Goal: Task Accomplishment & Management: Manage account settings

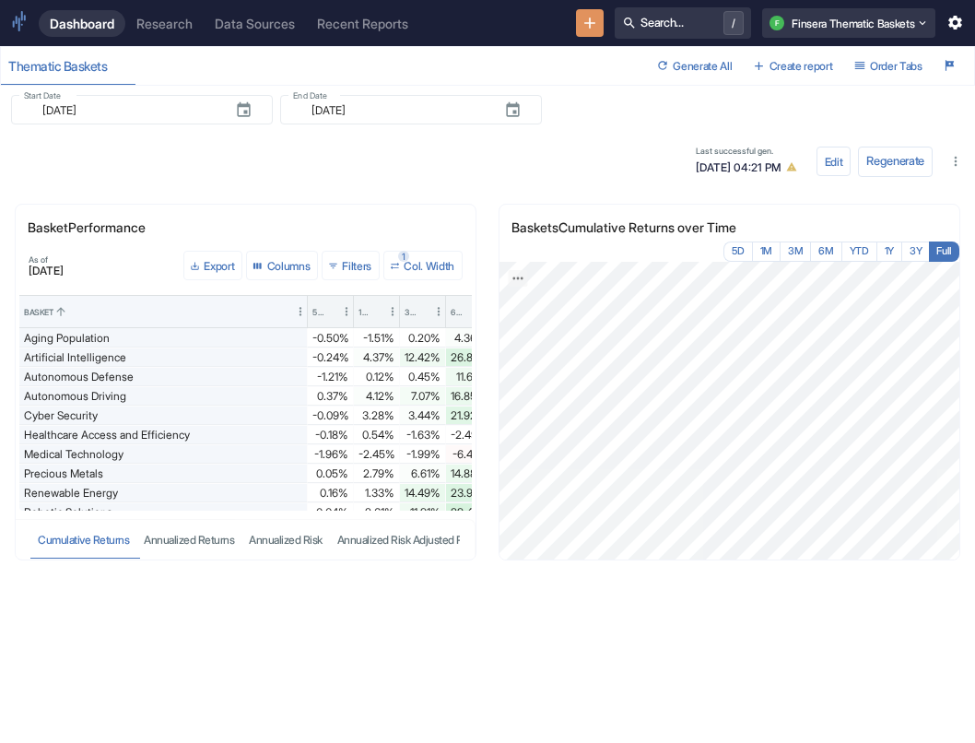
click at [133, 166] on div "Last successful gen. [DATE] 04:21 PM" at bounding box center [415, 161] width 795 height 37
click at [164, 21] on div "Research" at bounding box center [164, 24] width 56 height 16
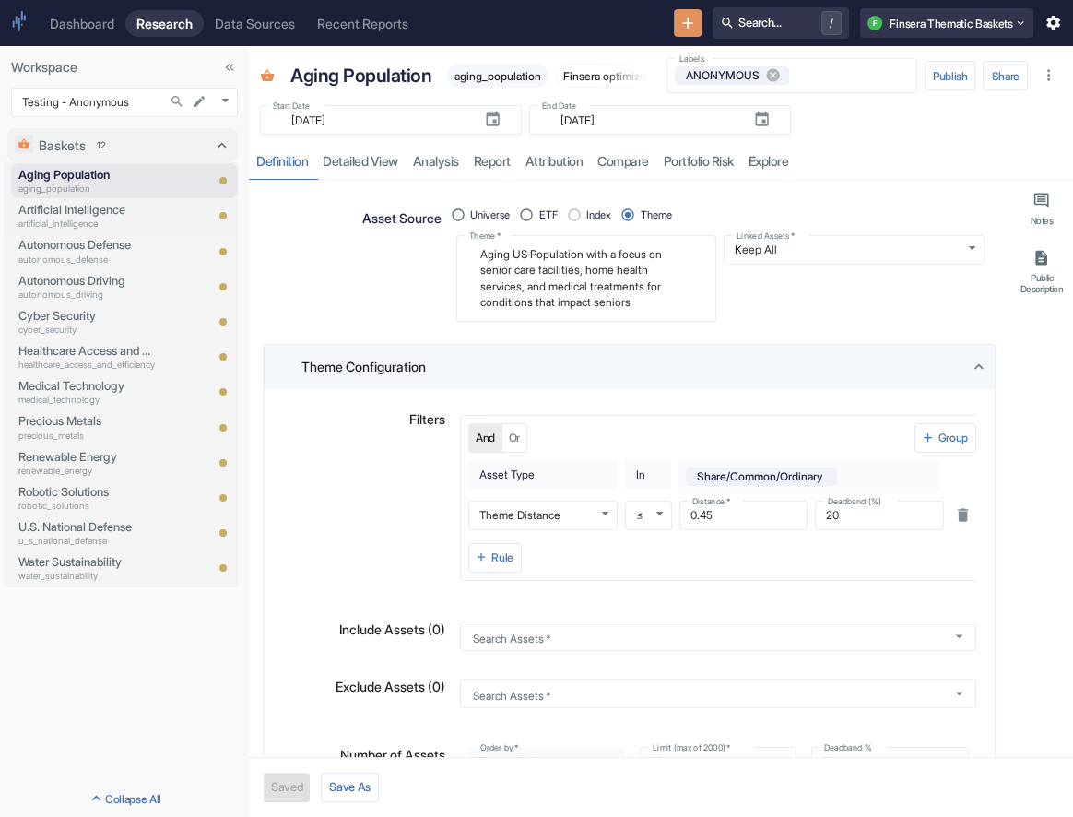
click at [419, 279] on div "Asset Source" at bounding box center [351, 258] width 182 height 128
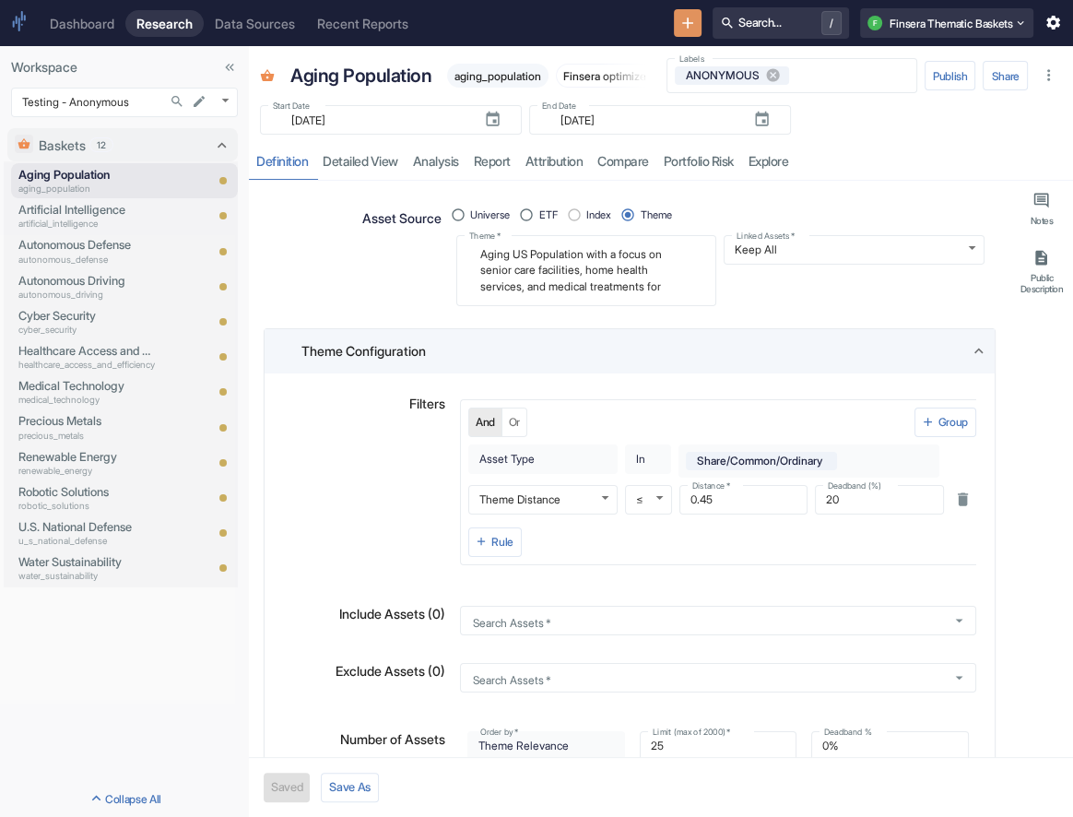
type textarea "x"
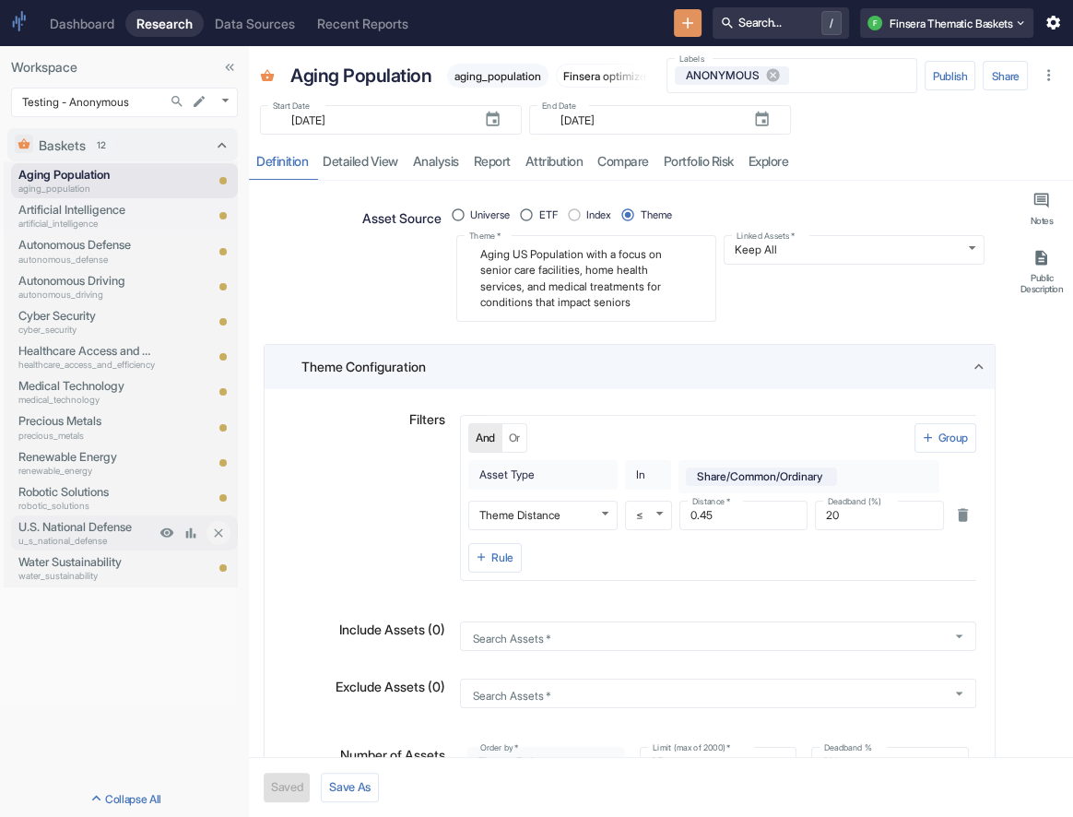
click at [110, 531] on p "U.S. National Defense" at bounding box center [86, 527] width 136 height 18
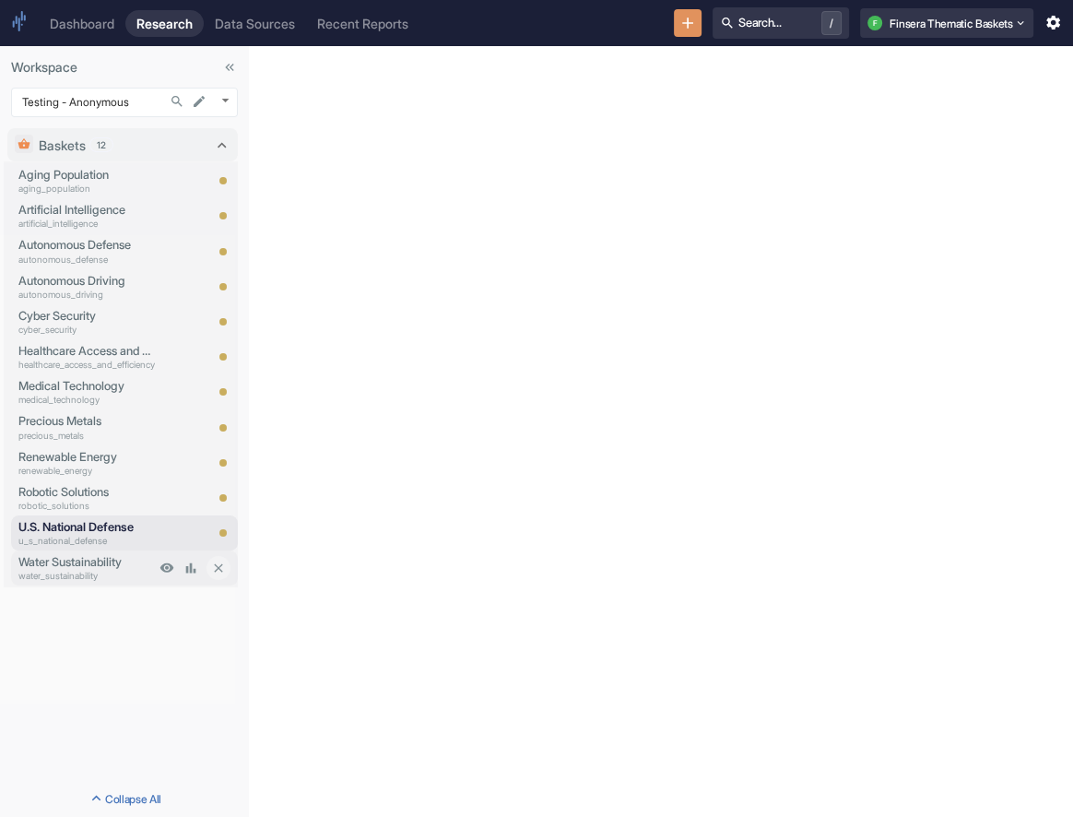
click at [110, 570] on p "water_sustainability" at bounding box center [86, 576] width 136 height 14
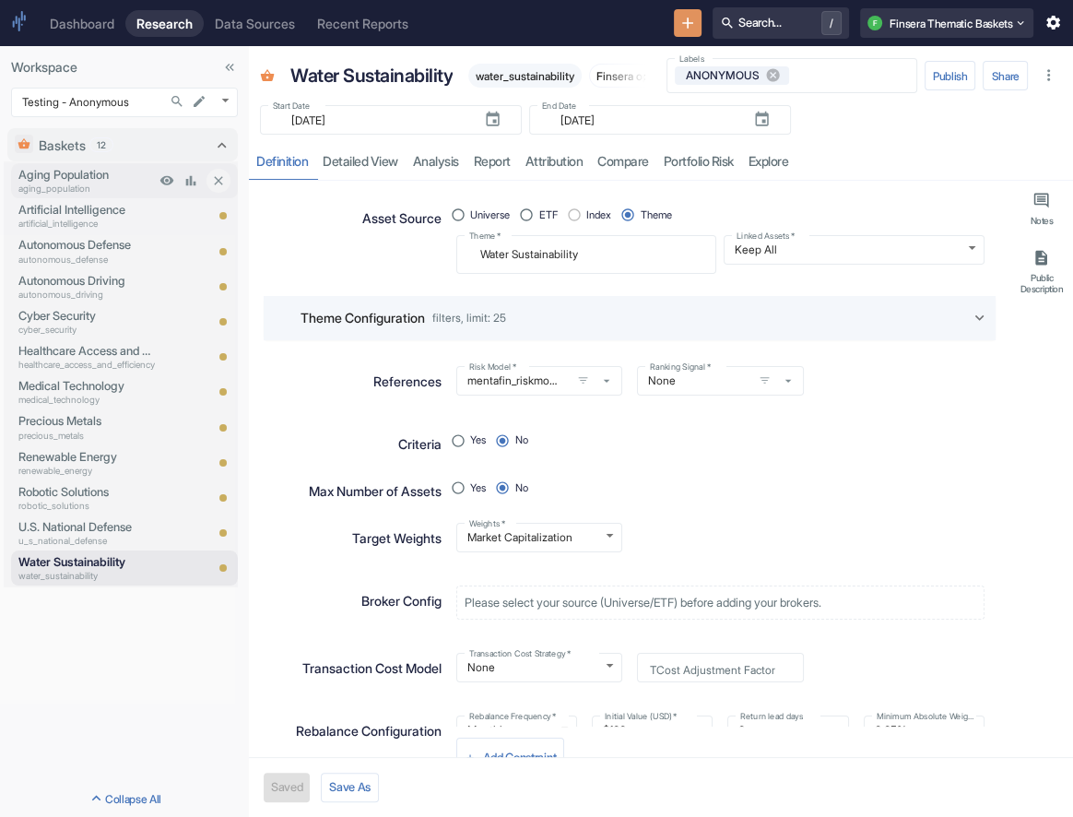
type textarea "x"
click at [134, 186] on p "aging_population" at bounding box center [86, 189] width 136 height 14
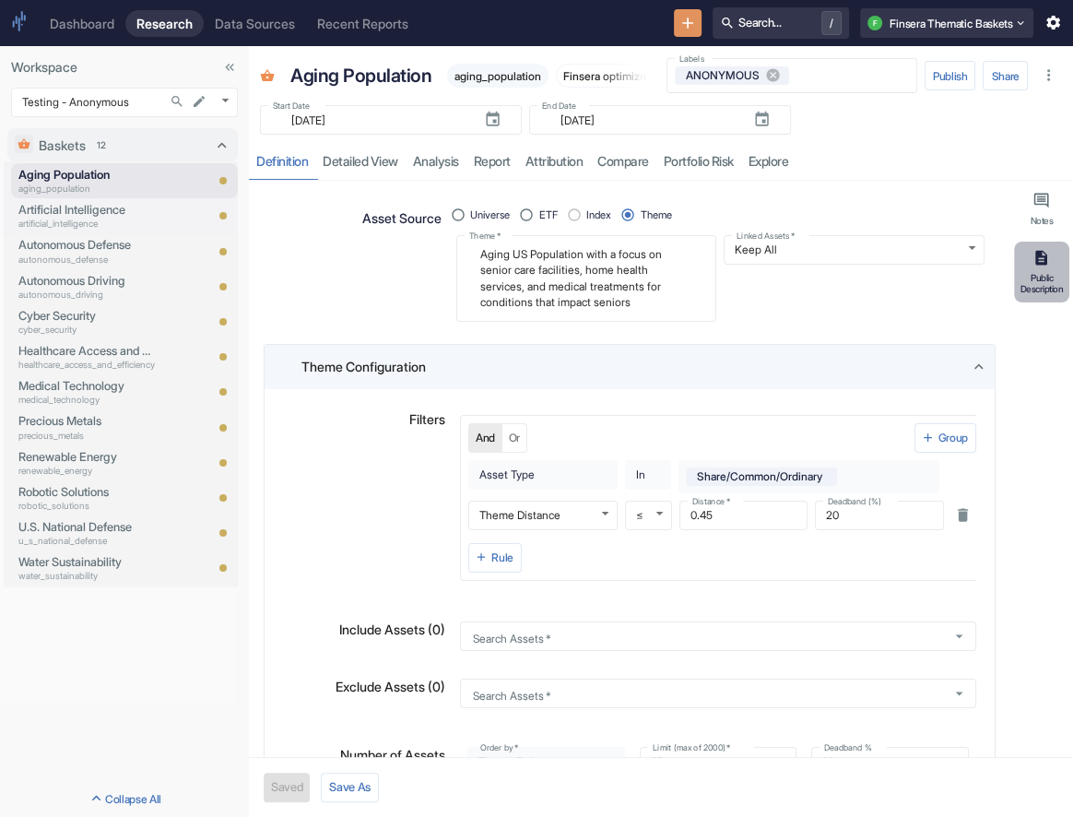
click at [974, 272] on div "Public Description" at bounding box center [1042, 283] width 48 height 23
type textarea "x"
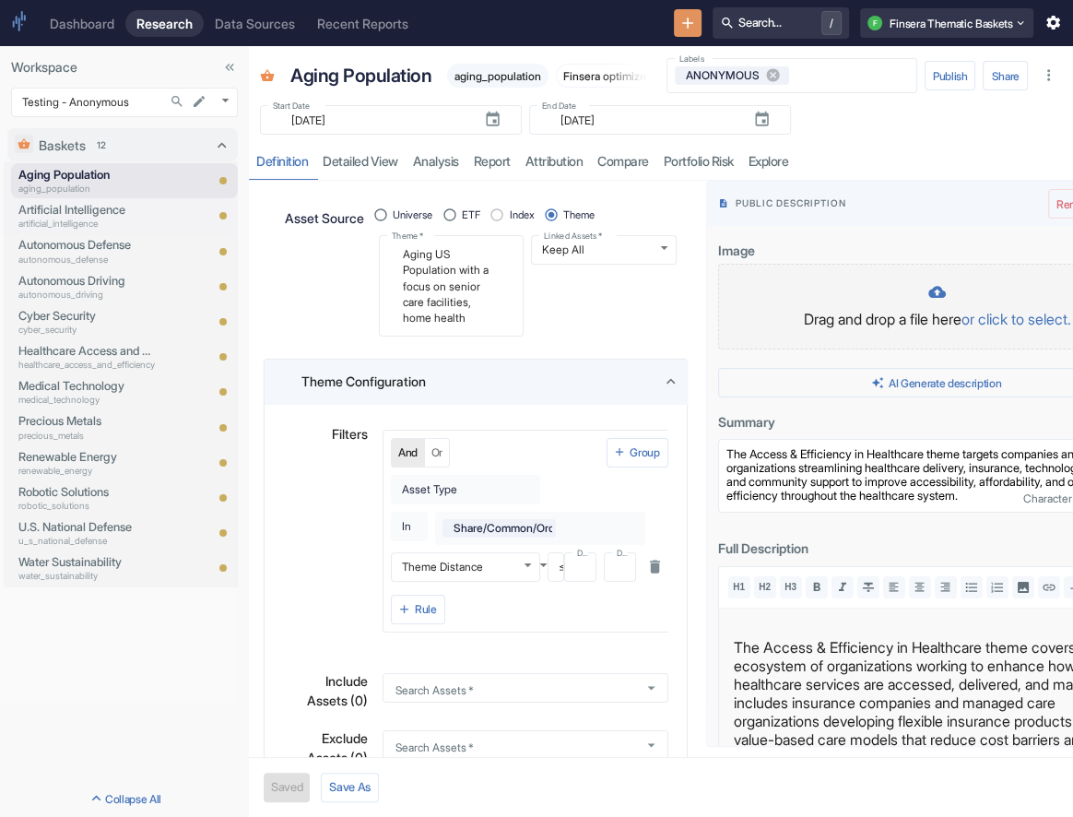
click at [901, 308] on p "Drag and drop a file here or click to select." at bounding box center [937, 319] width 400 height 22
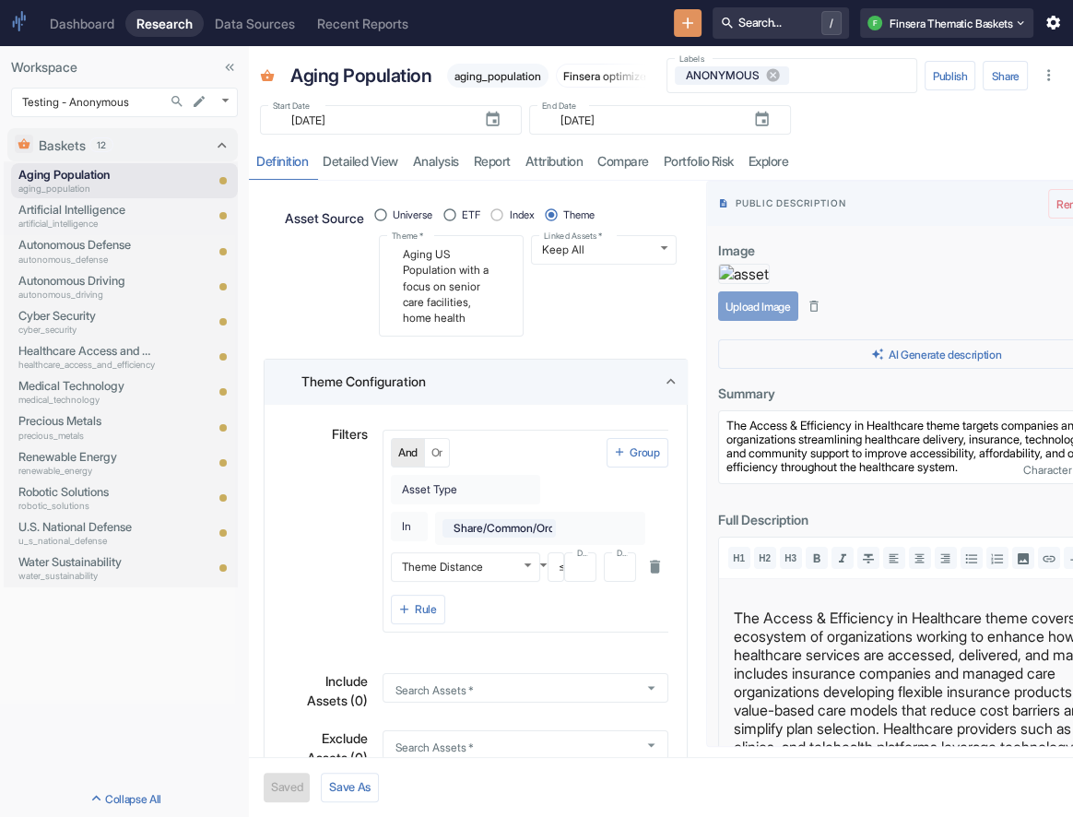
click at [747, 321] on button "Upload Image" at bounding box center [758, 305] width 80 height 29
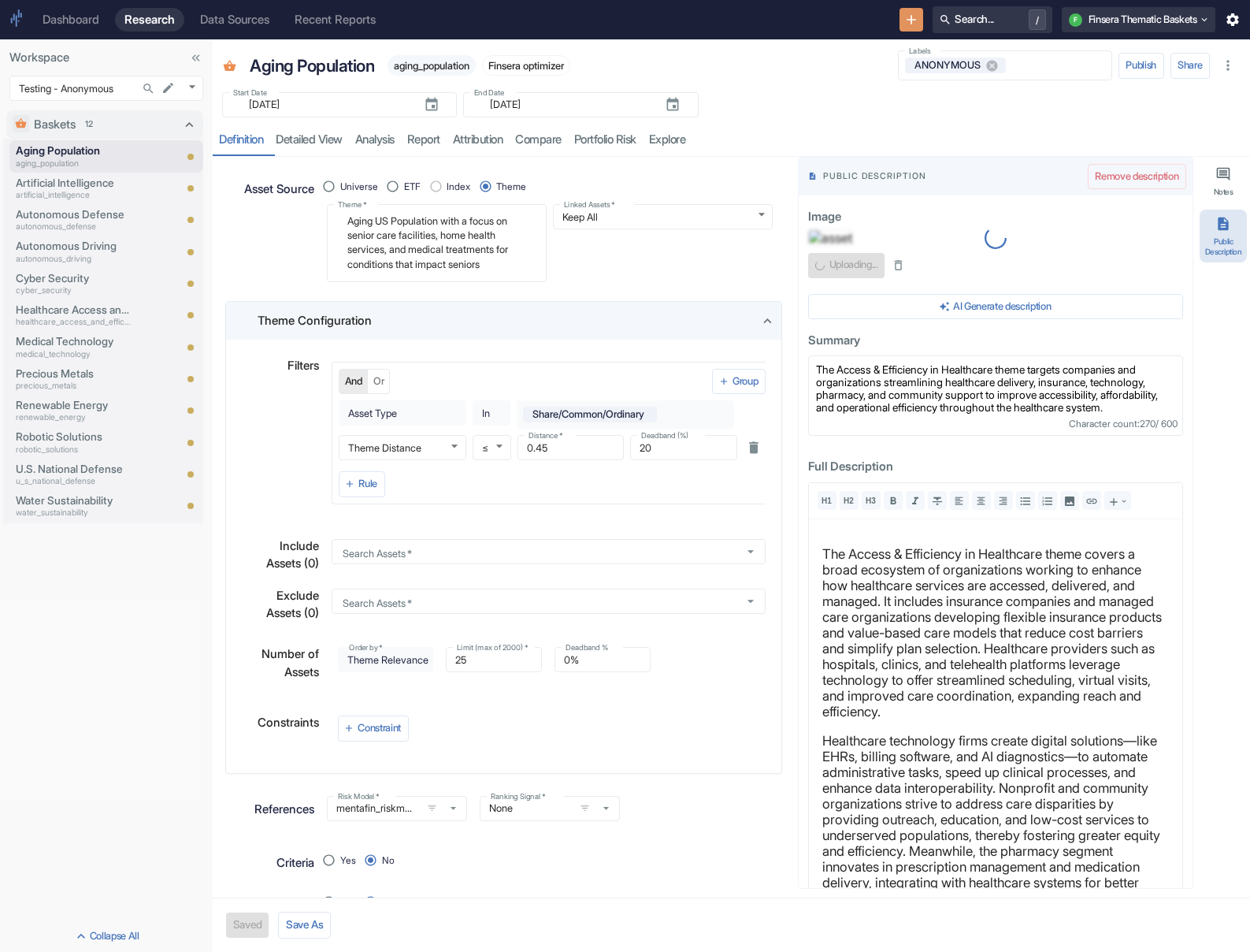
click at [832, 116] on div "Start Date ​ [DATE] Start Date End Date ​ [DATE] End Date" at bounding box center [731, 100] width 1037 height 35
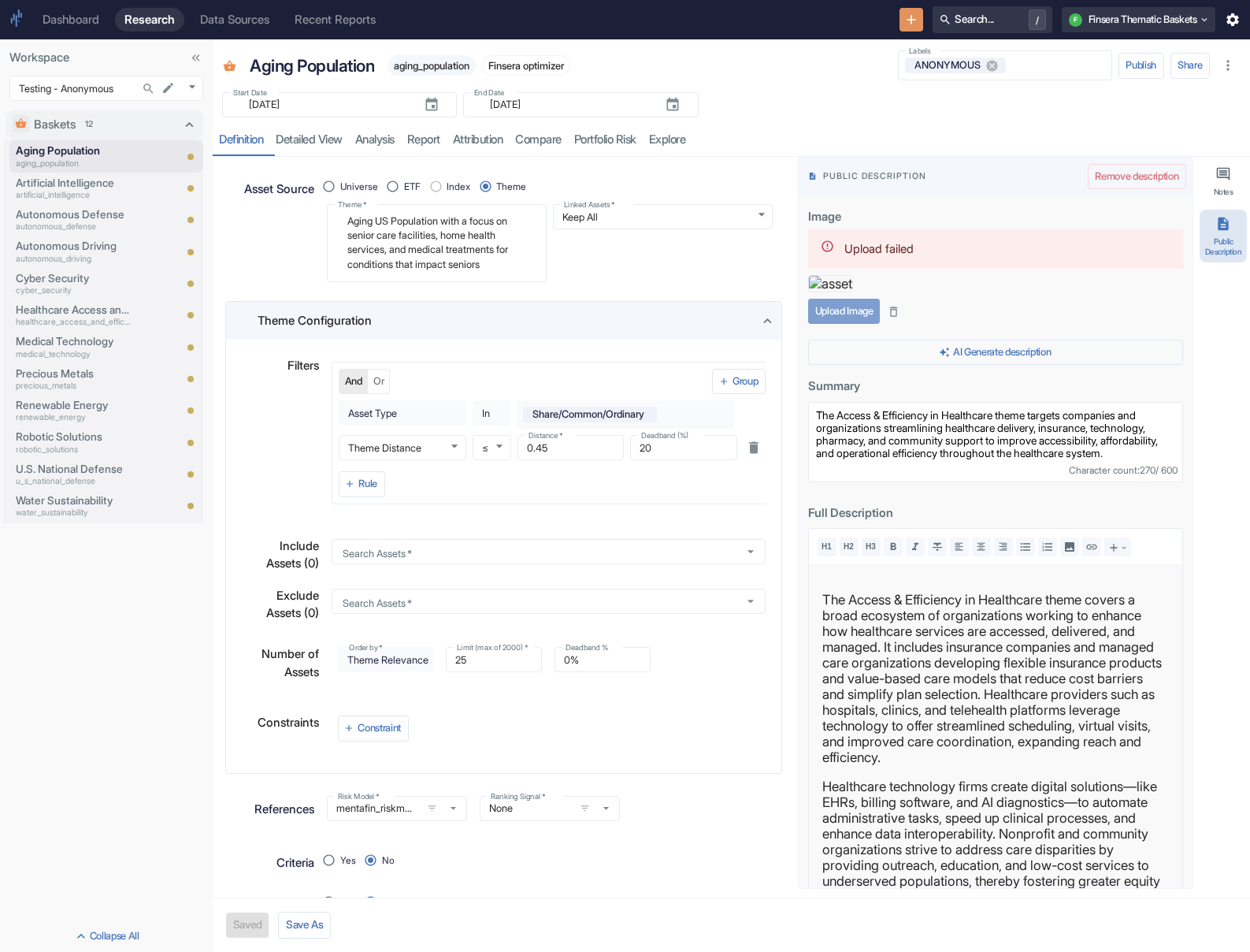
click at [832, 324] on button "Upload Image" at bounding box center [844, 310] width 72 height 25
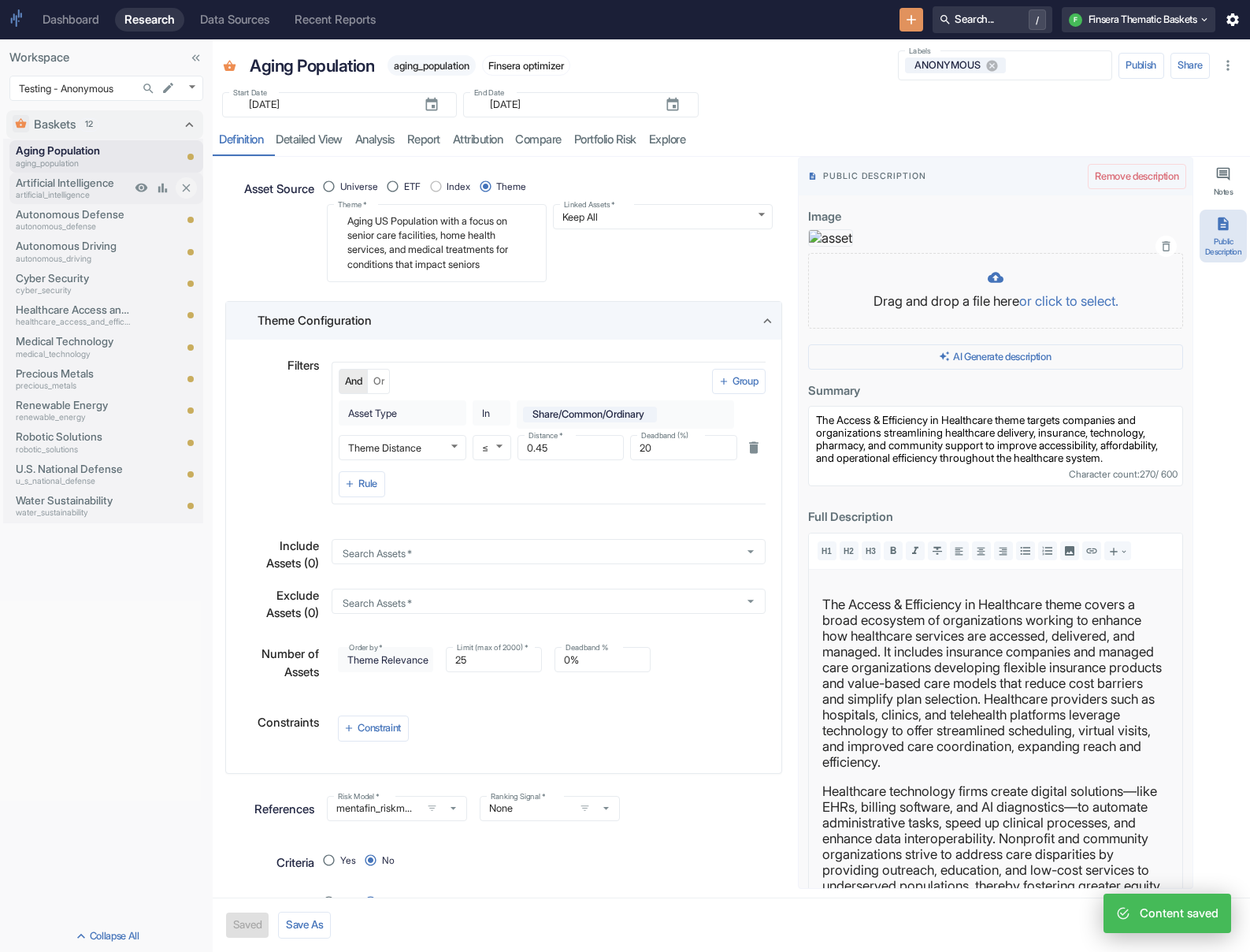
click at [98, 186] on p "Artificial Intelligence" at bounding box center [73, 183] width 115 height 15
type textarea "x"
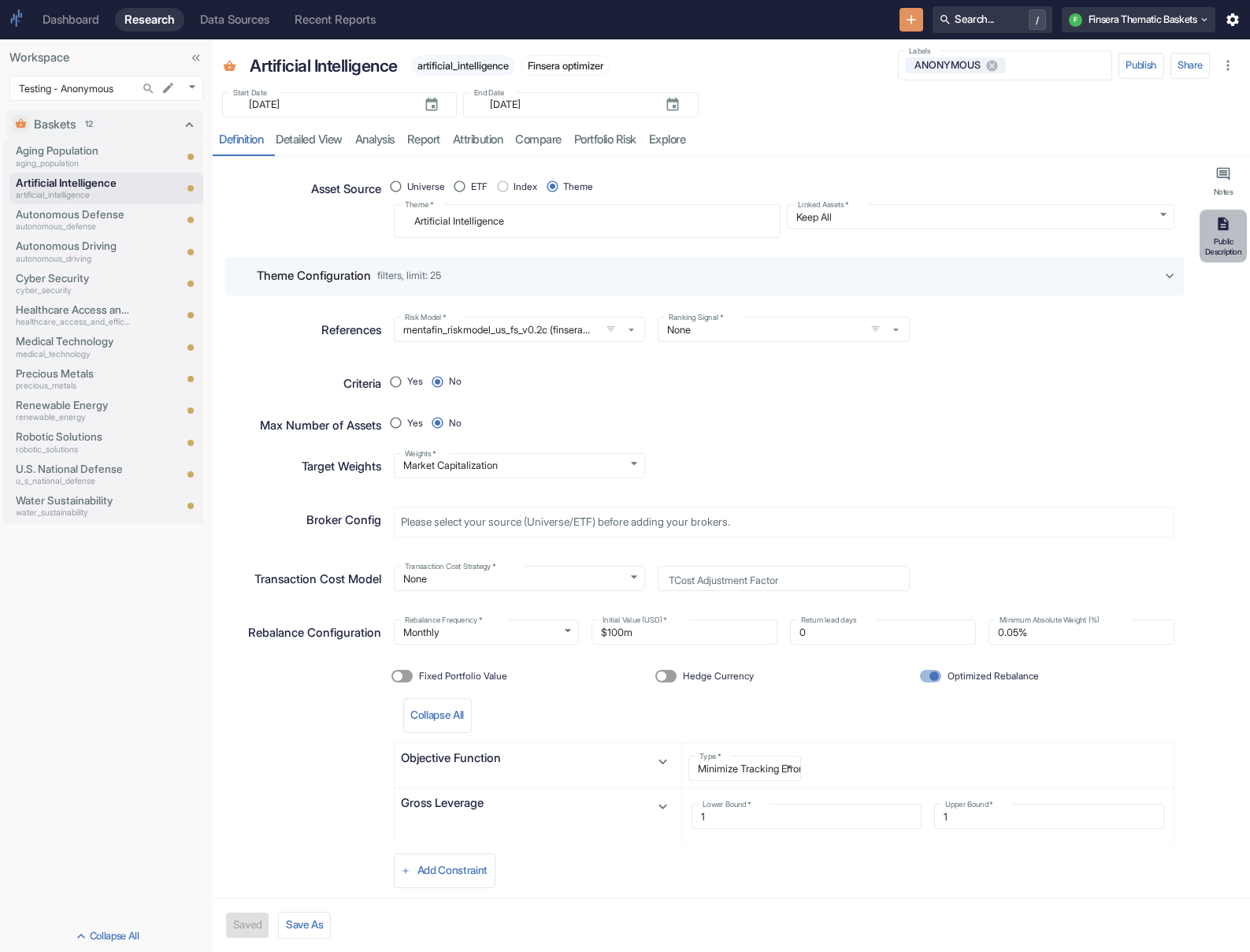
click at [832, 217] on icon "button" at bounding box center [1223, 224] width 15 height 15
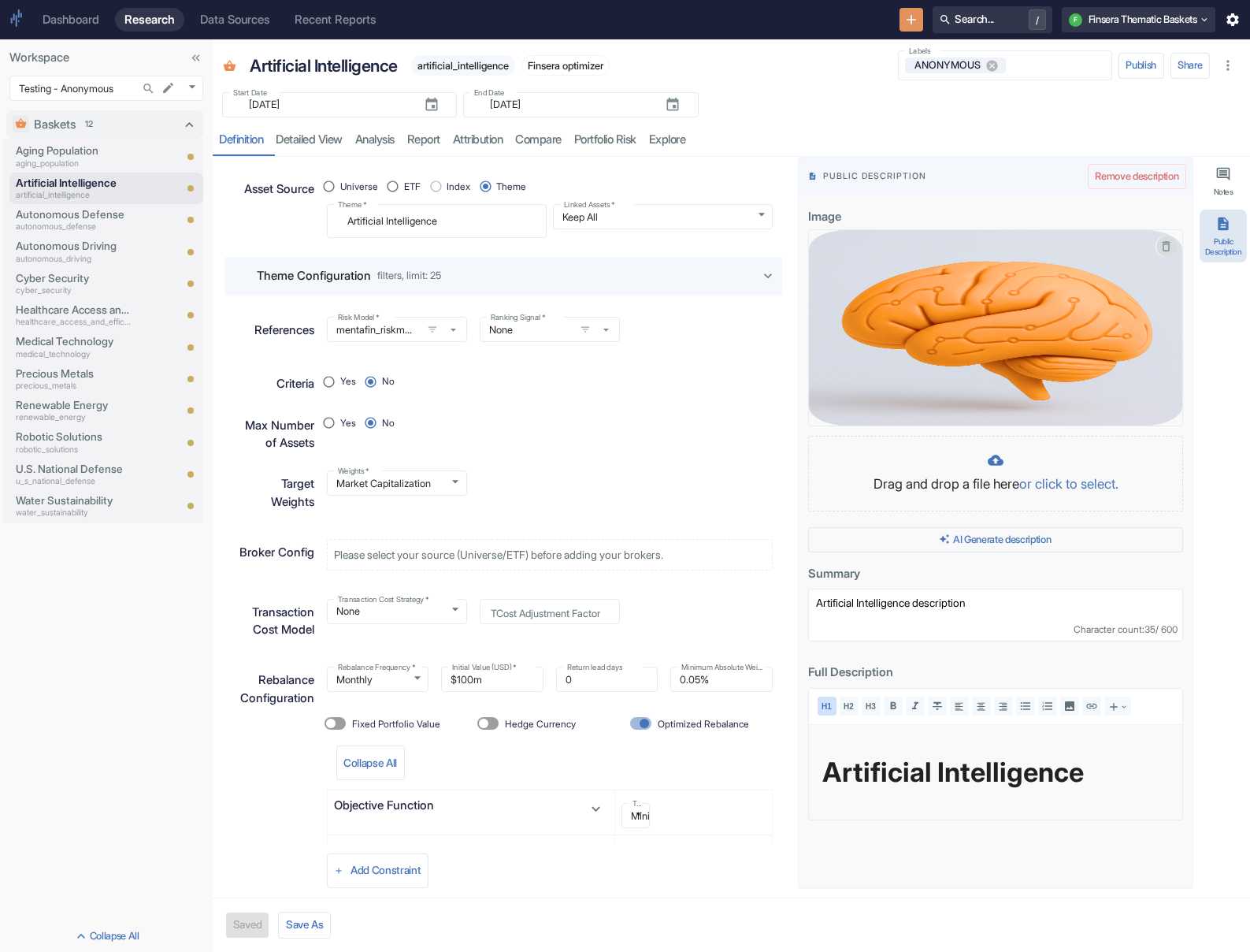
click at [832, 243] on icon "button" at bounding box center [1166, 246] width 8 height 10
type textarea "x"
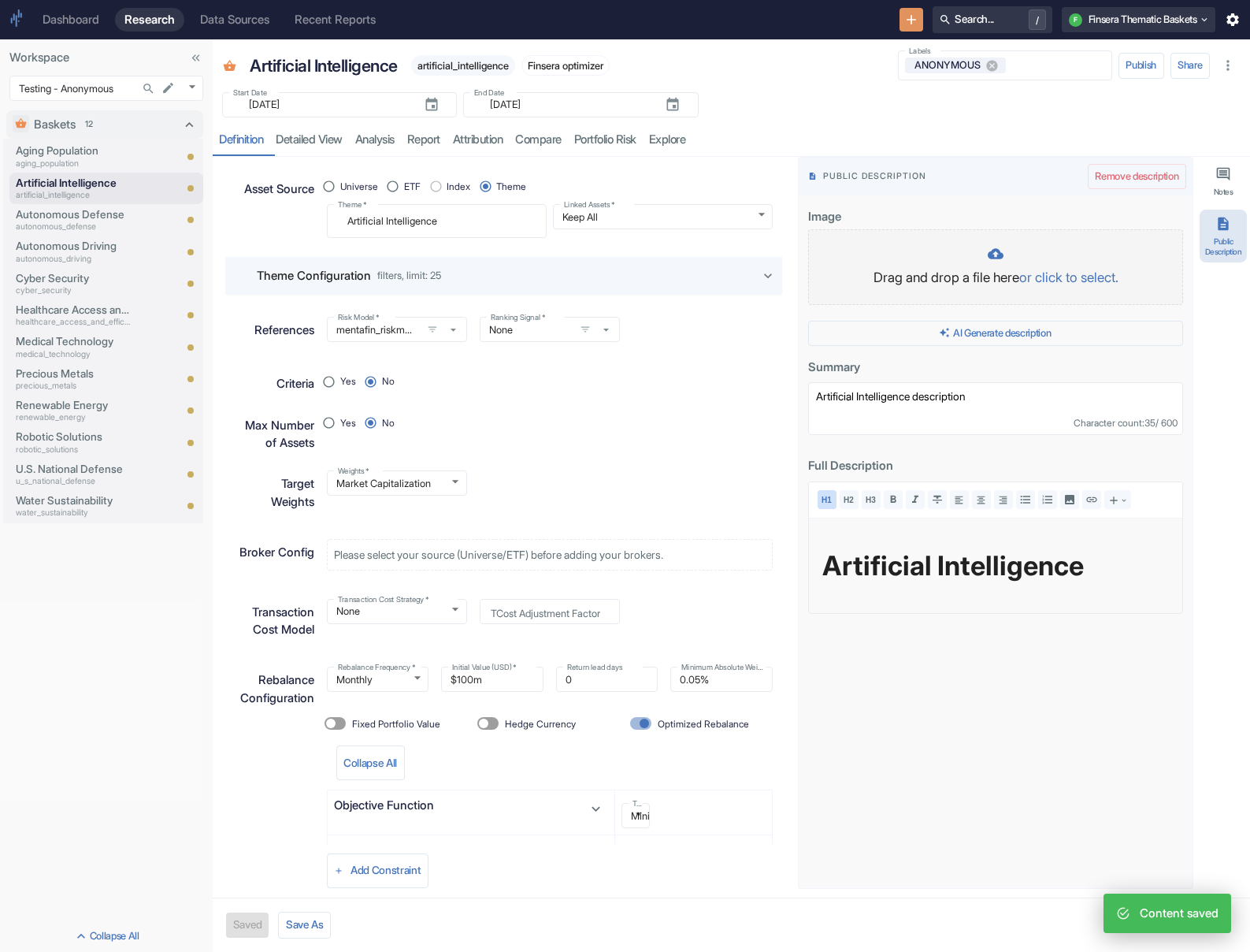
click at [832, 271] on p "Drag and drop a file here or click to select." at bounding box center [995, 278] width 342 height 21
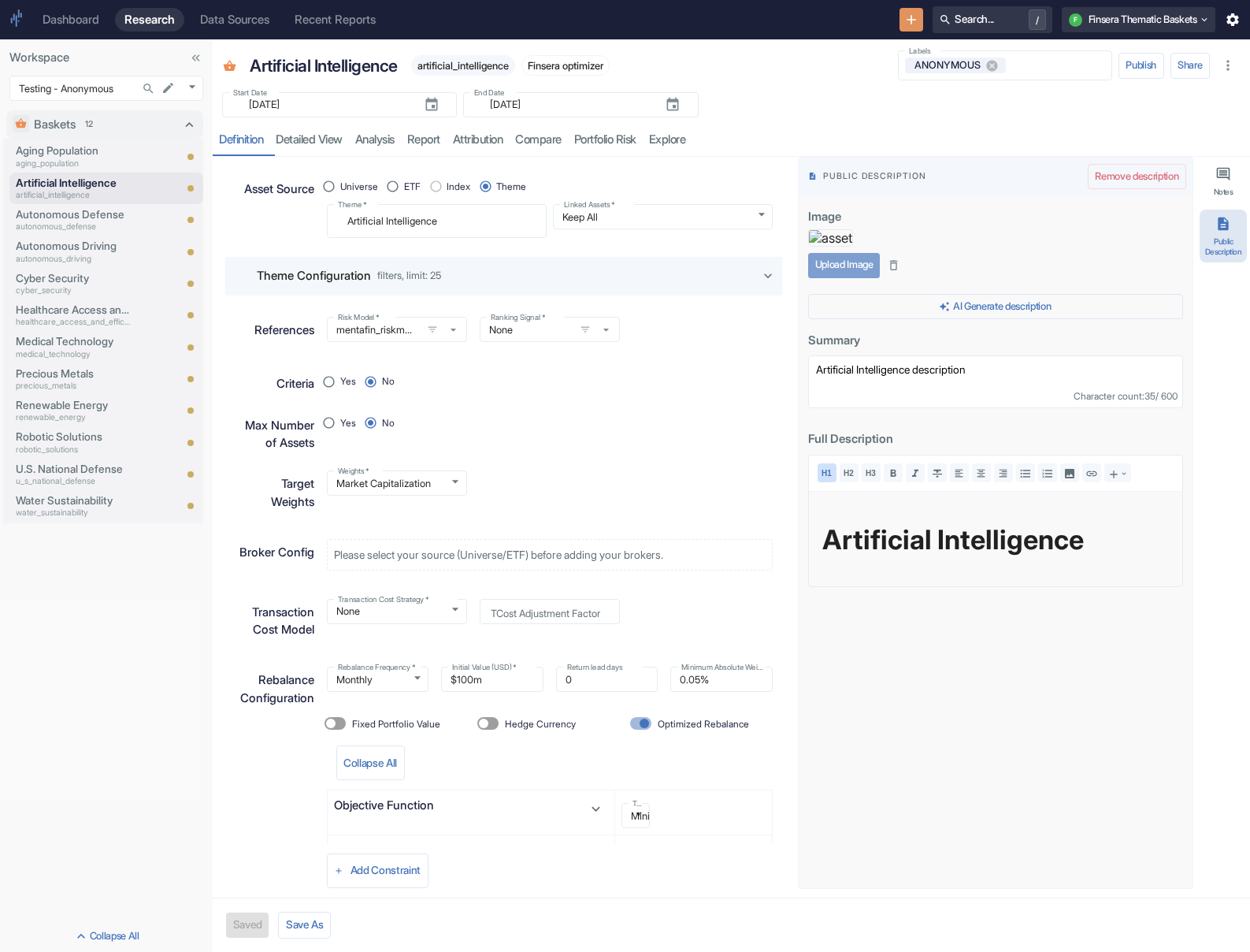
click at [832, 278] on button "Upload Image" at bounding box center [844, 265] width 72 height 25
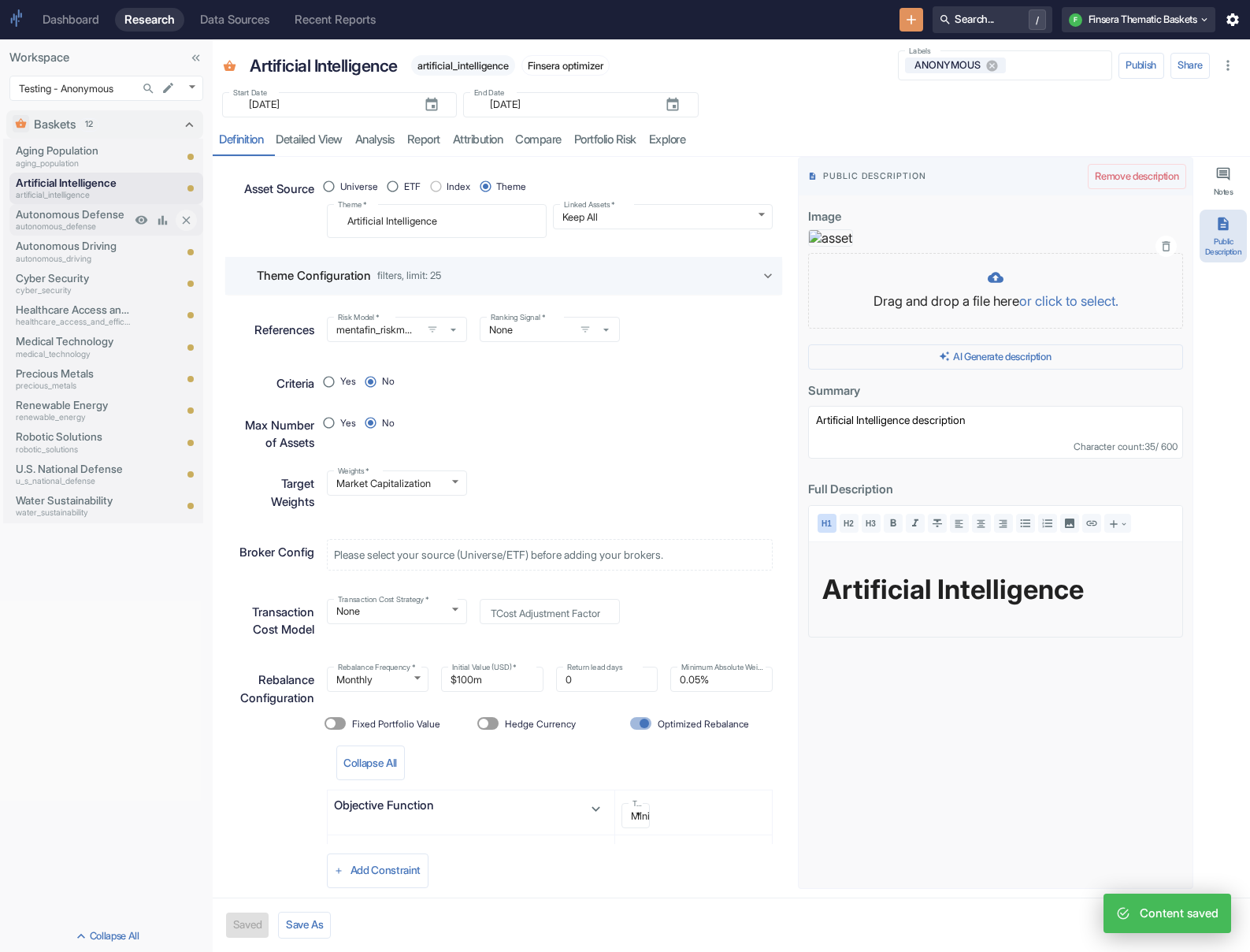
click at [89, 226] on p "autonomous_defense" at bounding box center [73, 226] width 115 height 13
type textarea "x"
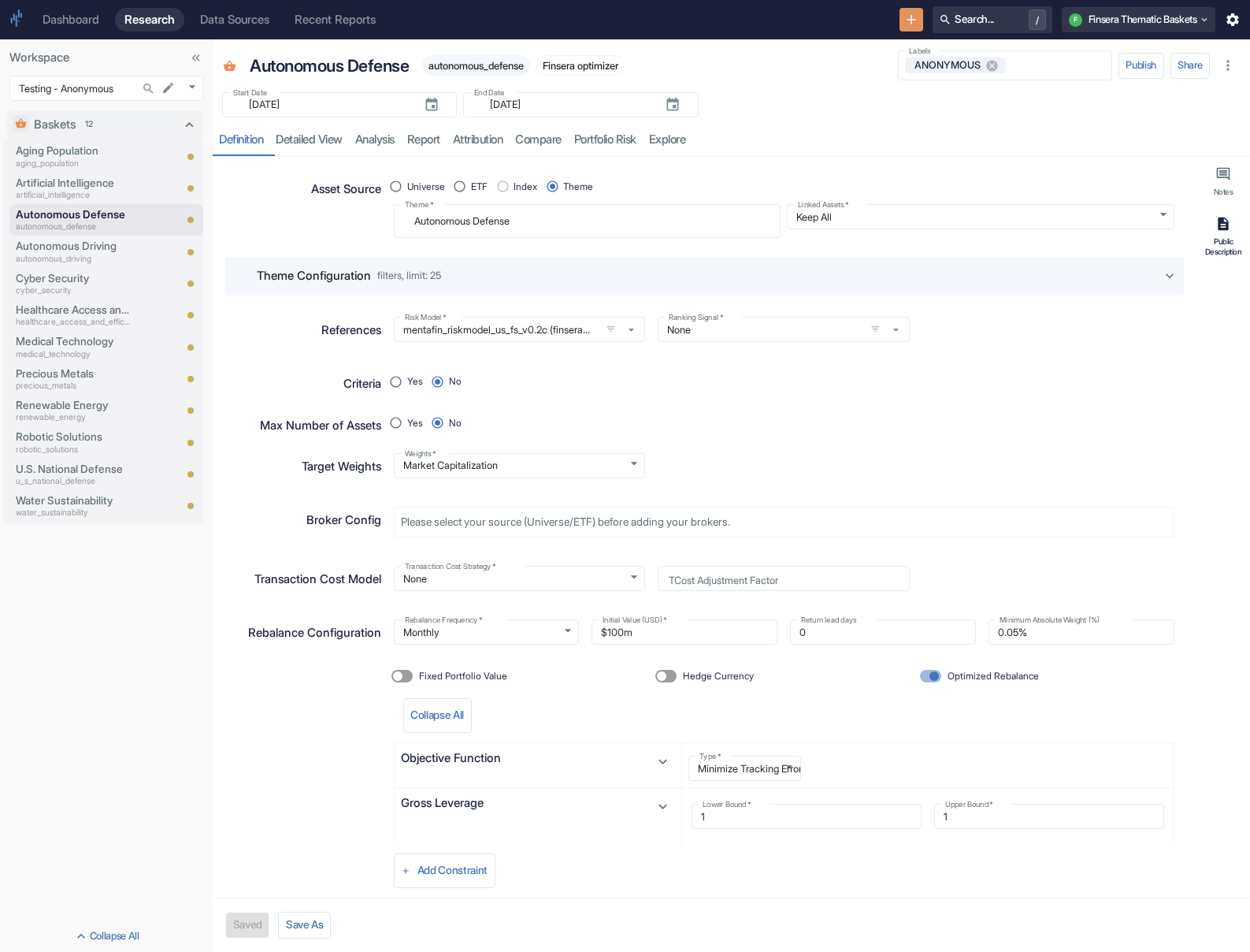
click at [832, 241] on div "Public Description" at bounding box center [1224, 246] width 41 height 20
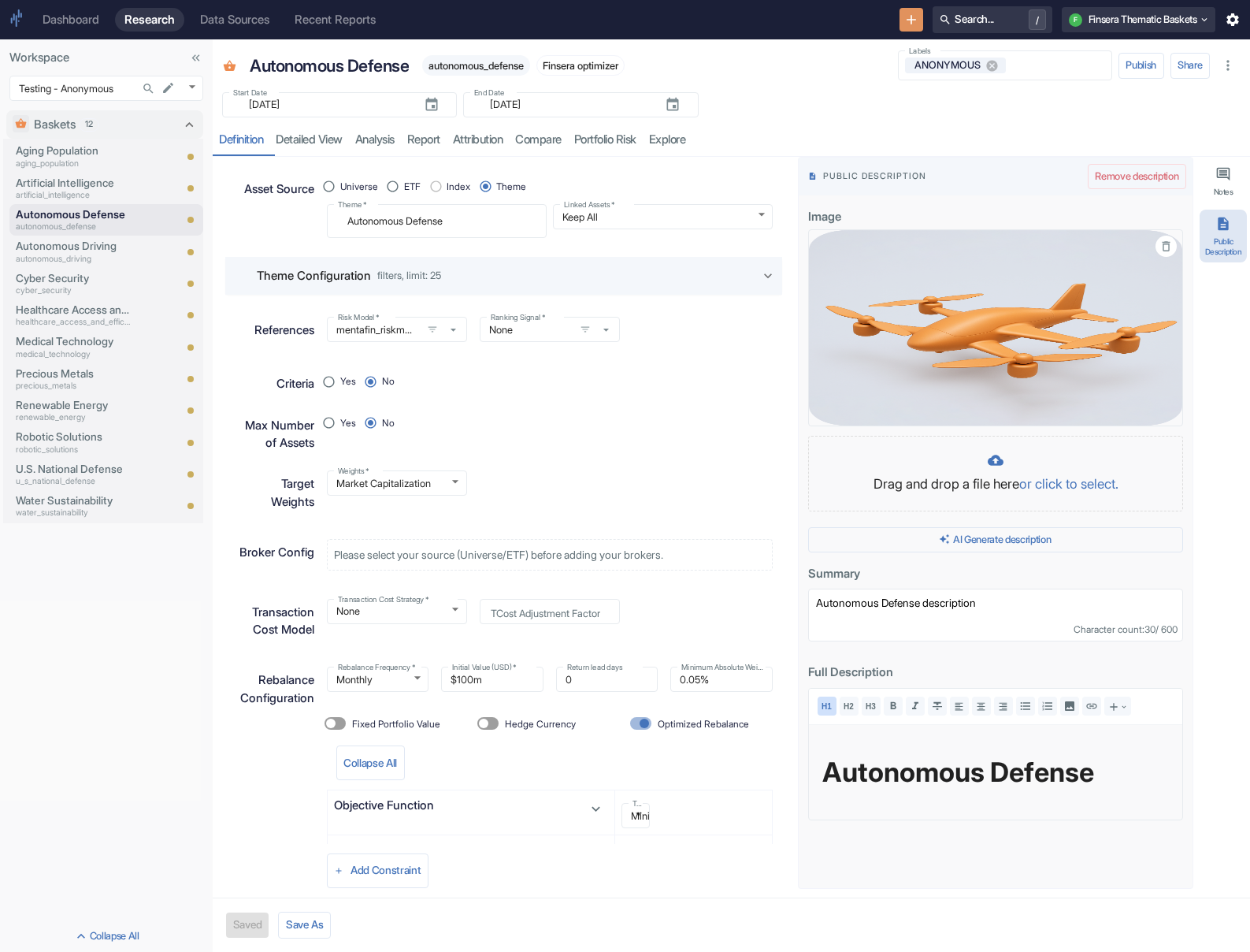
click at [832, 244] on icon "button" at bounding box center [1166, 246] width 14 height 14
type textarea "x"
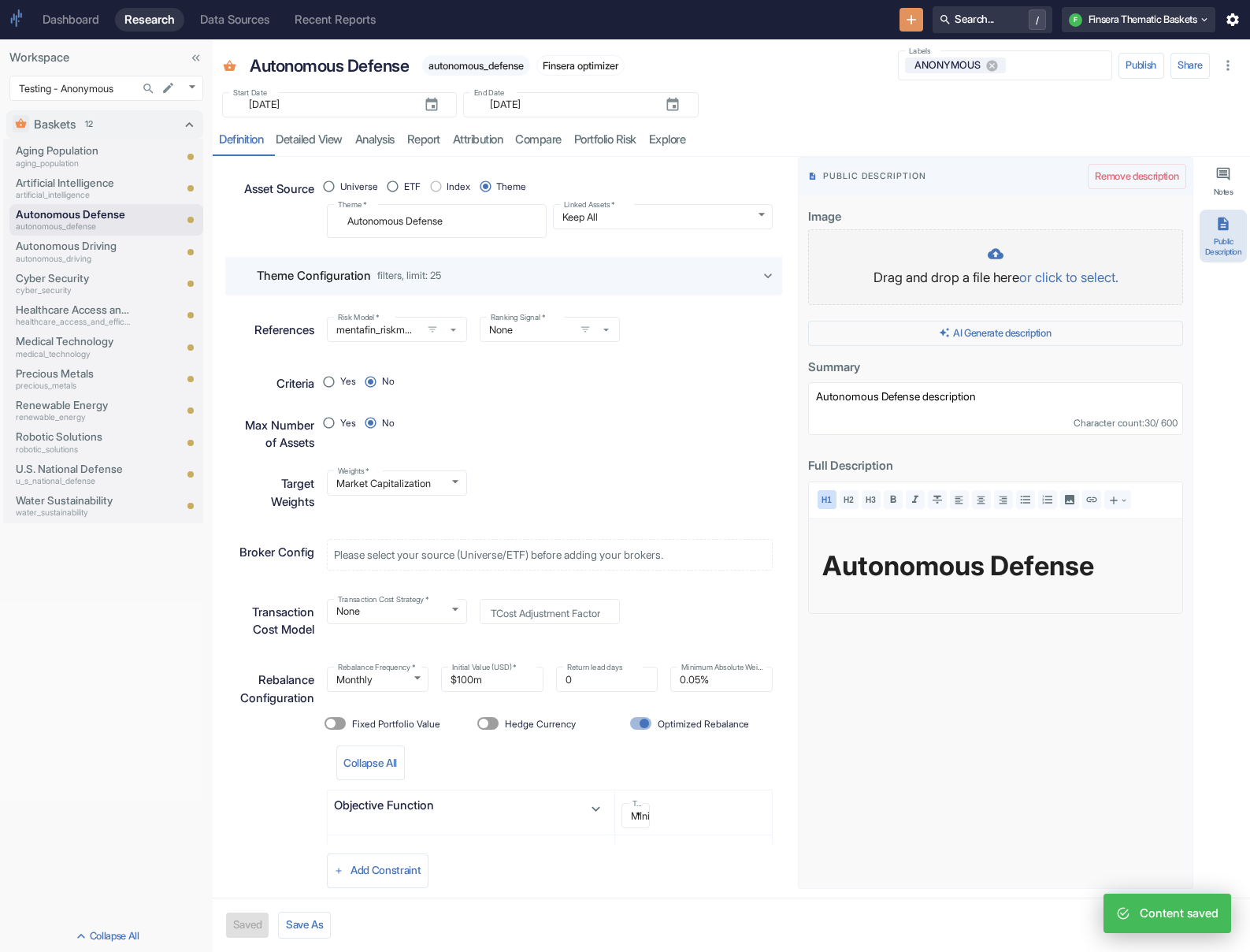
click at [832, 270] on p "Drag and drop a file here or click to select." at bounding box center [995, 278] width 342 height 21
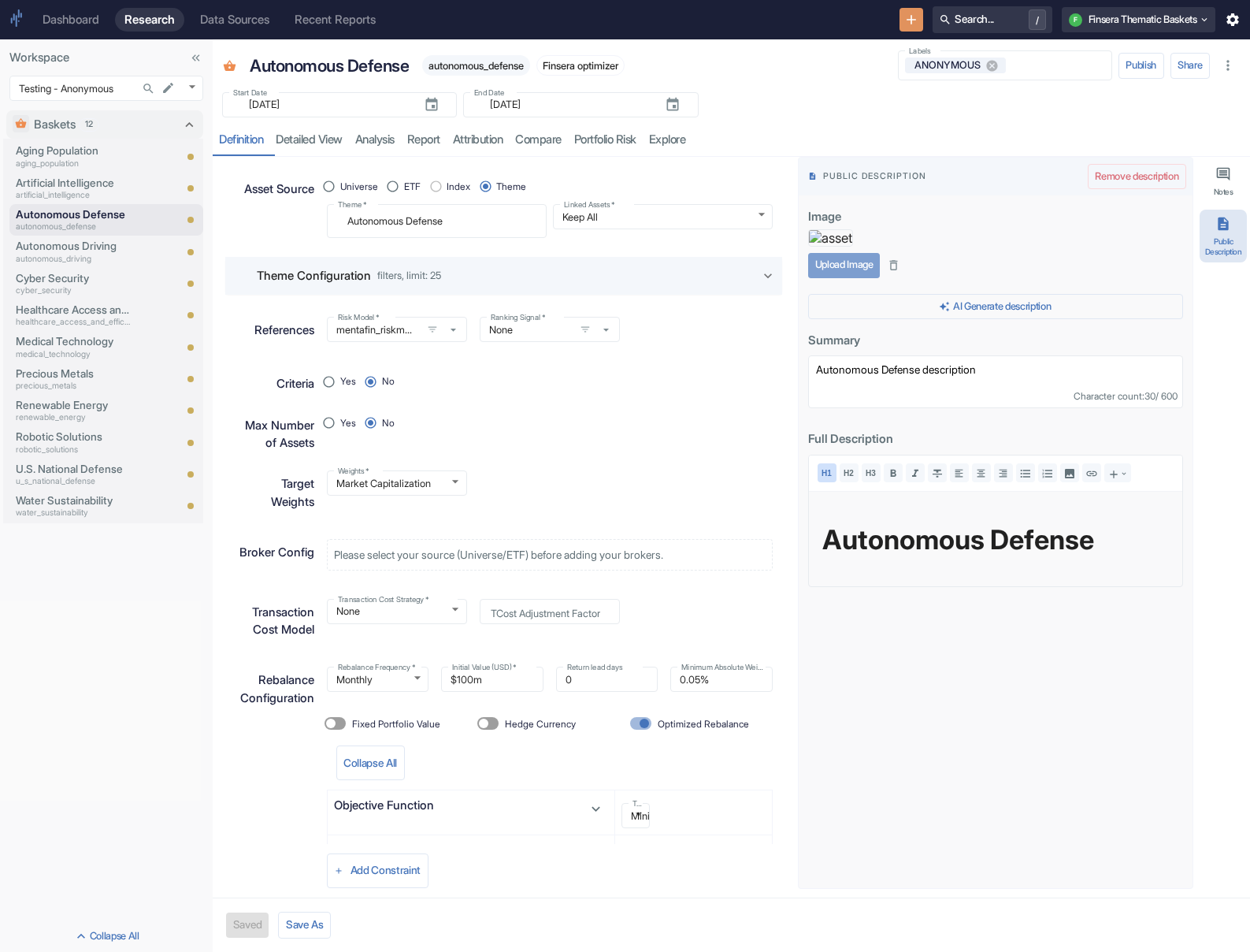
click at [832, 278] on button "Upload Image" at bounding box center [844, 265] width 72 height 25
type textarea "x"
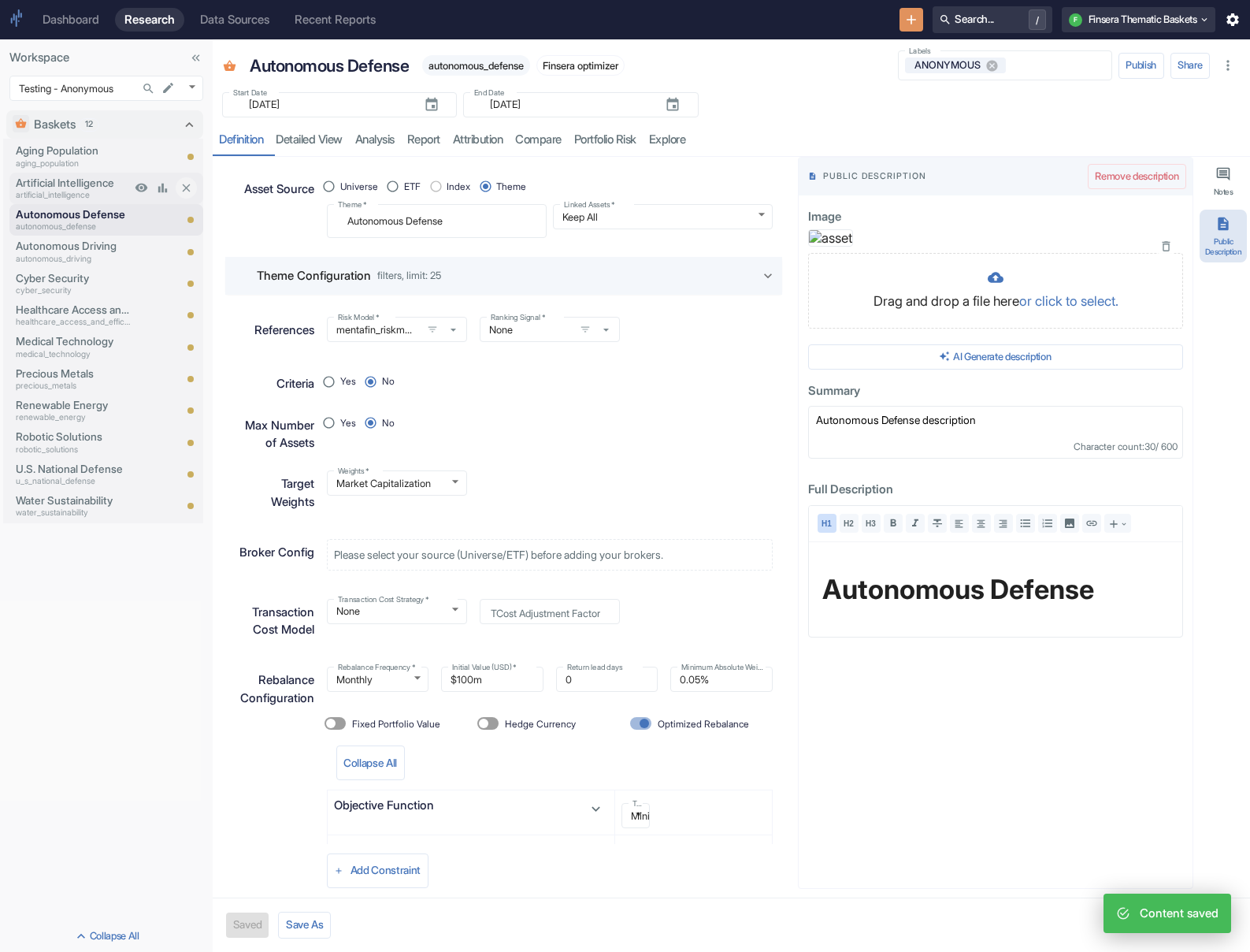
click at [67, 186] on p "Artificial Intelligence" at bounding box center [73, 183] width 115 height 15
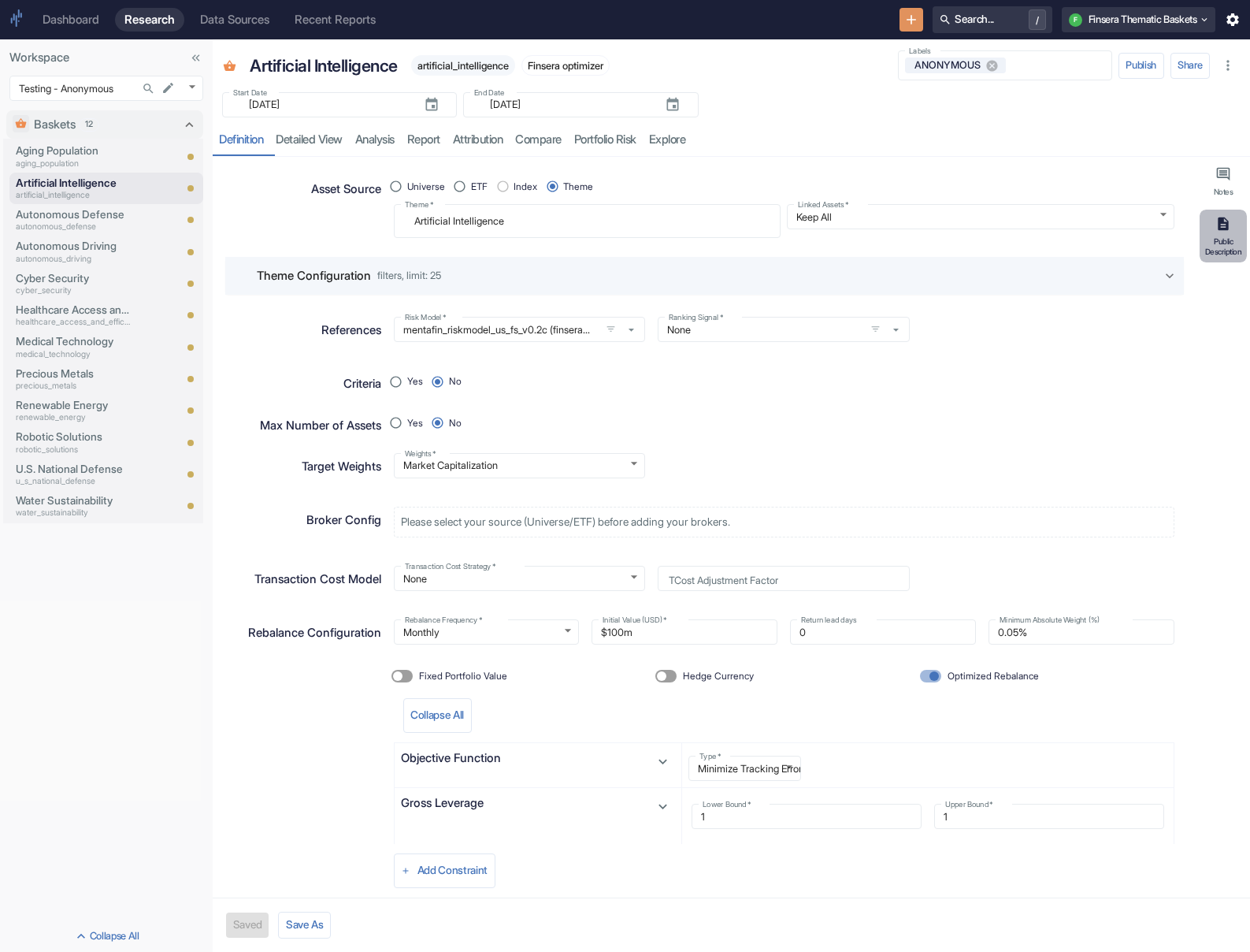
click at [832, 244] on div "Public Description" at bounding box center [1224, 246] width 41 height 20
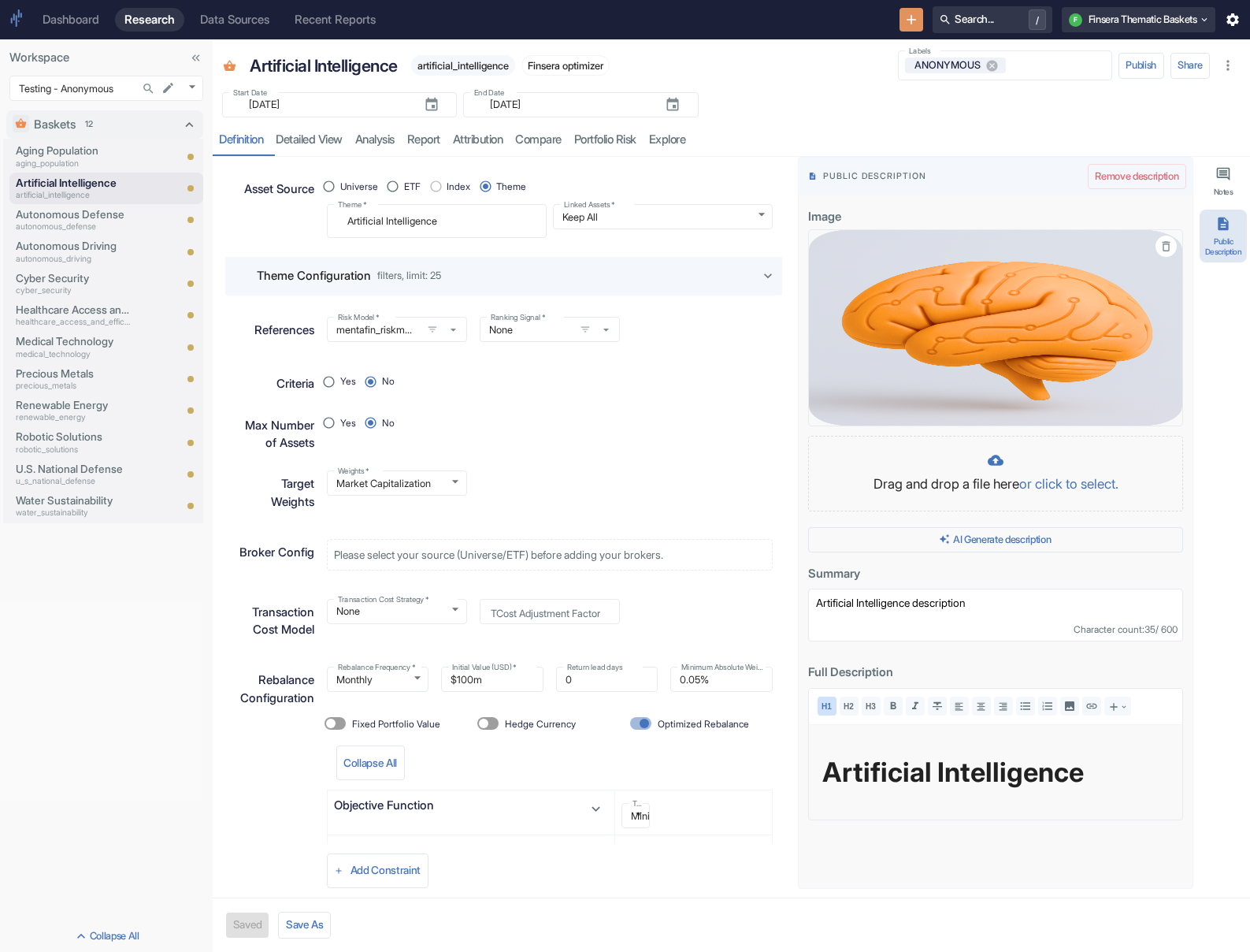
click at [832, 247] on icon "button" at bounding box center [1166, 246] width 14 height 14
type textarea "x"
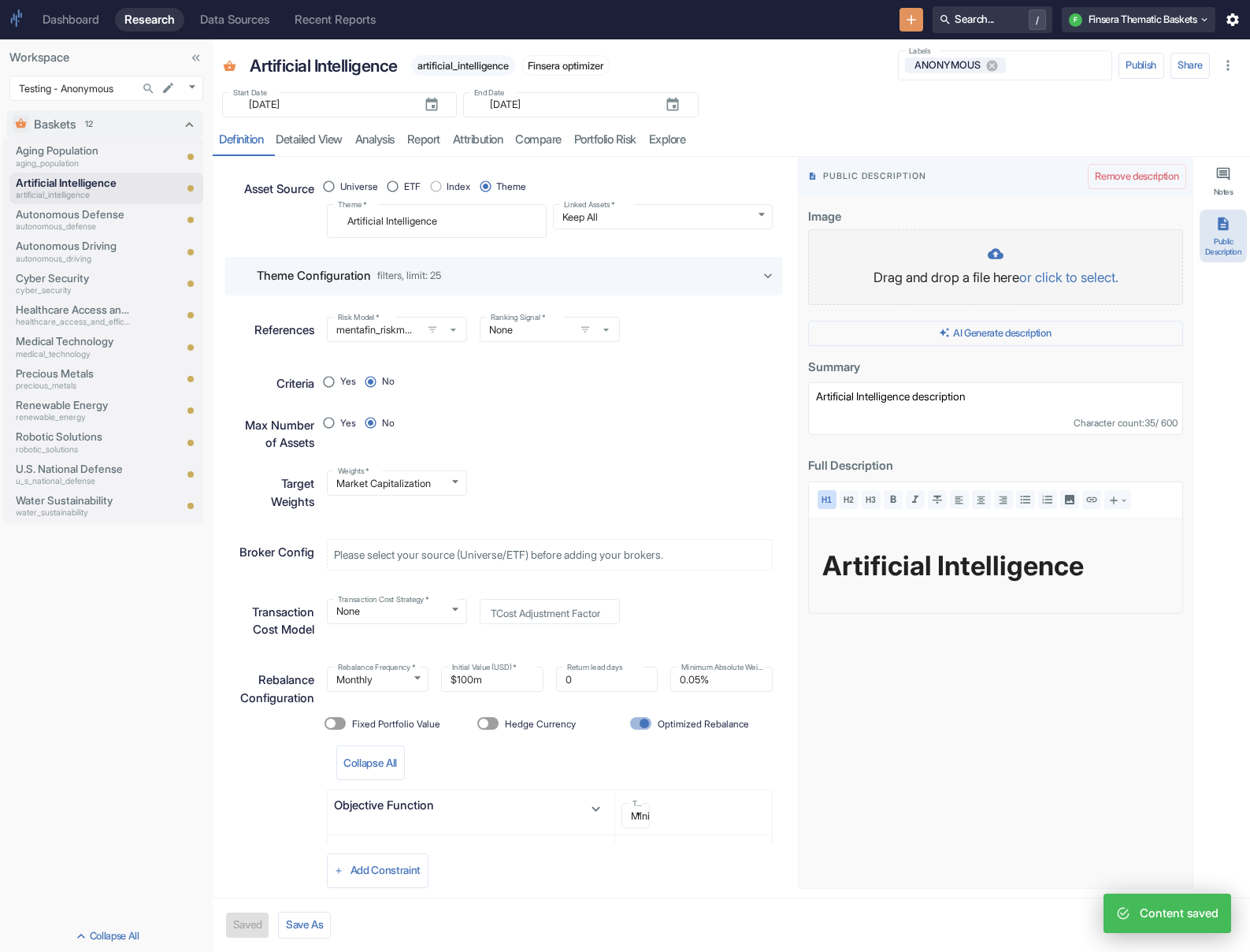
click at [832, 262] on div at bounding box center [995, 256] width 342 height 19
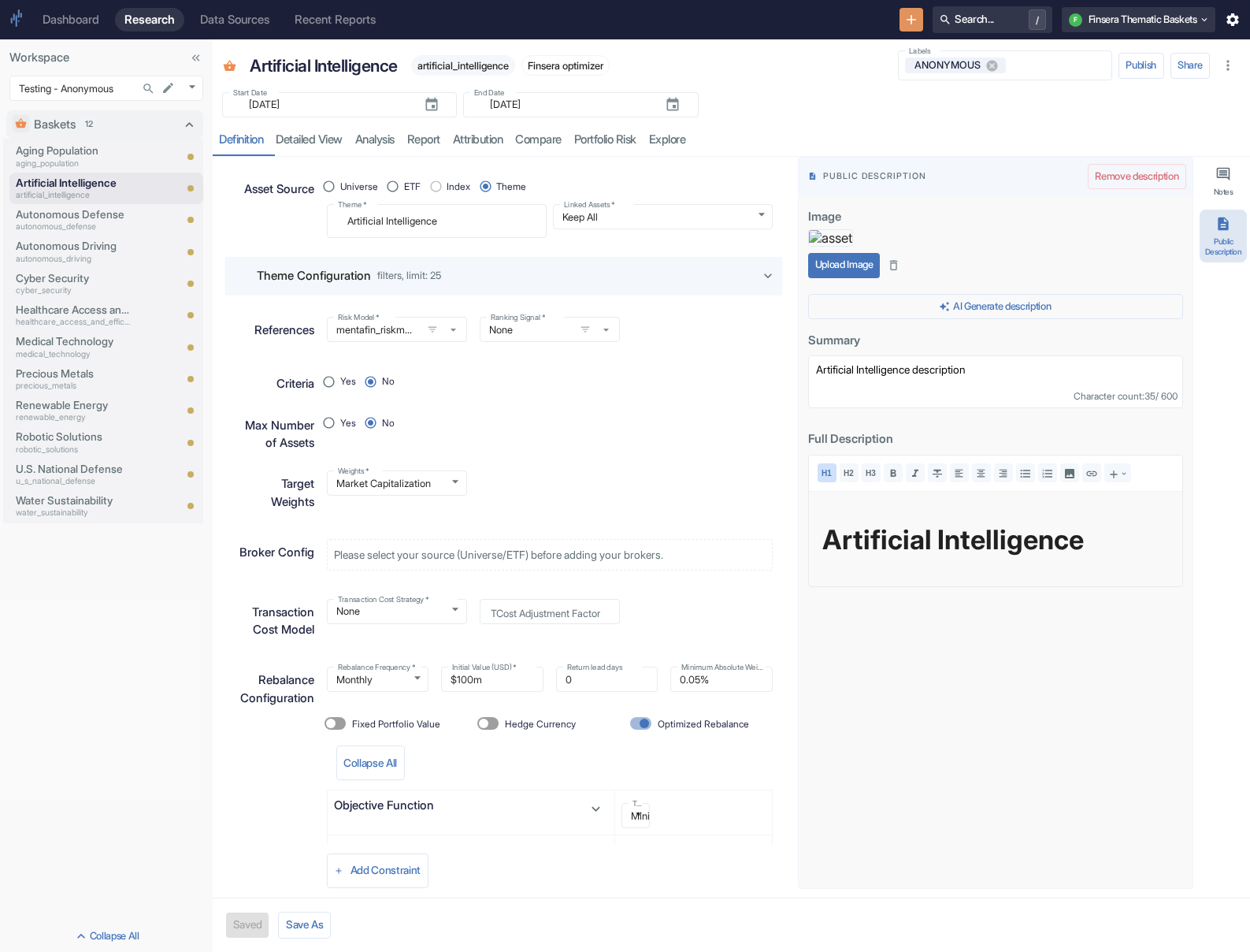
click at [832, 278] on button "Upload Image" at bounding box center [844, 265] width 72 height 25
type textarea "x"
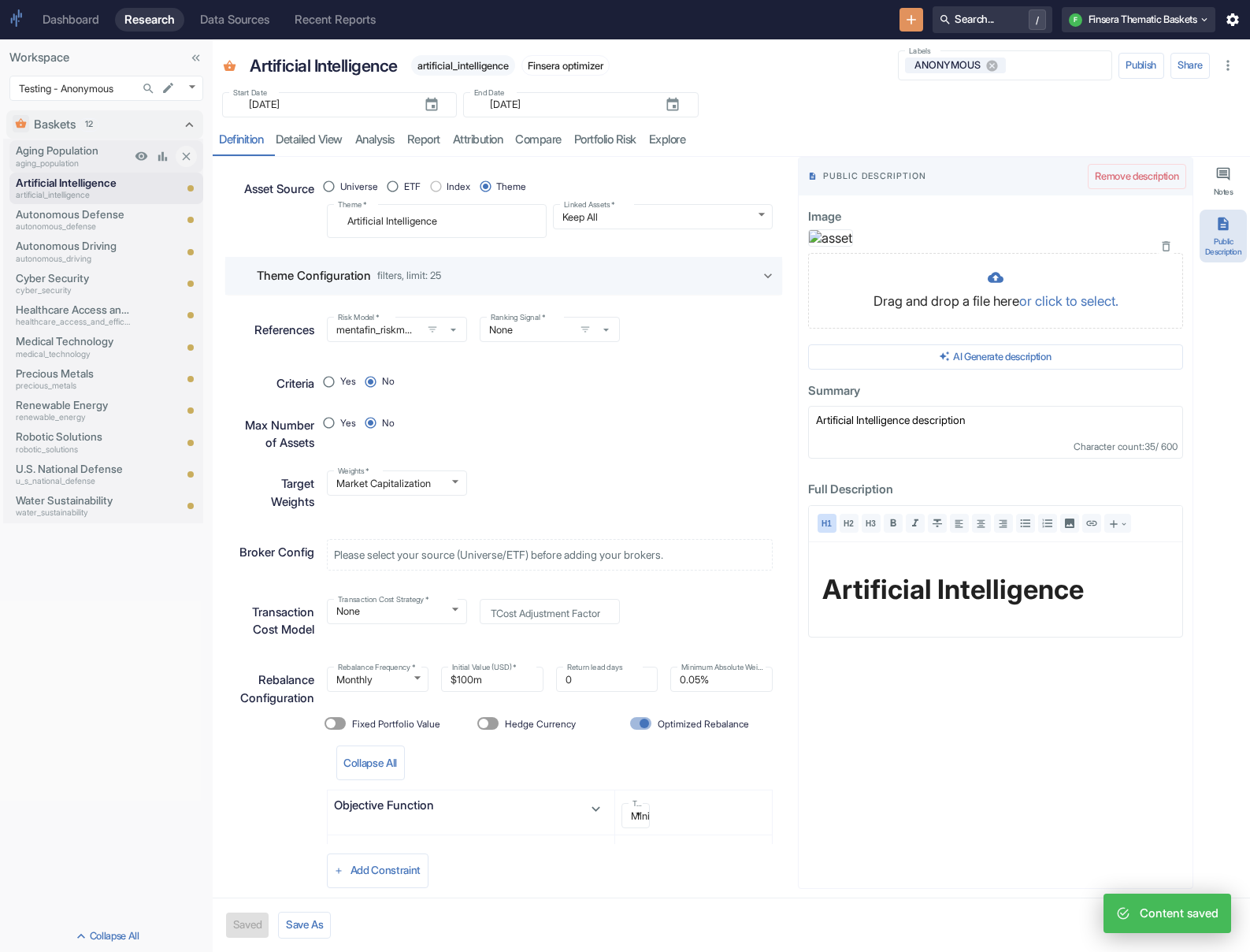
click at [93, 160] on p "aging_population" at bounding box center [73, 163] width 115 height 13
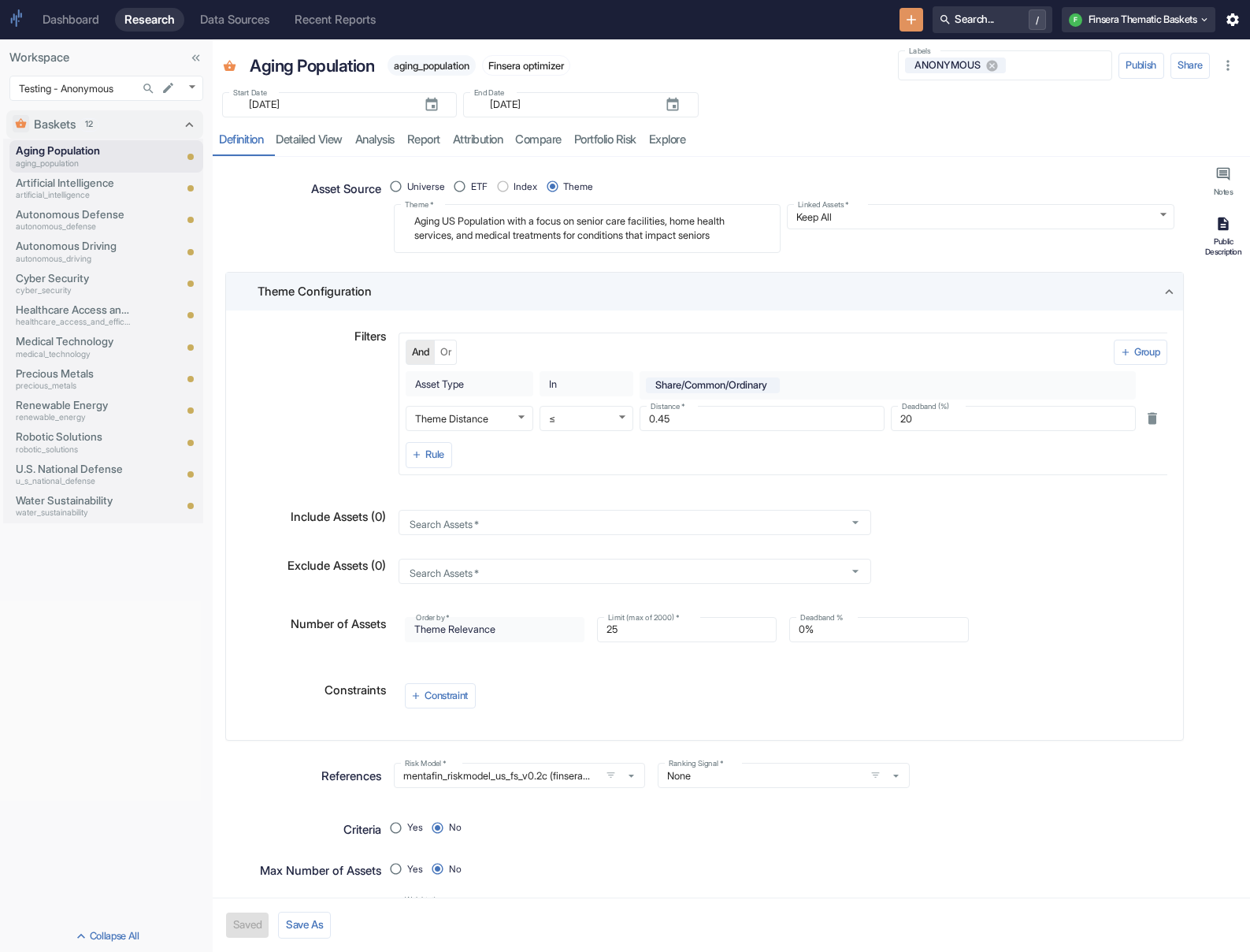
click at [832, 242] on div "Public Description" at bounding box center [1224, 246] width 41 height 20
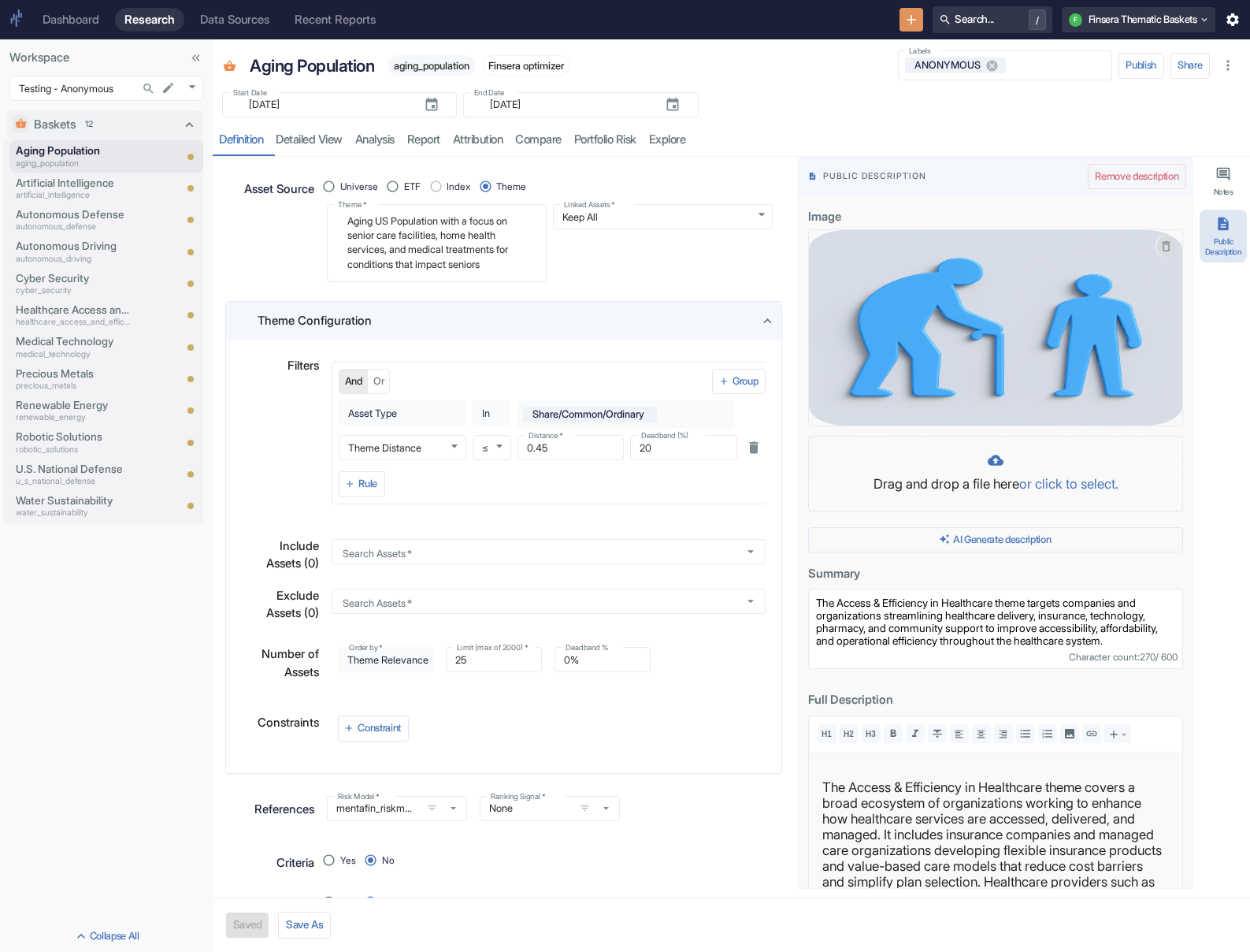
click at [832, 250] on icon "button" at bounding box center [1166, 246] width 8 height 10
type textarea "x"
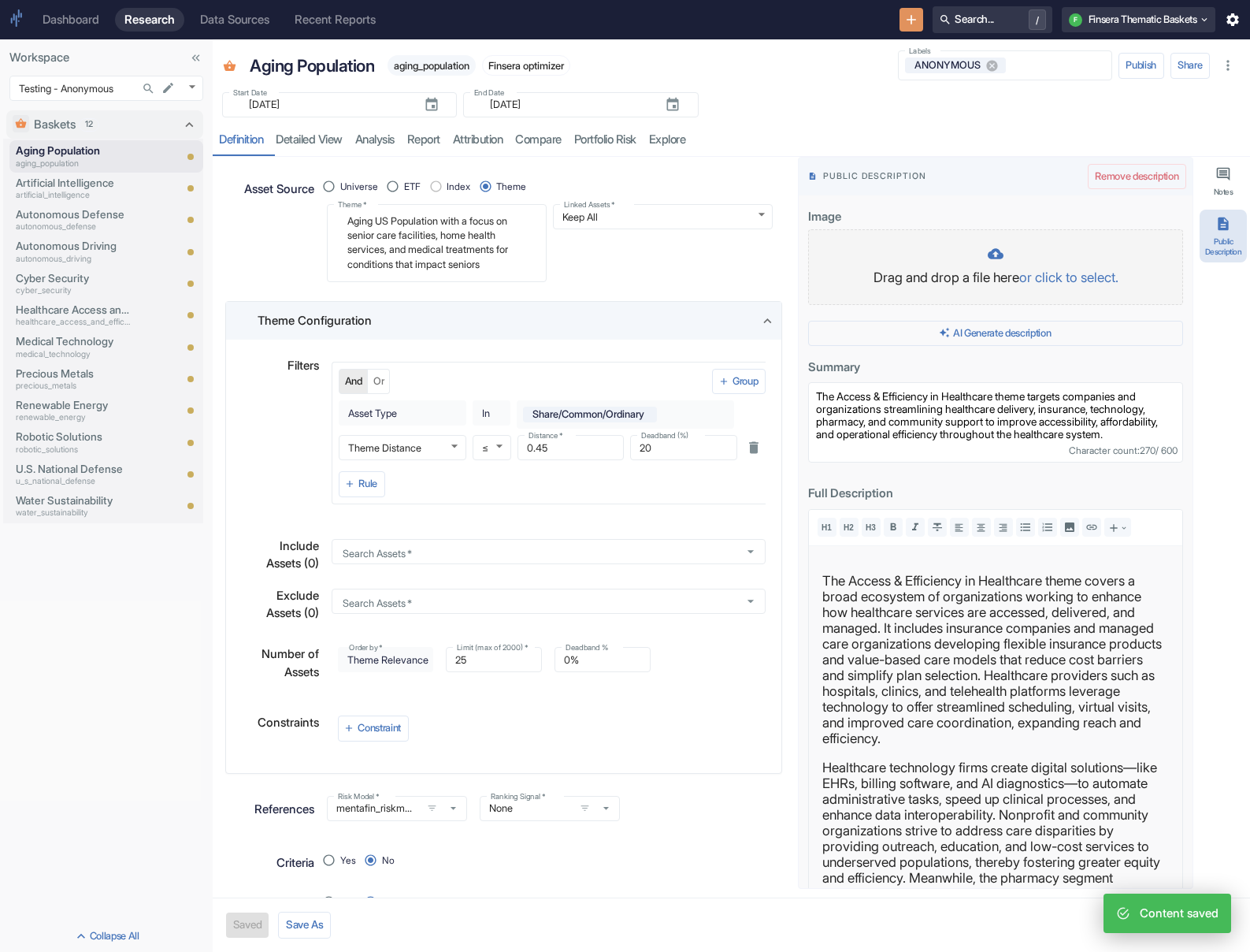
click at [832, 275] on p "Drag and drop a file here or click to select." at bounding box center [995, 278] width 342 height 21
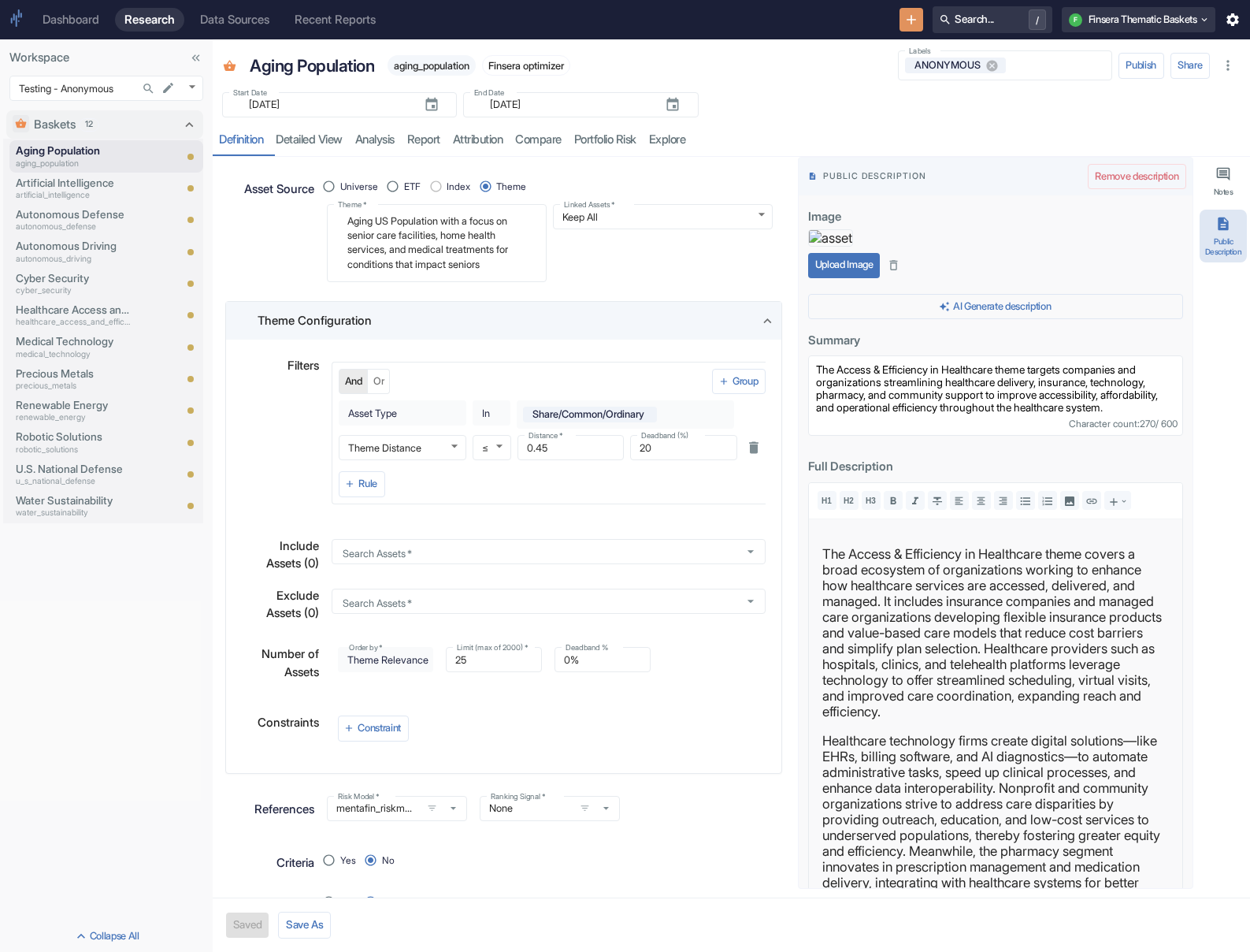
click at [832, 278] on button "Upload Image" at bounding box center [844, 265] width 72 height 25
type textarea "x"
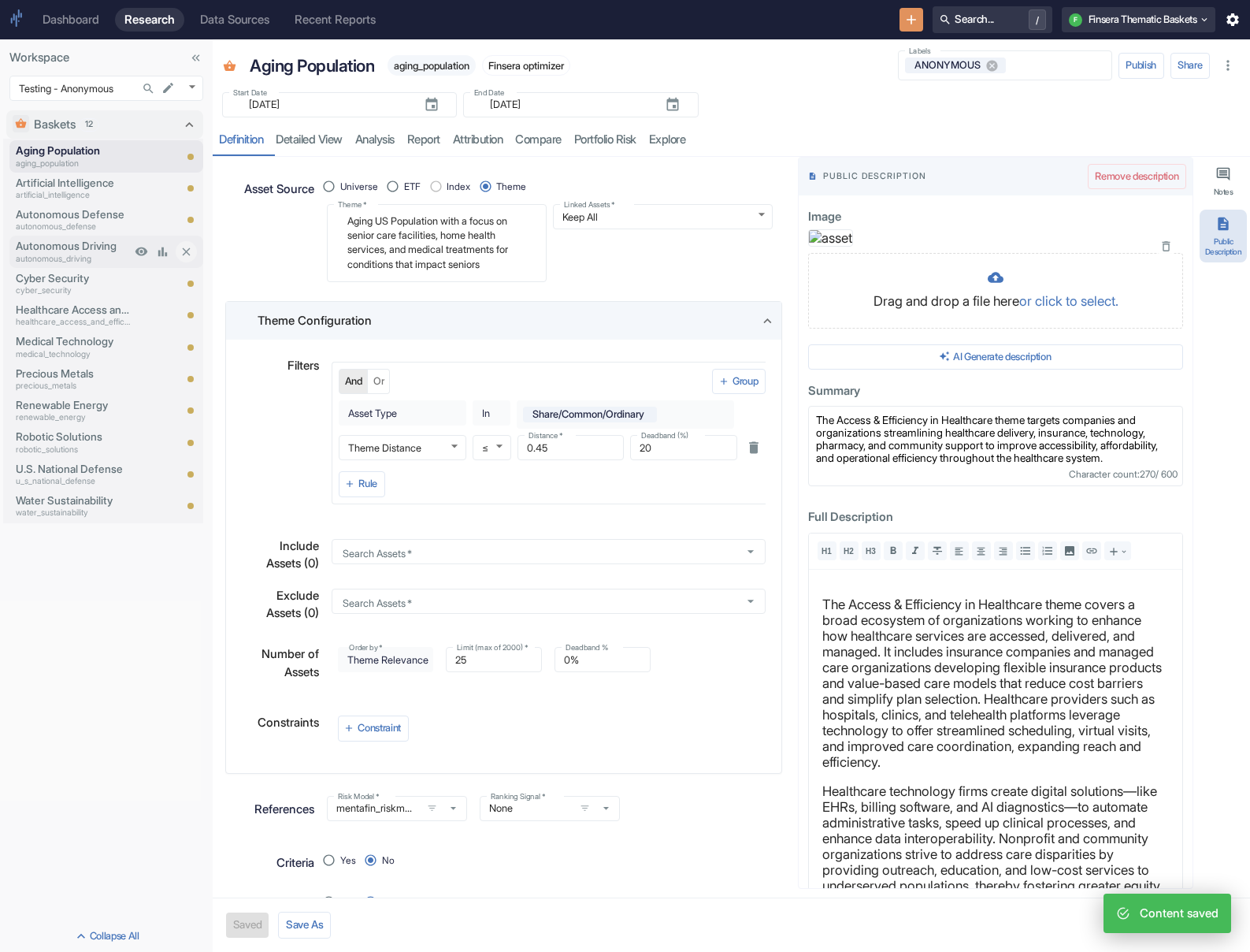
click at [85, 252] on p "Autonomous Driving" at bounding box center [73, 245] width 115 height 15
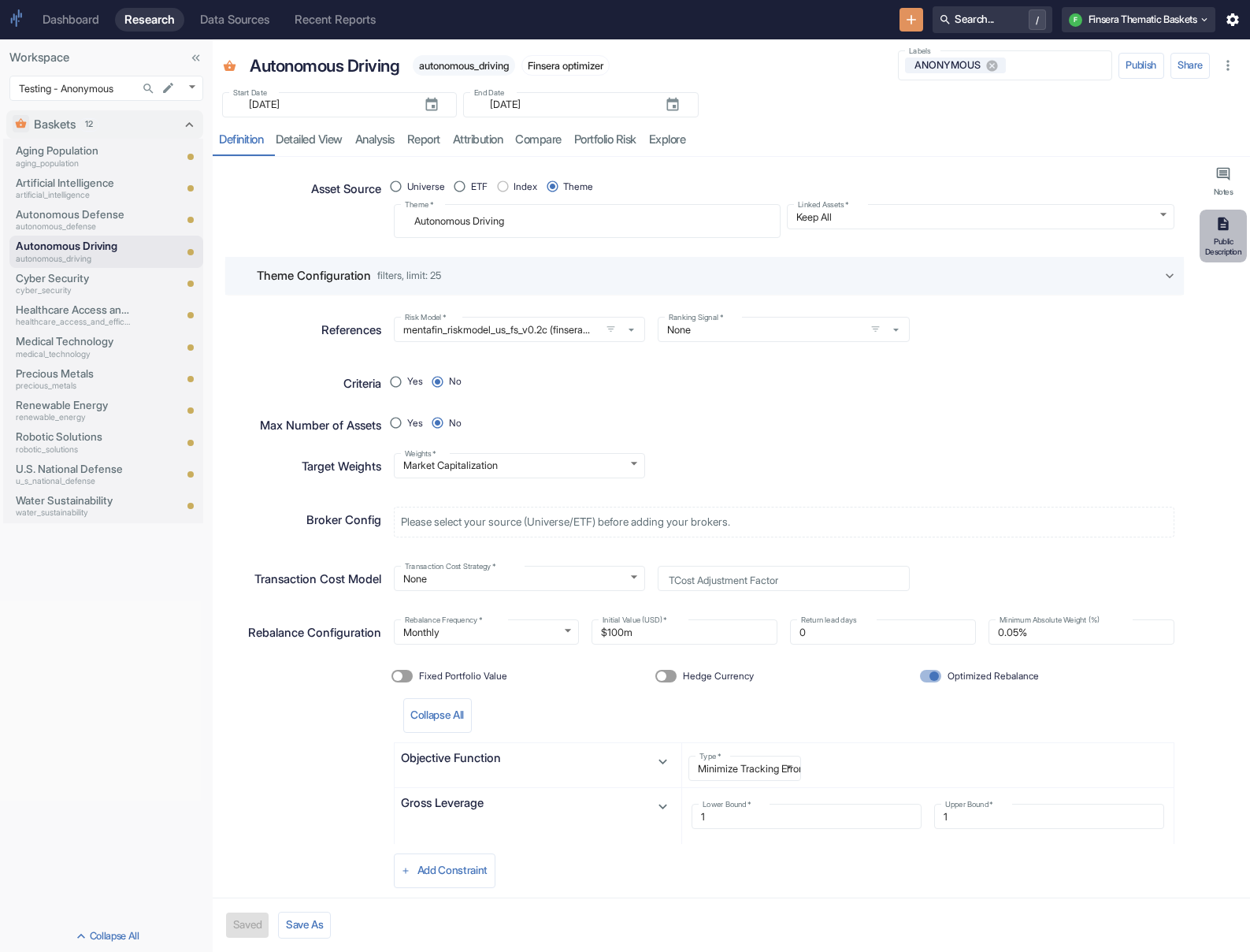
click at [832, 231] on icon "button" at bounding box center [1223, 224] width 15 height 15
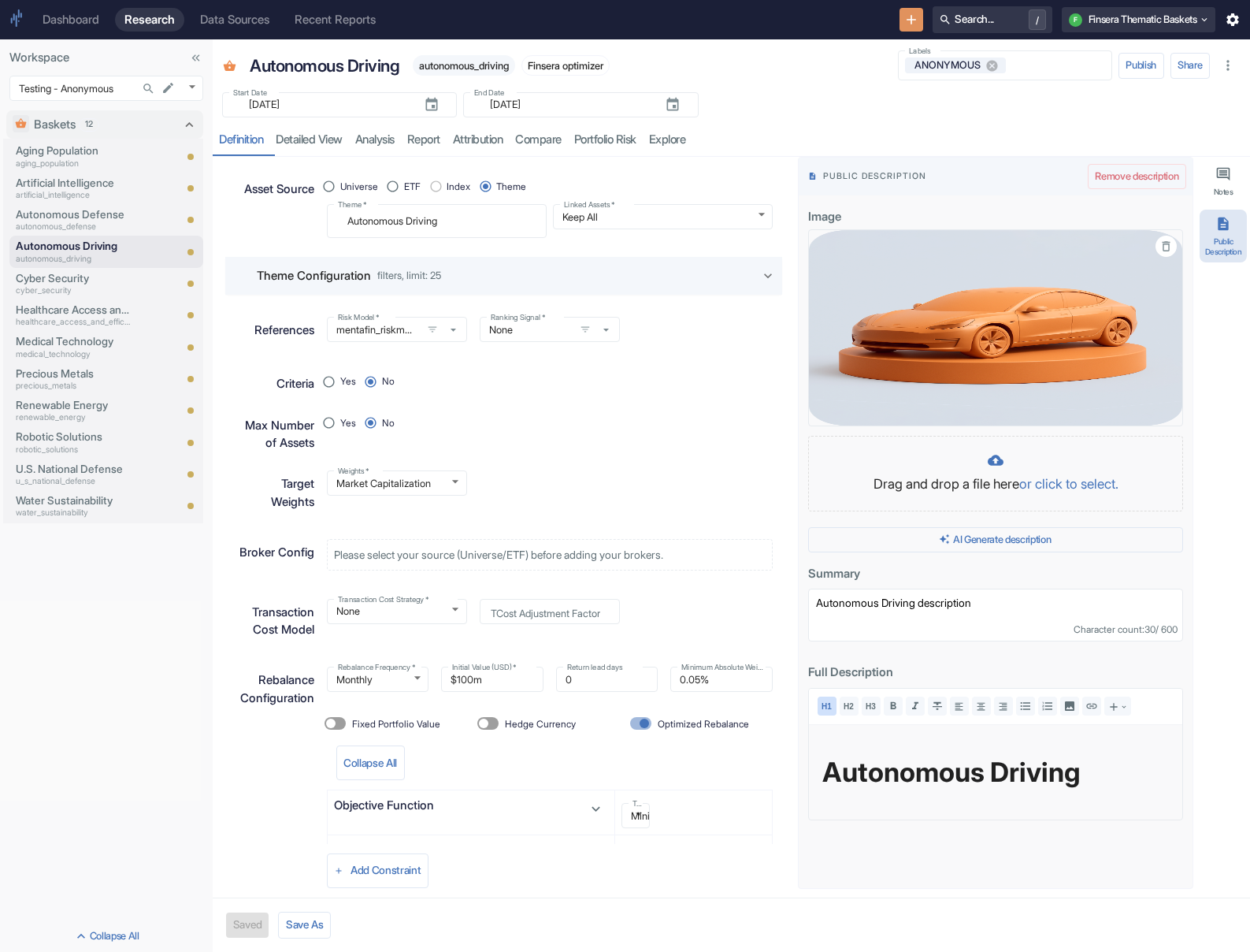
click at [832, 244] on icon "button" at bounding box center [1166, 246] width 14 height 14
type textarea "x"
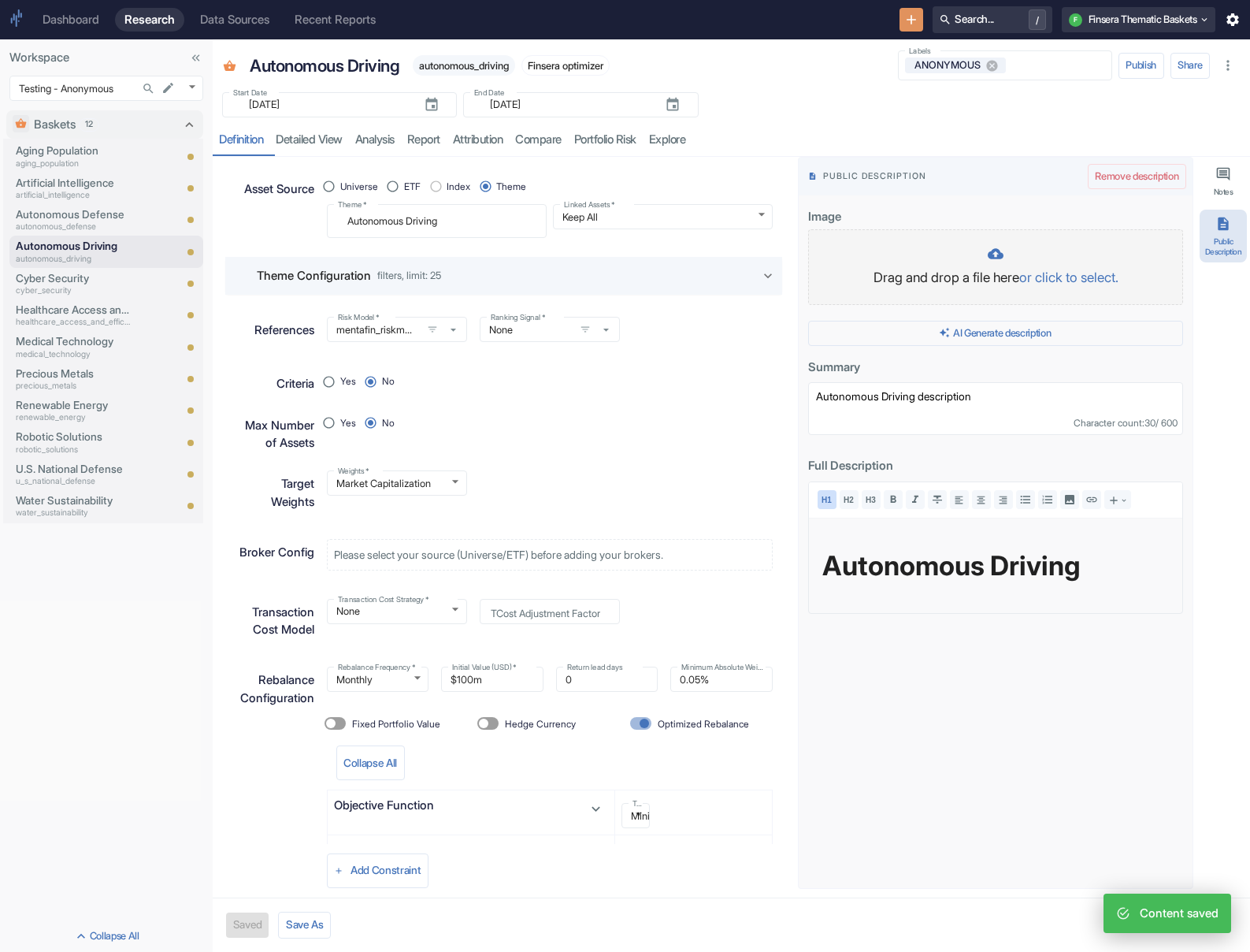
click at [832, 275] on p "Drag and drop a file here or click to select." at bounding box center [995, 278] width 342 height 21
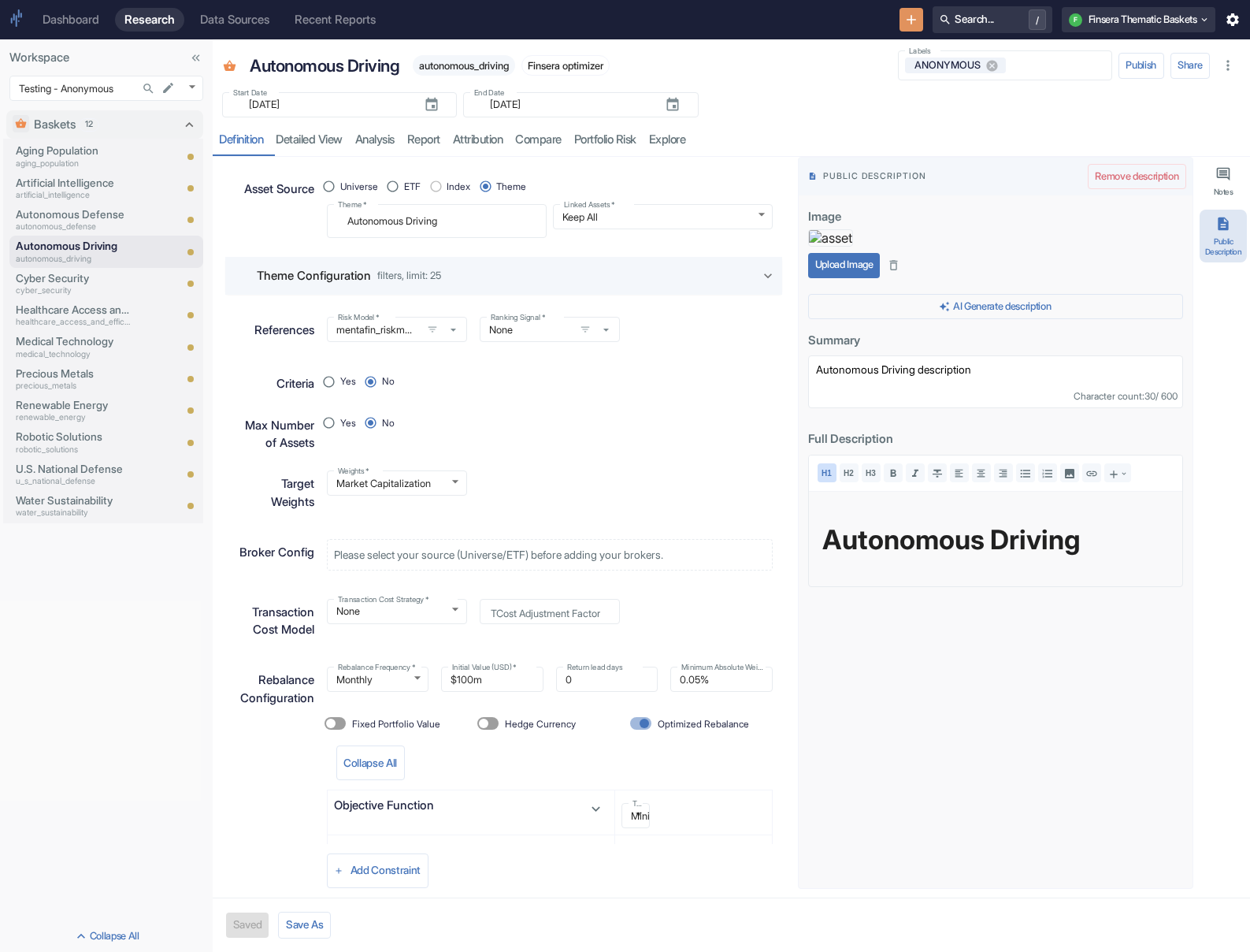
click at [832, 278] on button "Upload Image" at bounding box center [844, 265] width 72 height 25
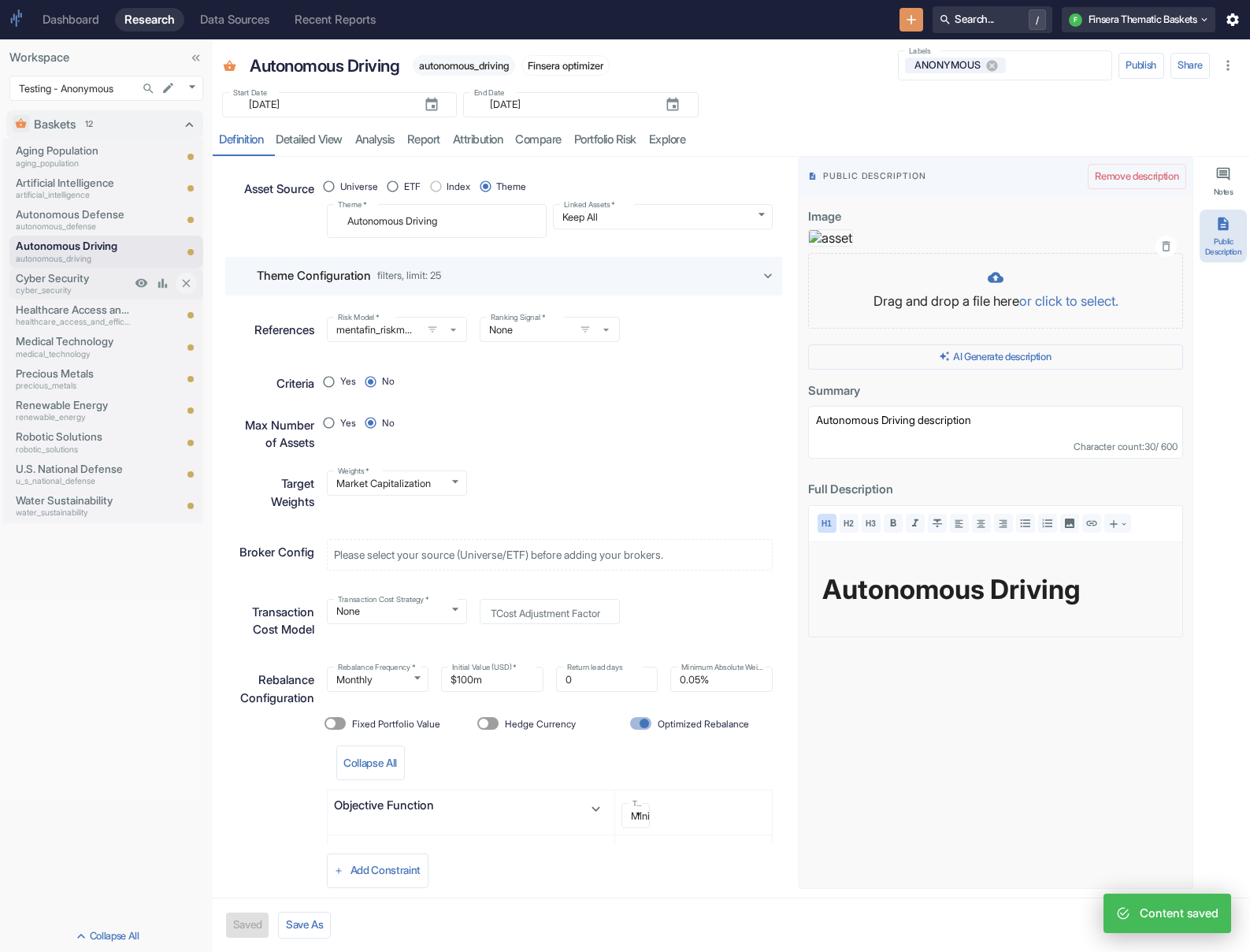
click at [67, 280] on p "Cyber Security" at bounding box center [73, 278] width 115 height 15
type textarea "x"
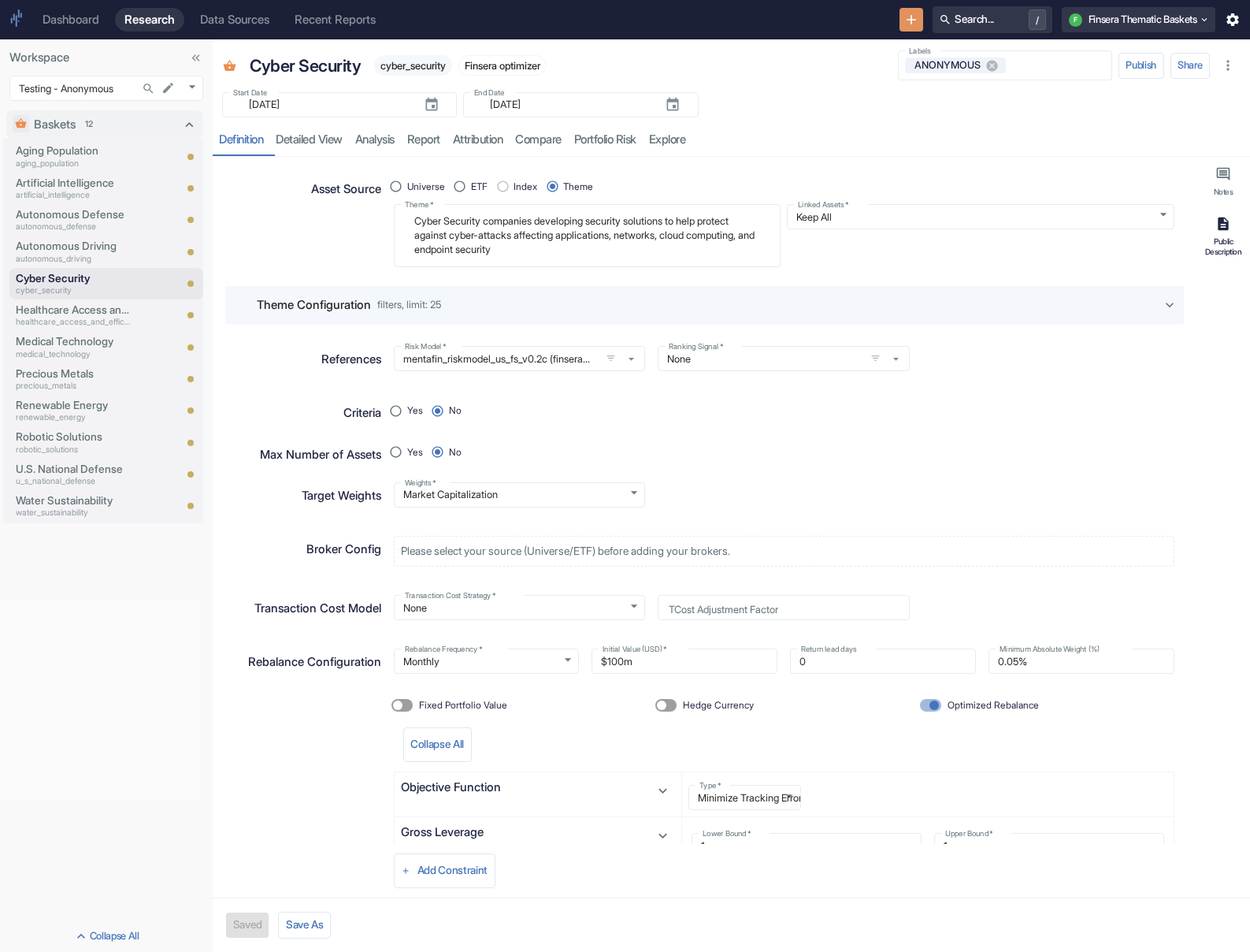
click at [832, 238] on div "Public Description" at bounding box center [1224, 246] width 41 height 20
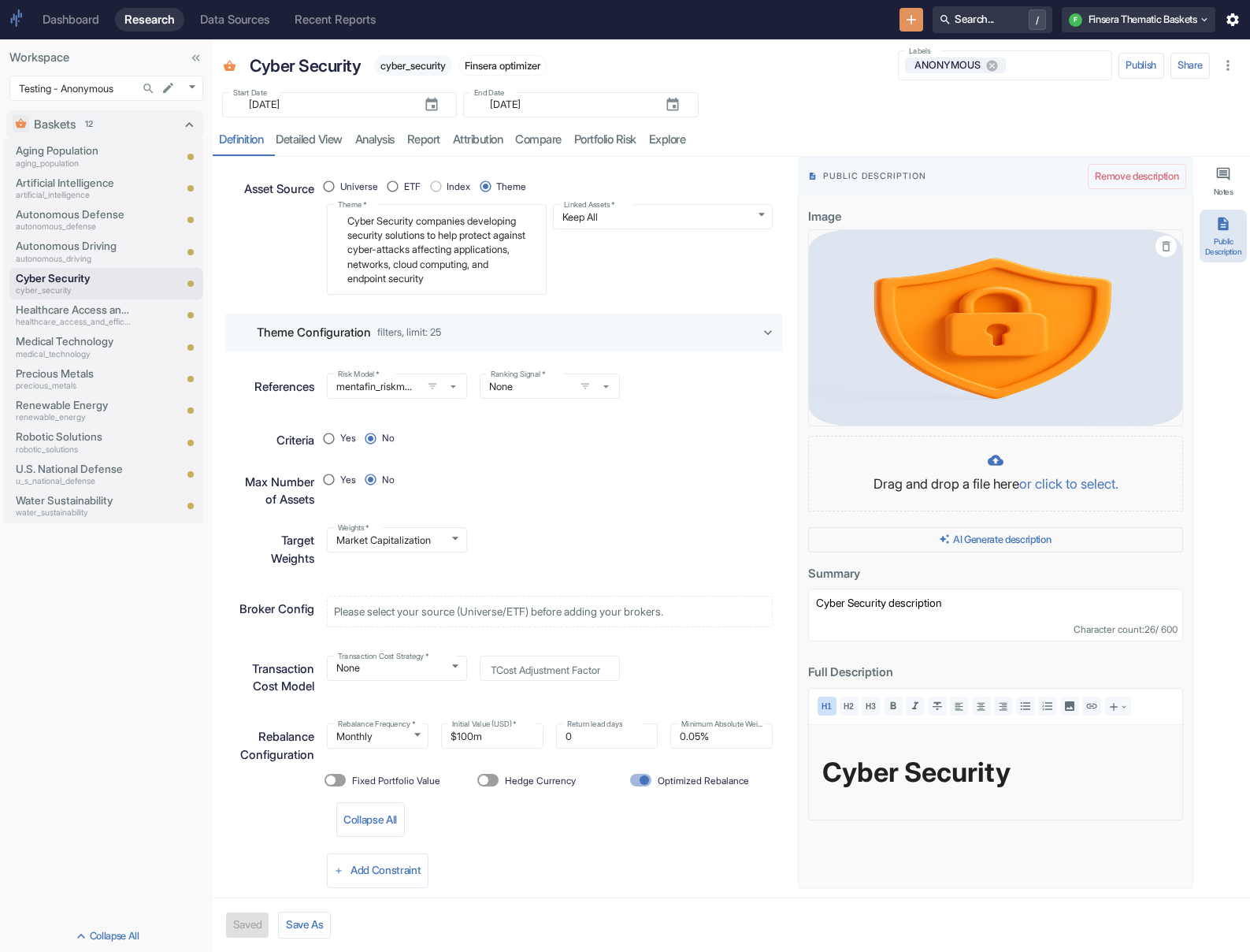
click at [832, 255] on div at bounding box center [1165, 246] width 21 height 21
click at [832, 256] on img at bounding box center [995, 327] width 375 height 197
click at [832, 244] on icon "button" at bounding box center [1166, 246] width 14 height 14
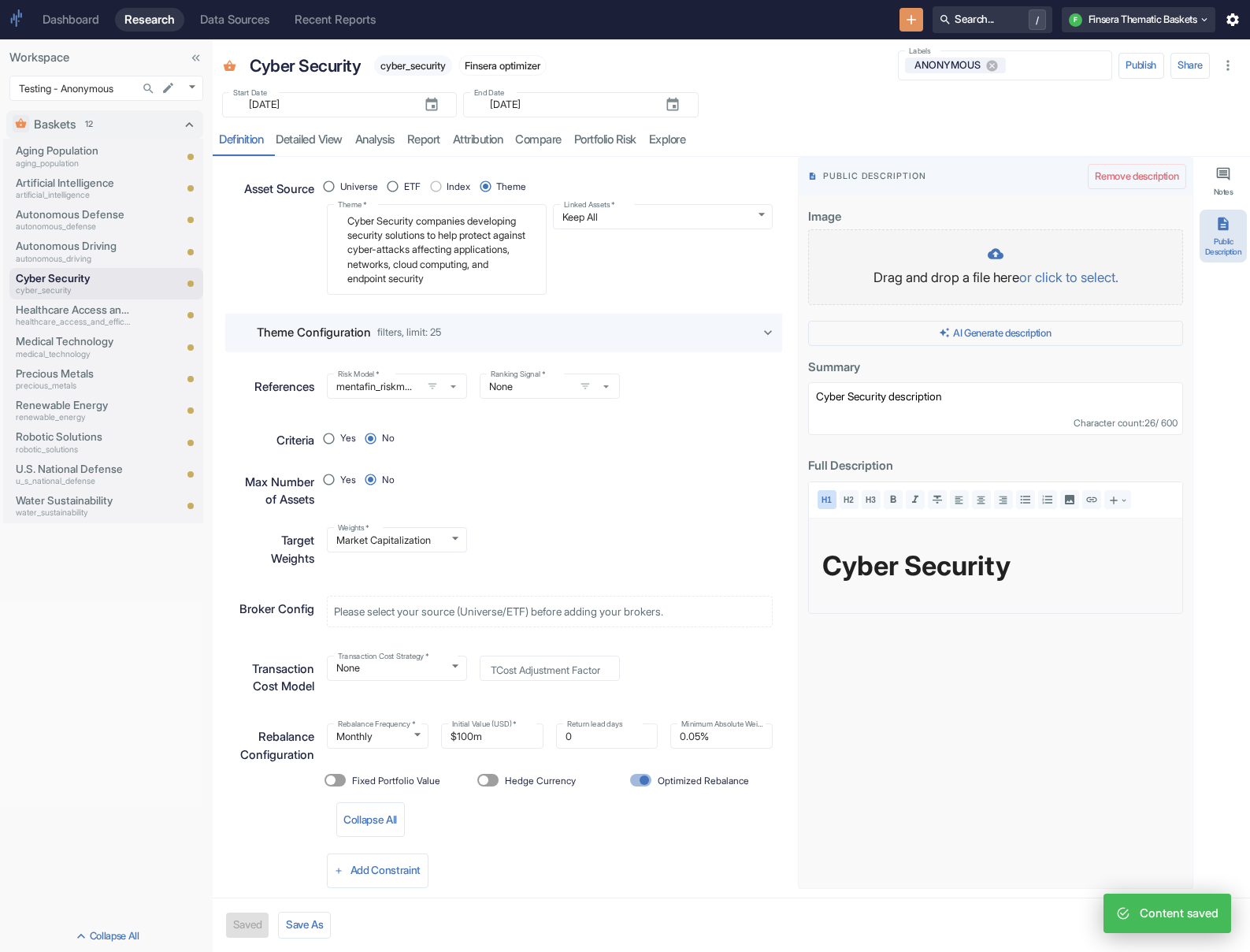
type textarea "x"
click at [832, 267] on div "Drag and drop a file here or click to select." at bounding box center [995, 267] width 342 height 43
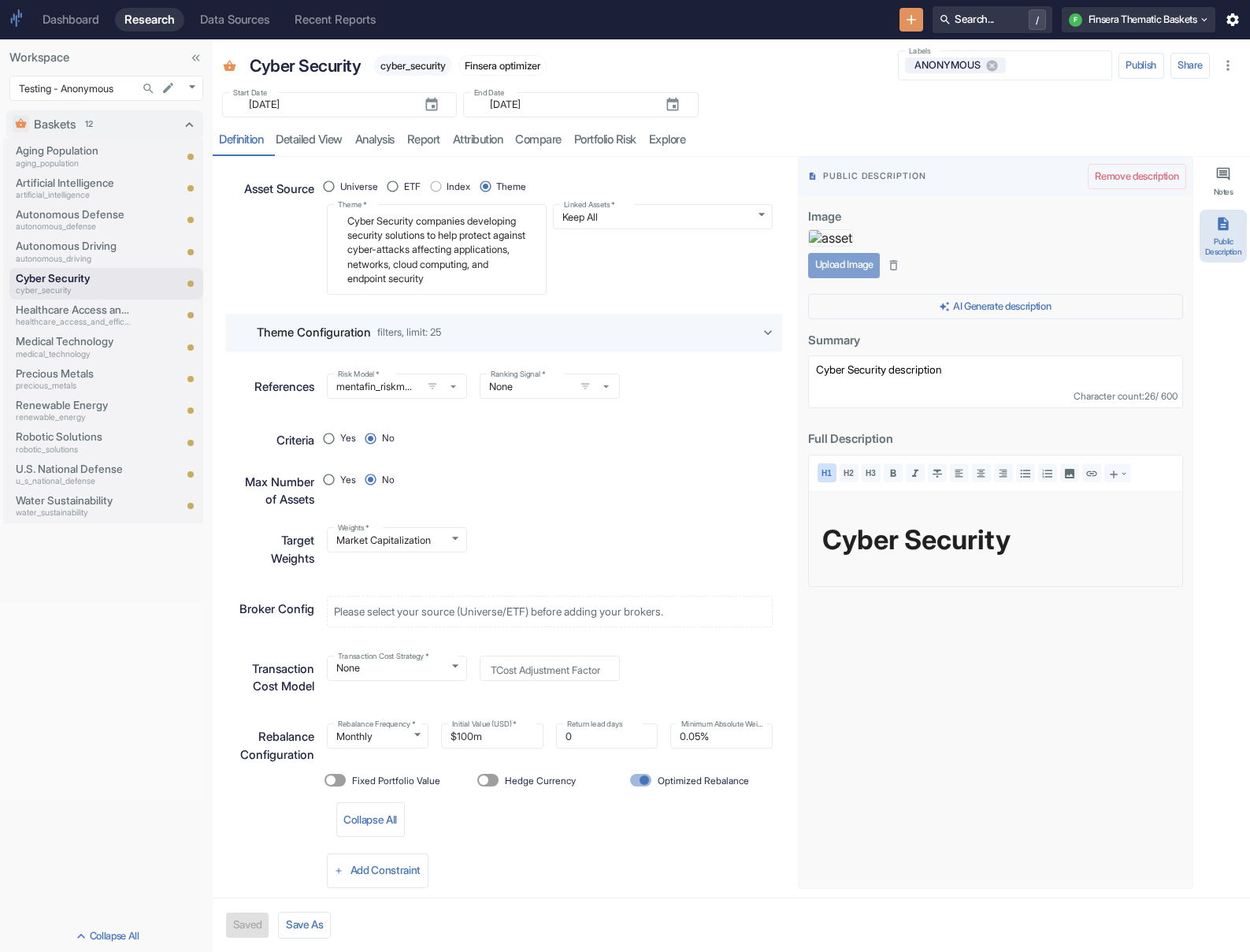
click at [832, 278] on button "Upload Image" at bounding box center [844, 265] width 72 height 25
type textarea "x"
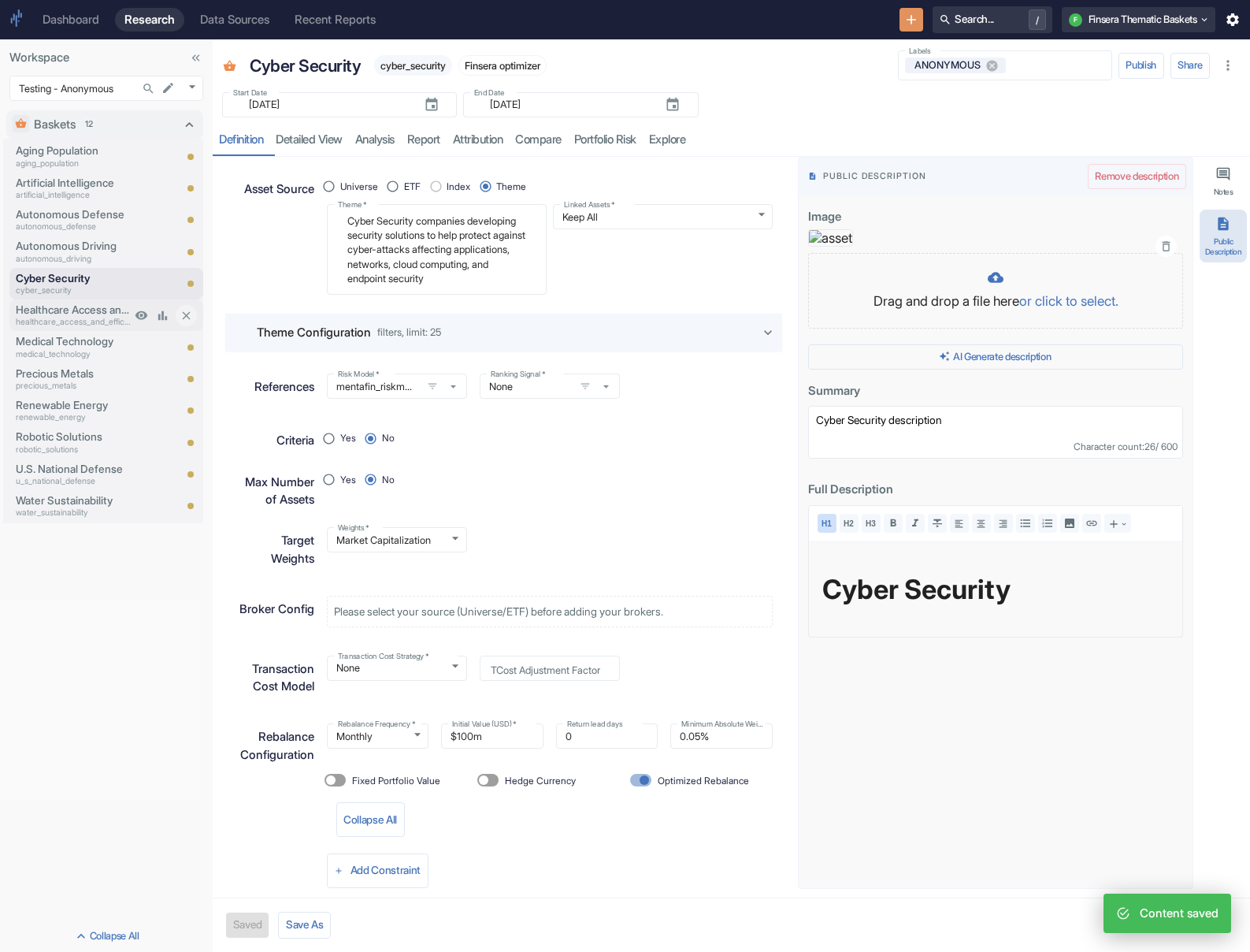
click at [90, 310] on p "Healthcare Access and Efficiency" at bounding box center [73, 309] width 115 height 15
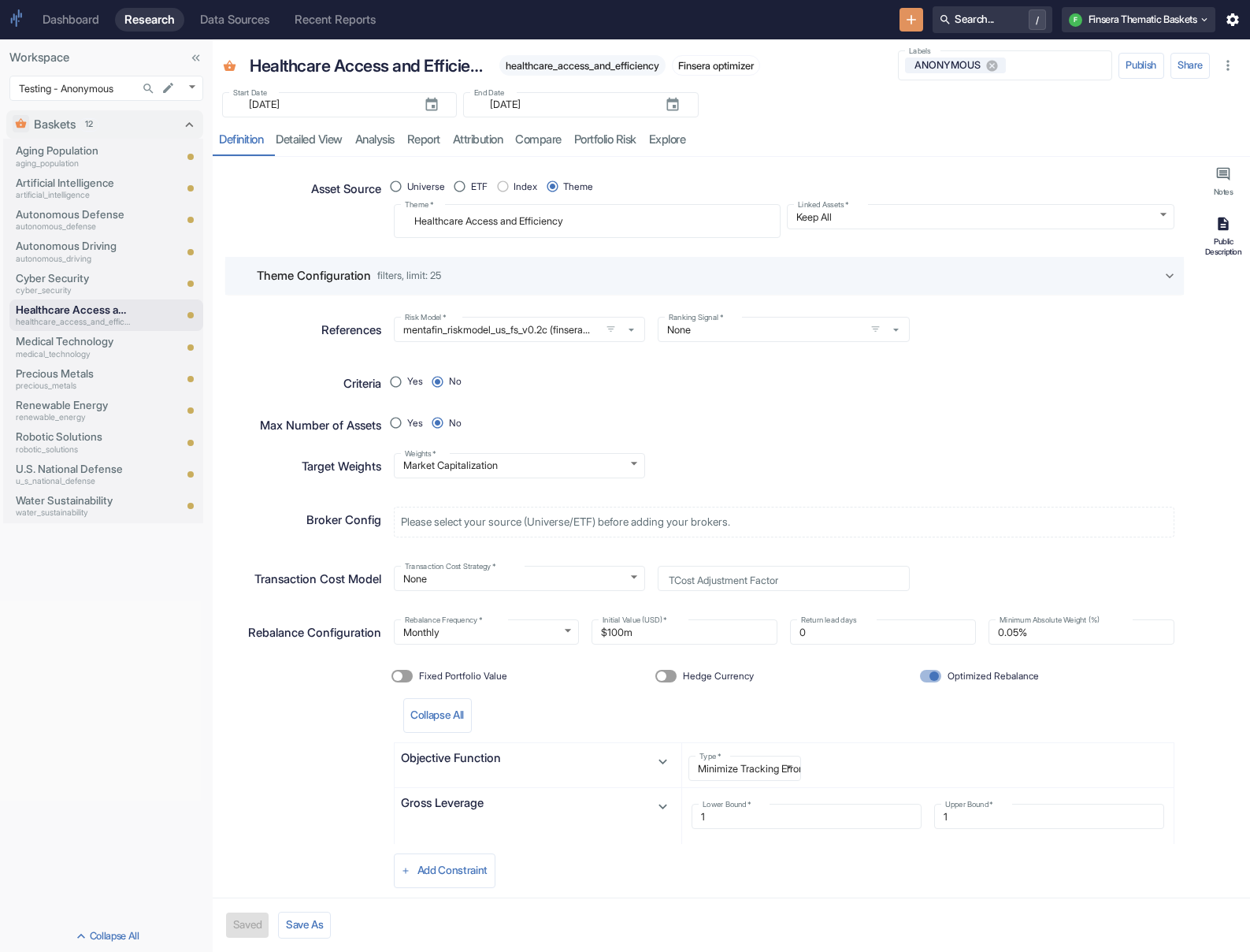
click at [832, 237] on div "Public Description" at bounding box center [1224, 246] width 41 height 20
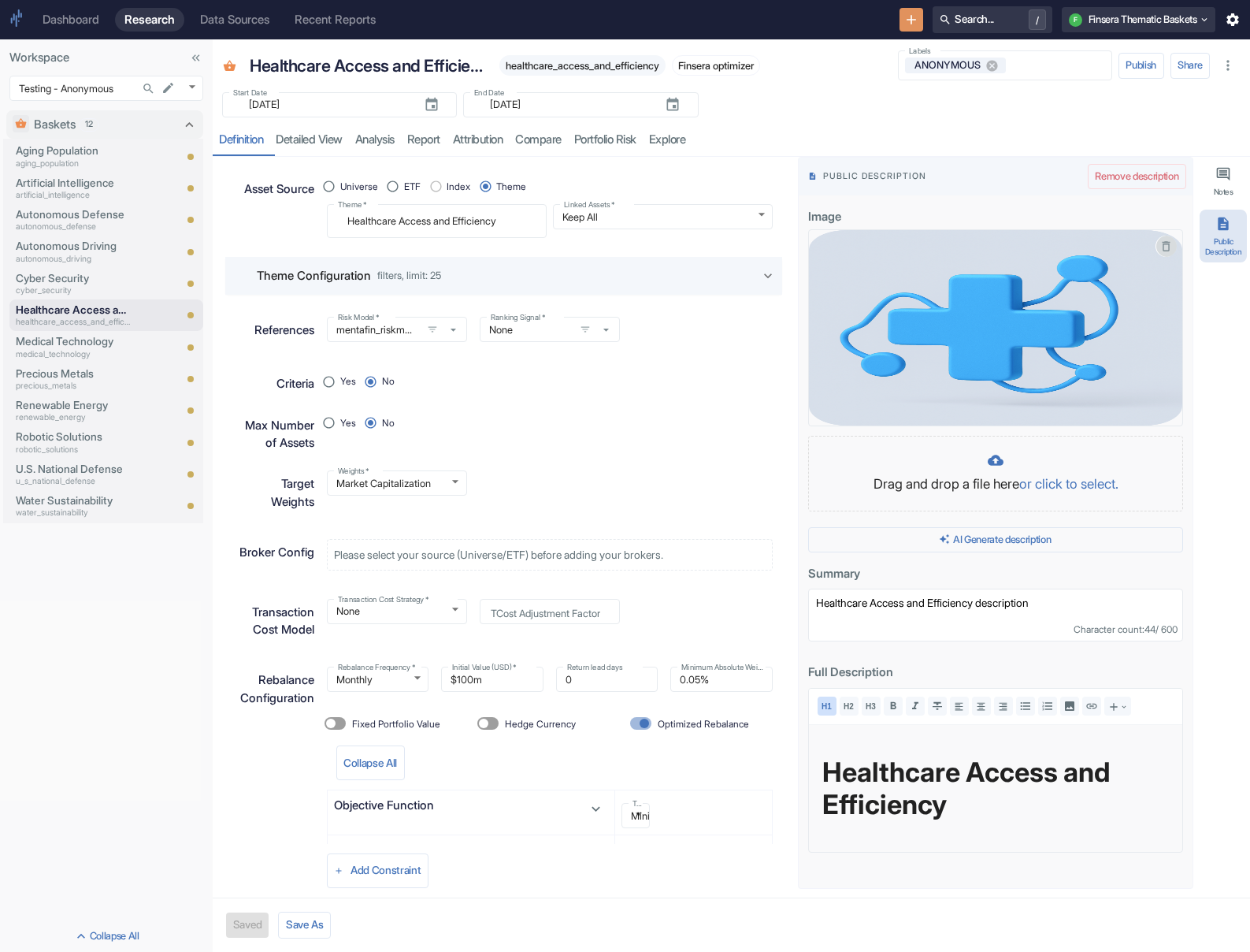
click at [832, 247] on icon "button" at bounding box center [1166, 246] width 8 height 10
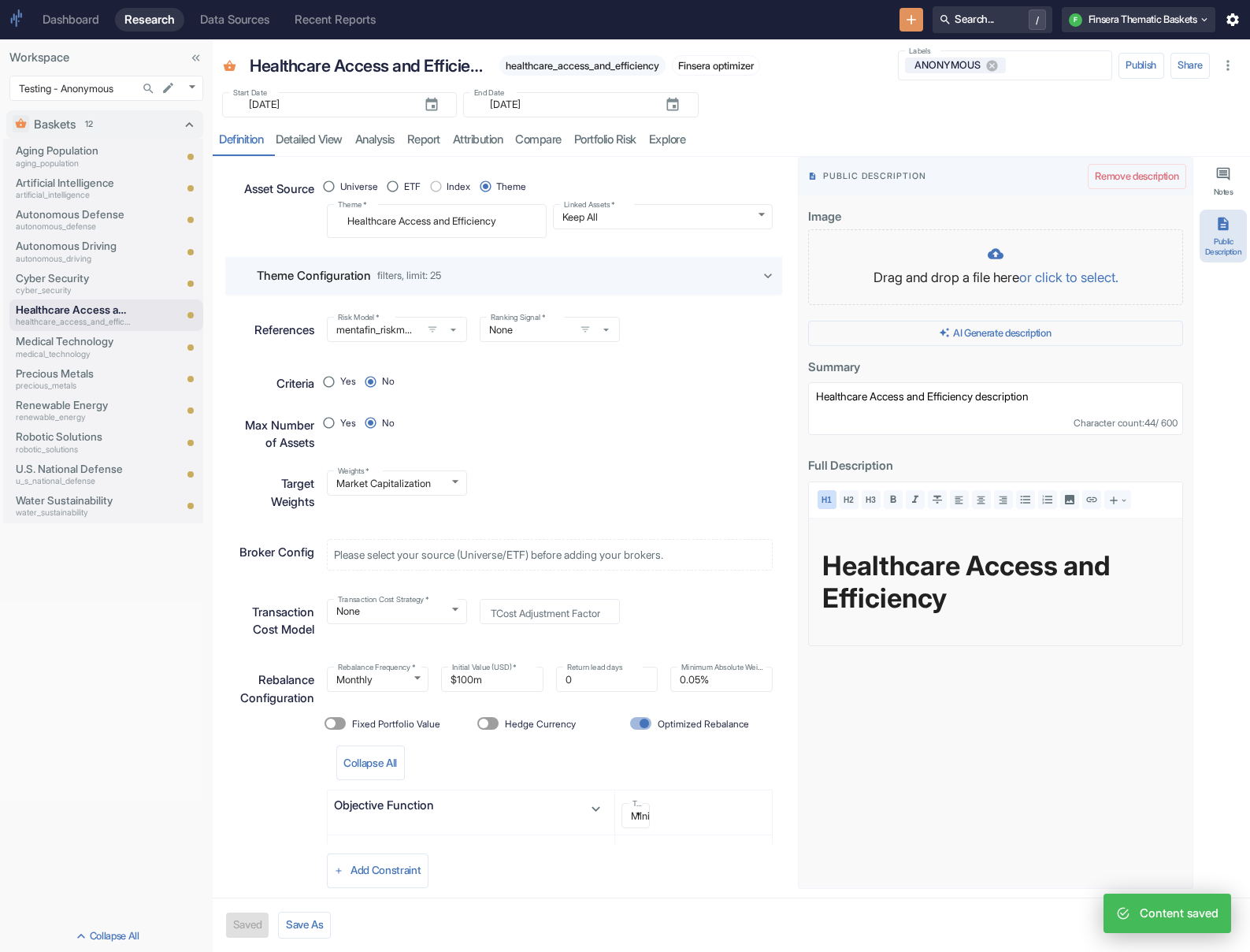
type textarea "x"
click at [832, 280] on p "Drag and drop a file here or click to select." at bounding box center [995, 278] width 342 height 21
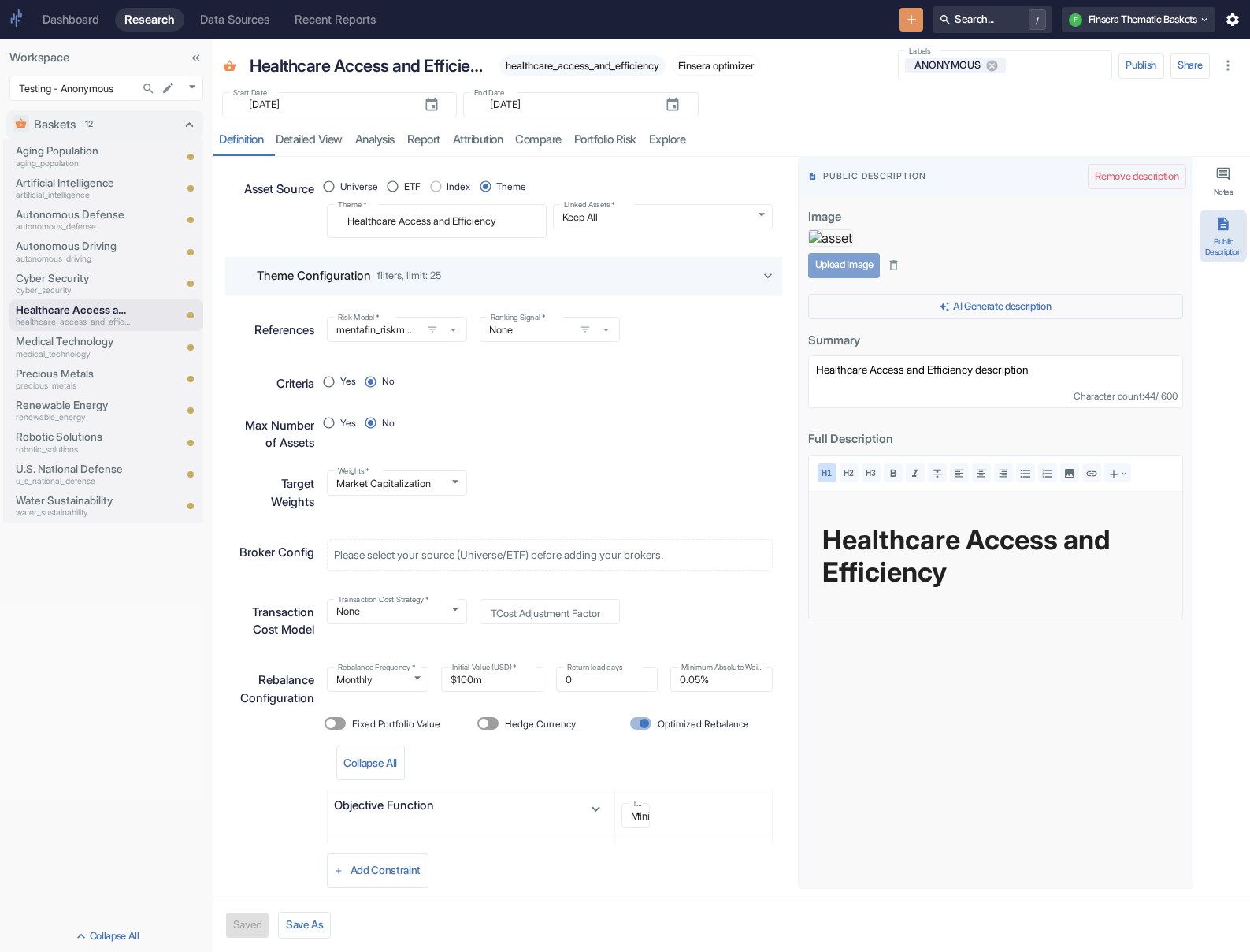
click at [832, 278] on button "Upload Image" at bounding box center [844, 265] width 72 height 25
type textarea "x"
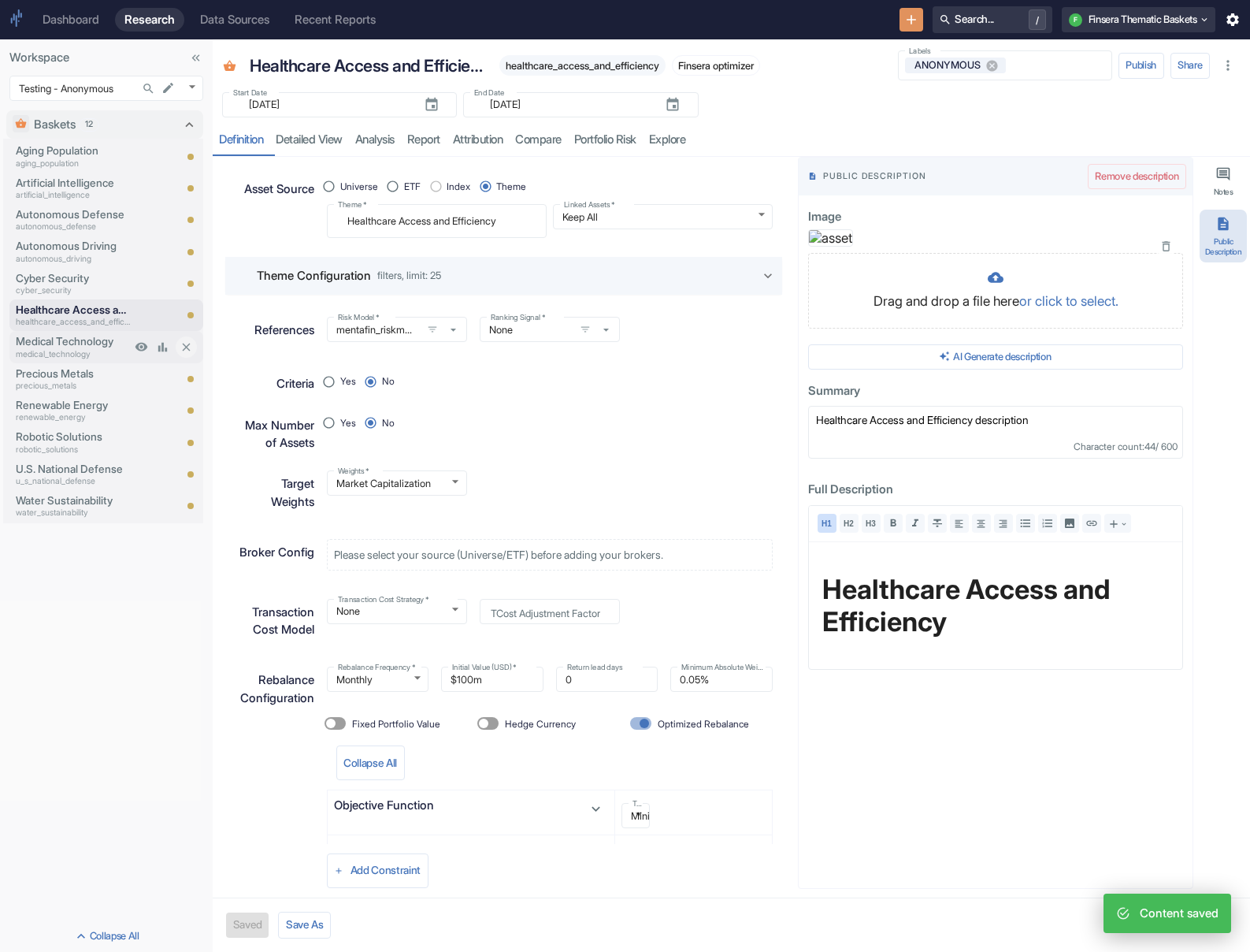
click at [85, 353] on p "medical_technology" at bounding box center [73, 354] width 115 height 13
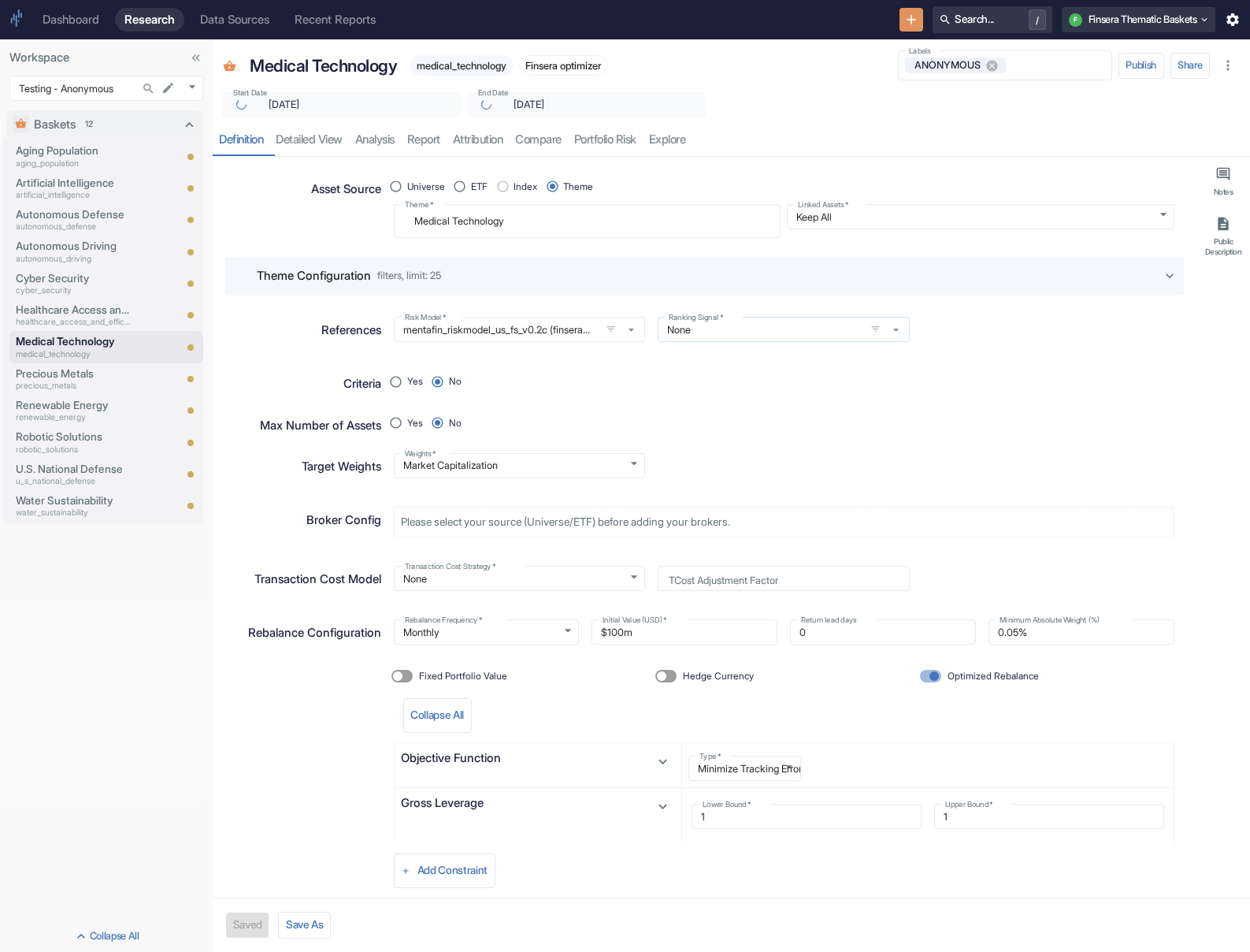
type textarea "x"
click at [56, 317] on p "healthcare_access_and_efficiency" at bounding box center [73, 322] width 115 height 13
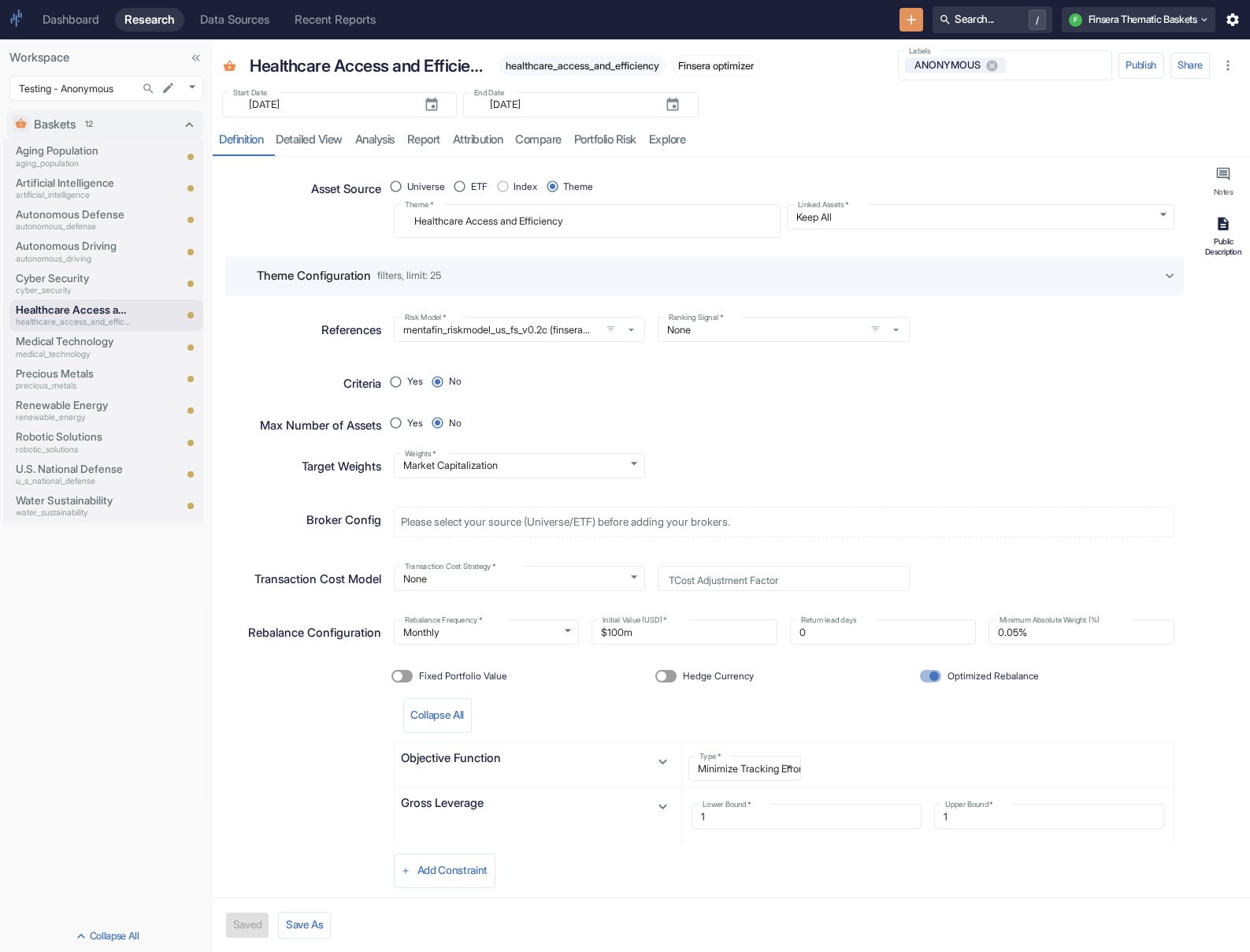
click at [832, 244] on div "Public Description" at bounding box center [1224, 246] width 41 height 20
type textarea "x"
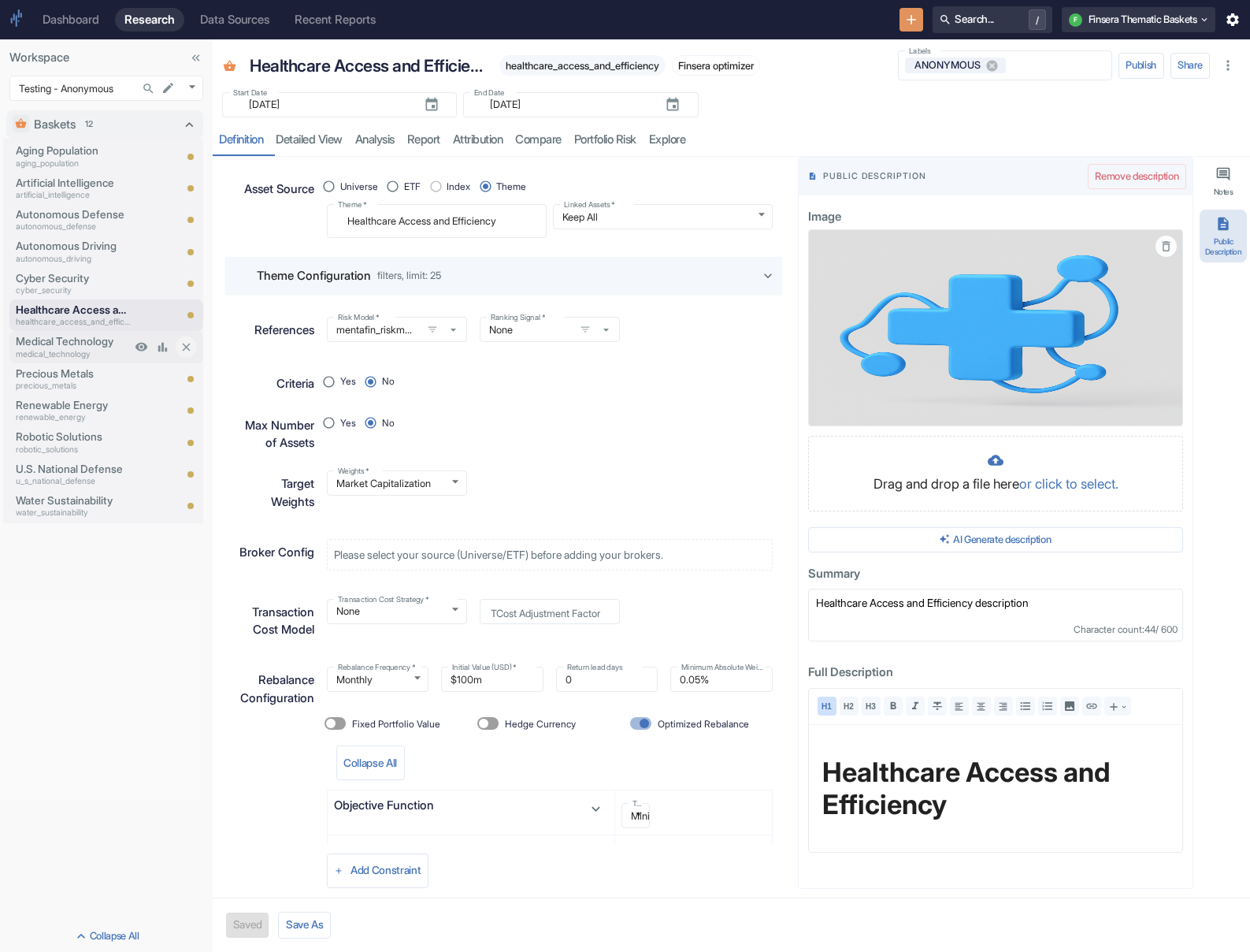
click at [104, 344] on p "Medical Technology" at bounding box center [73, 341] width 115 height 15
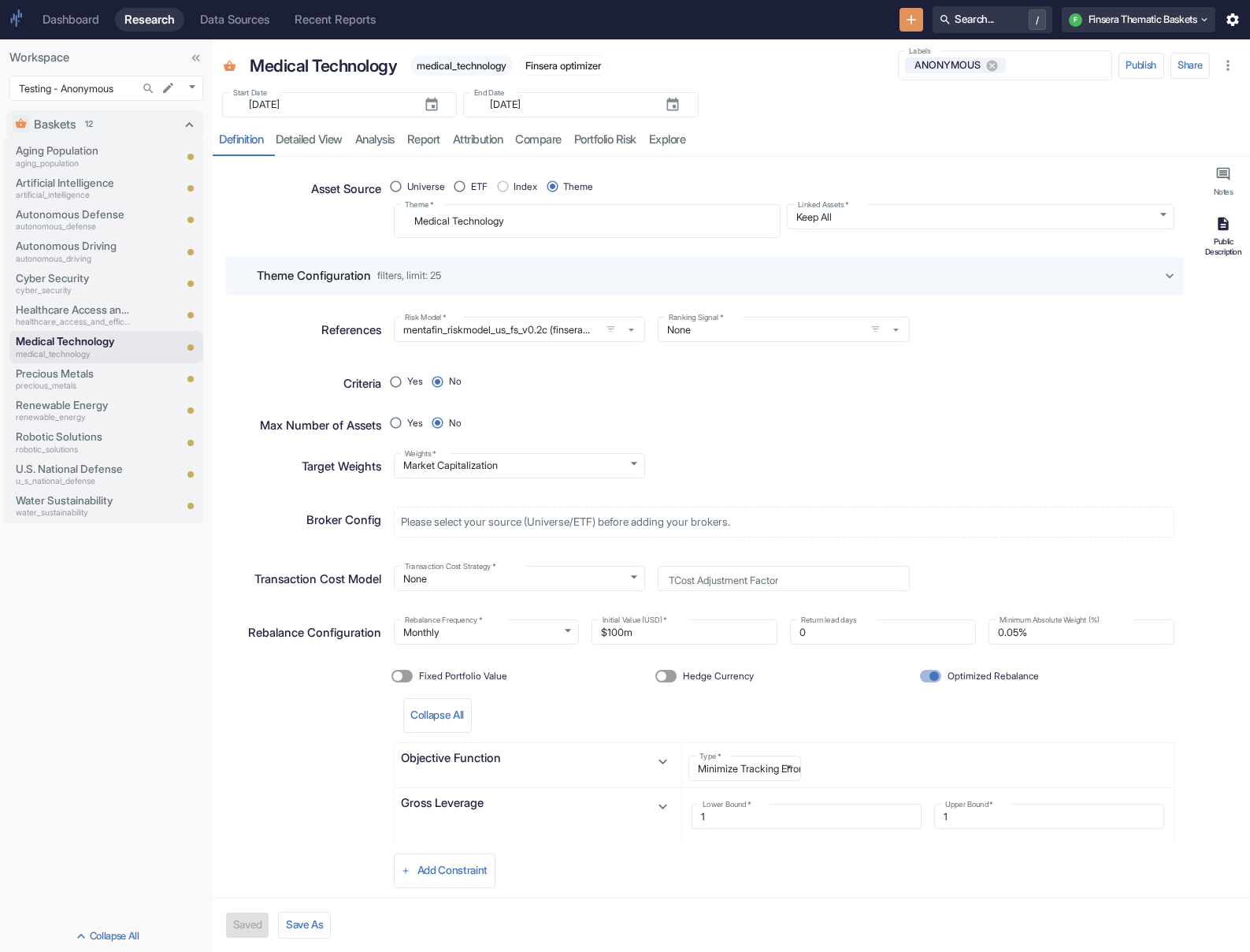
click at [832, 252] on div "Public Description" at bounding box center [1224, 246] width 41 height 20
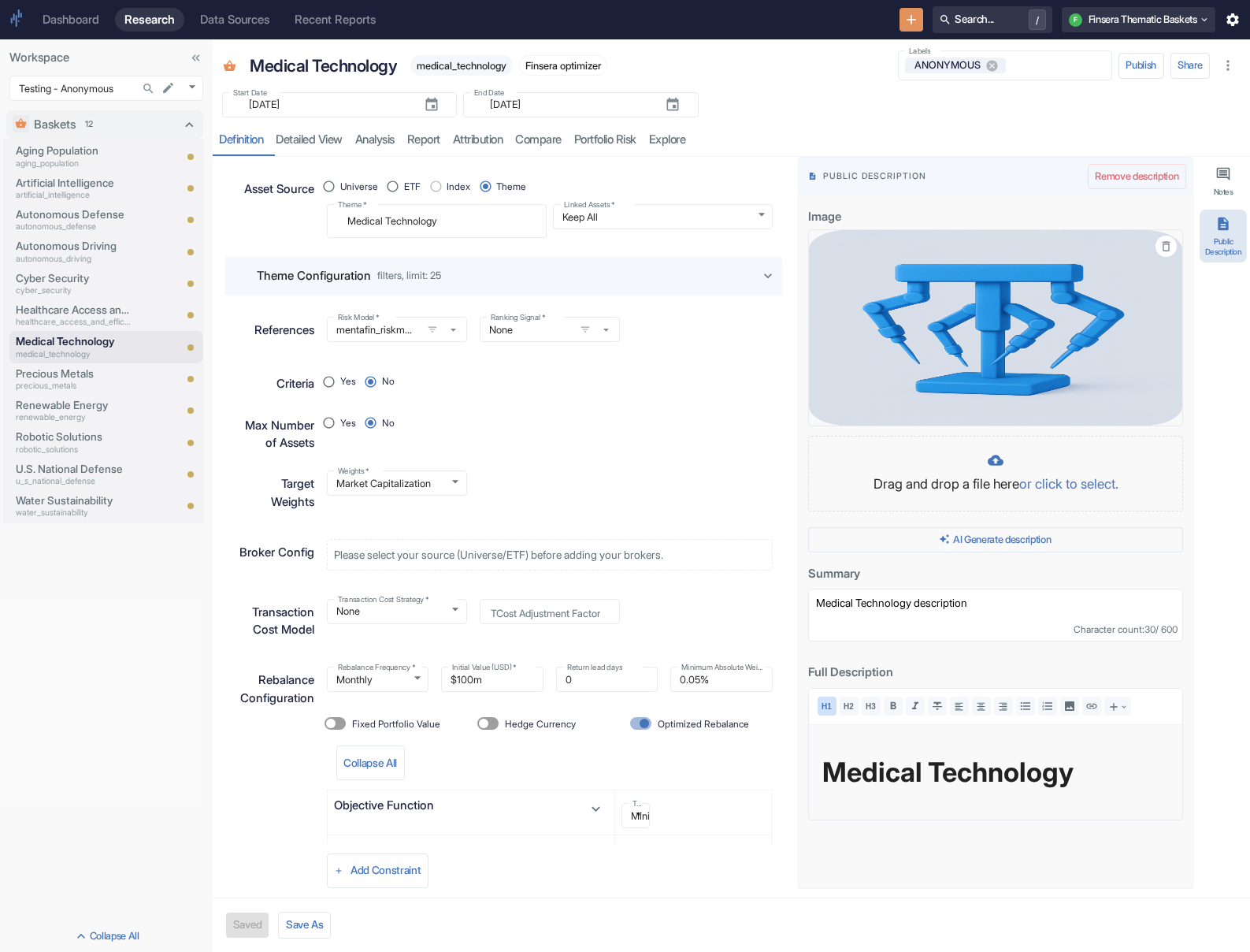
click at [832, 251] on button "button" at bounding box center [1165, 246] width 21 height 21
type textarea "x"
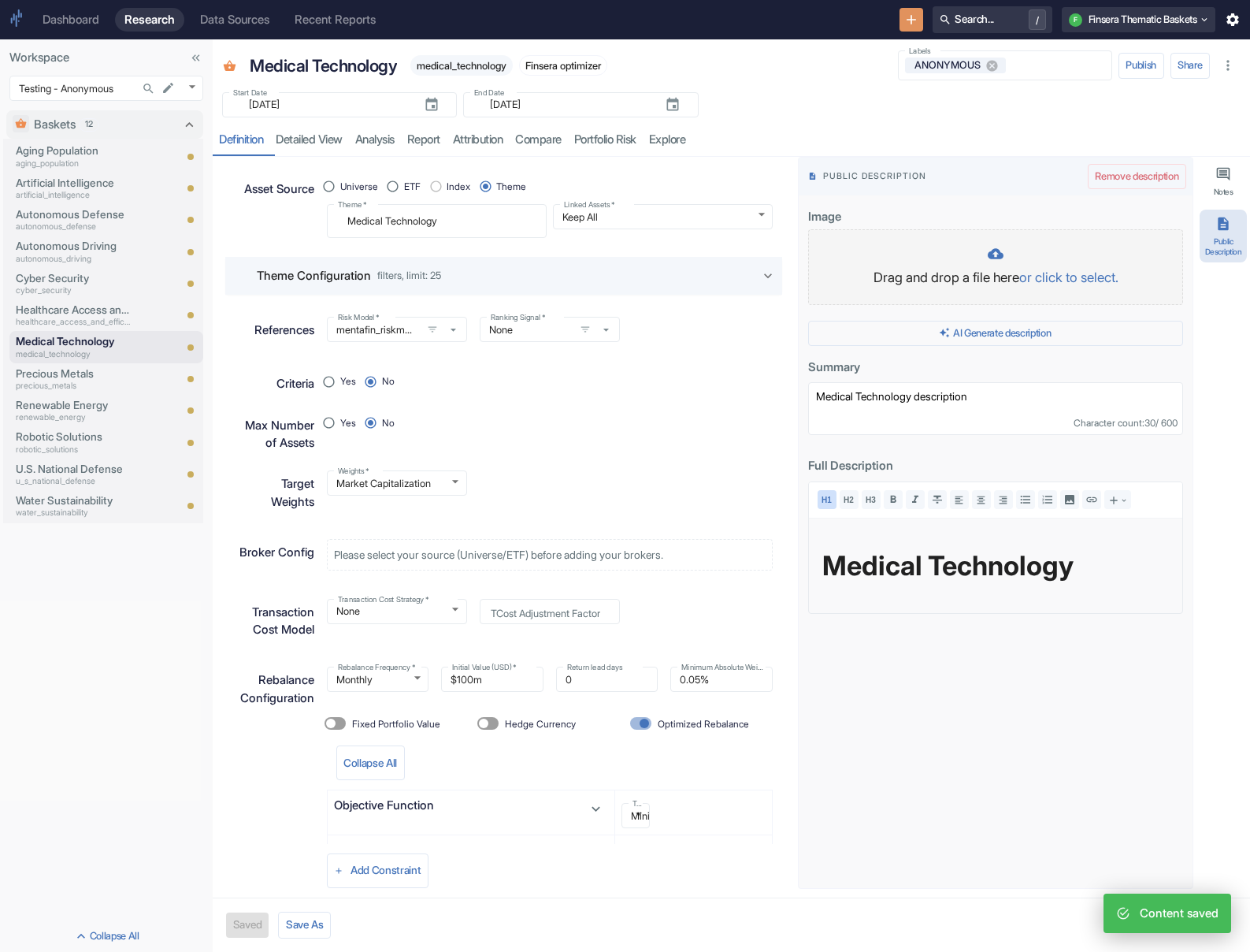
click at [832, 273] on p "Drag and drop a file here or click to select." at bounding box center [995, 278] width 342 height 21
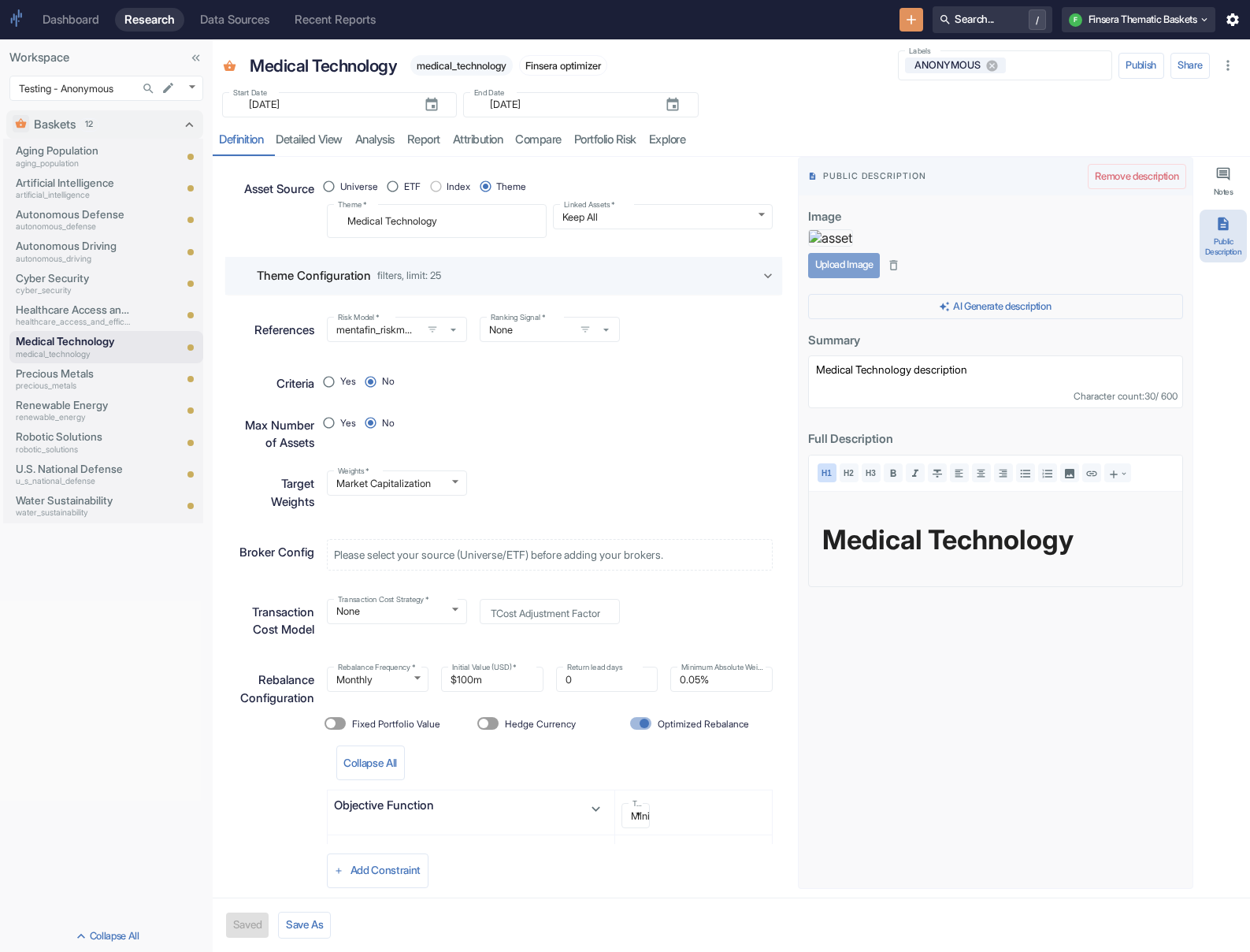
click at [832, 278] on button "Upload Image" at bounding box center [844, 265] width 72 height 25
type textarea "x"
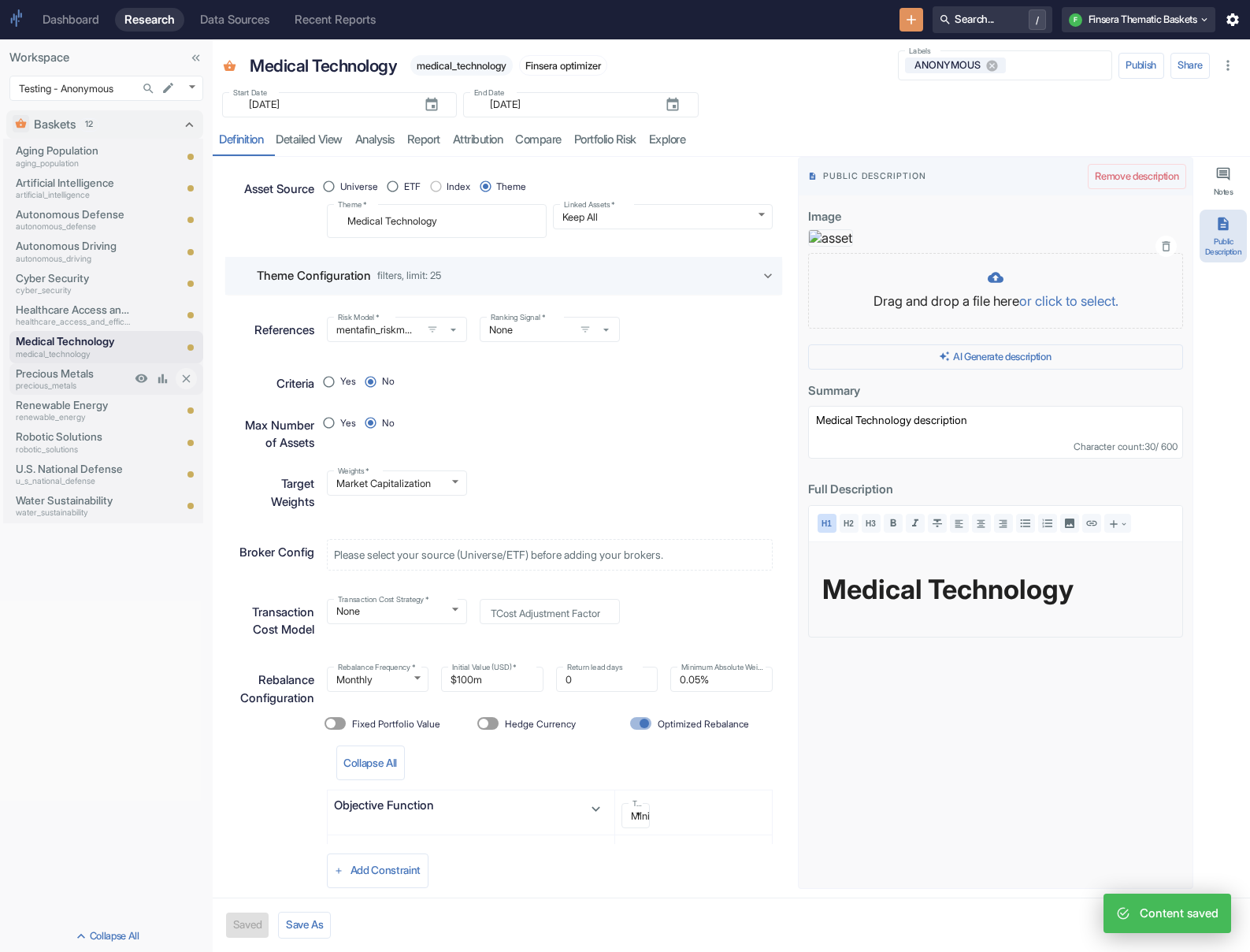
click at [95, 379] on p "Precious Metals" at bounding box center [73, 373] width 115 height 15
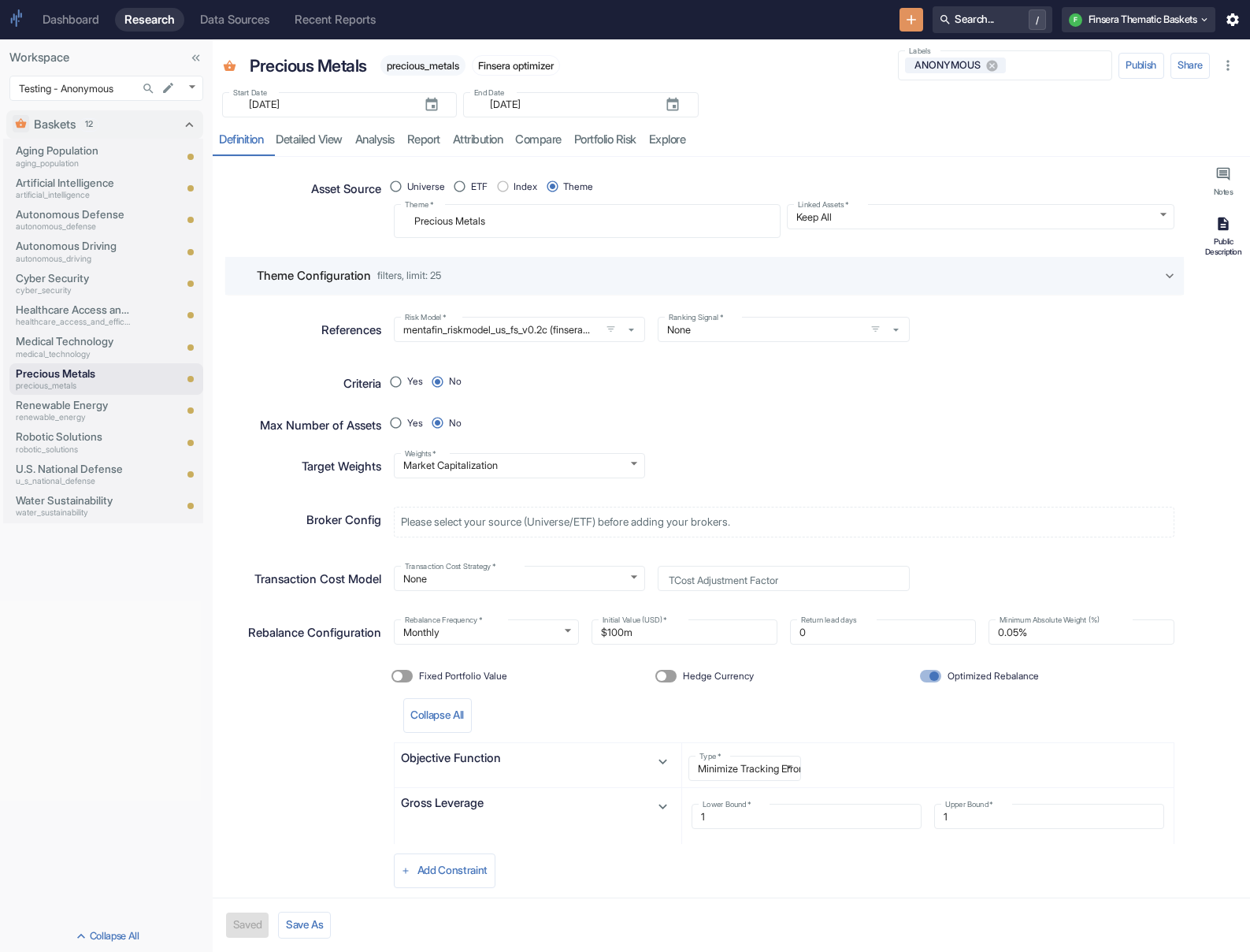
click at [832, 228] on button "Public Description" at bounding box center [1223, 236] width 47 height 53
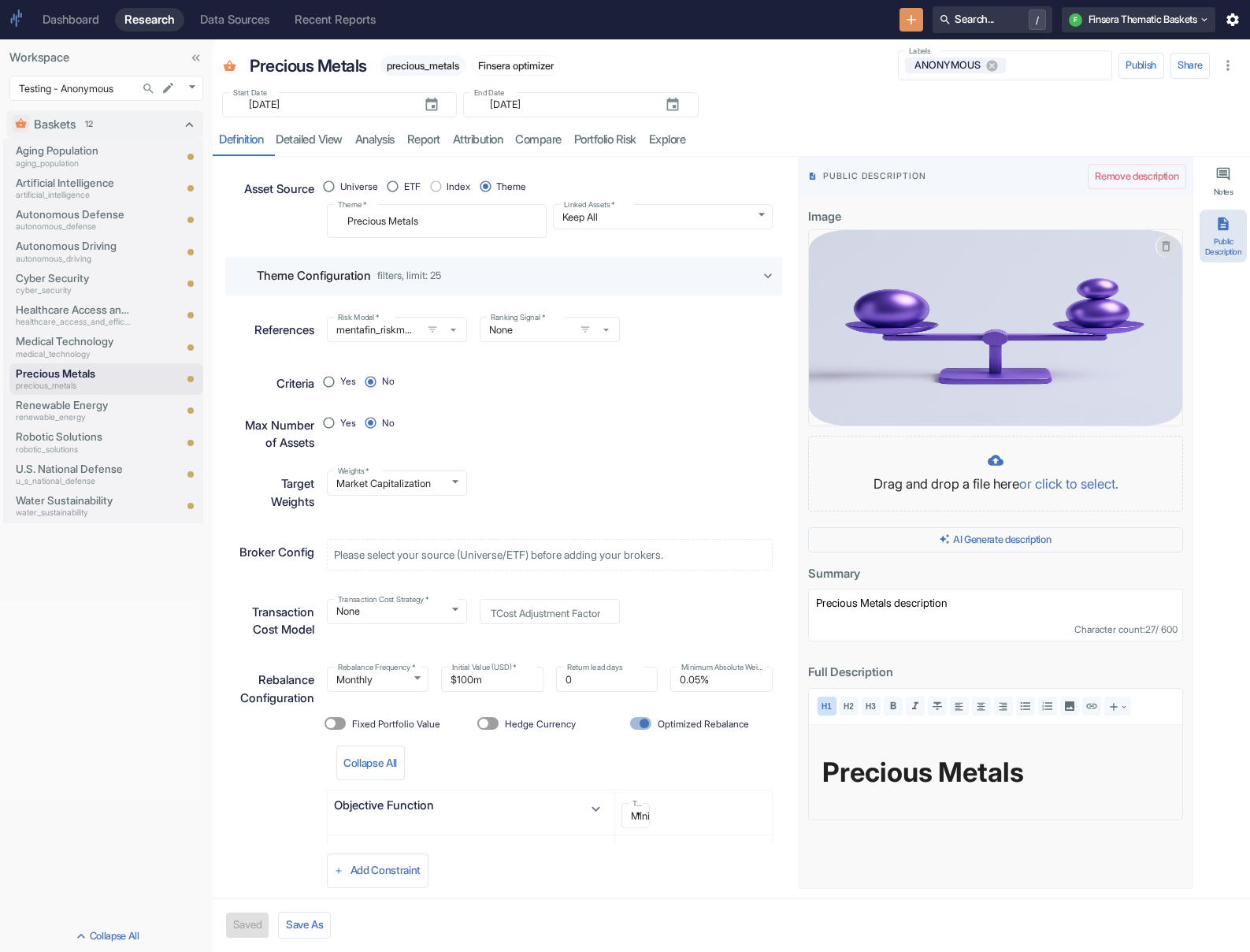
click at [832, 241] on icon "button" at bounding box center [1166, 246] width 8 height 10
type textarea "x"
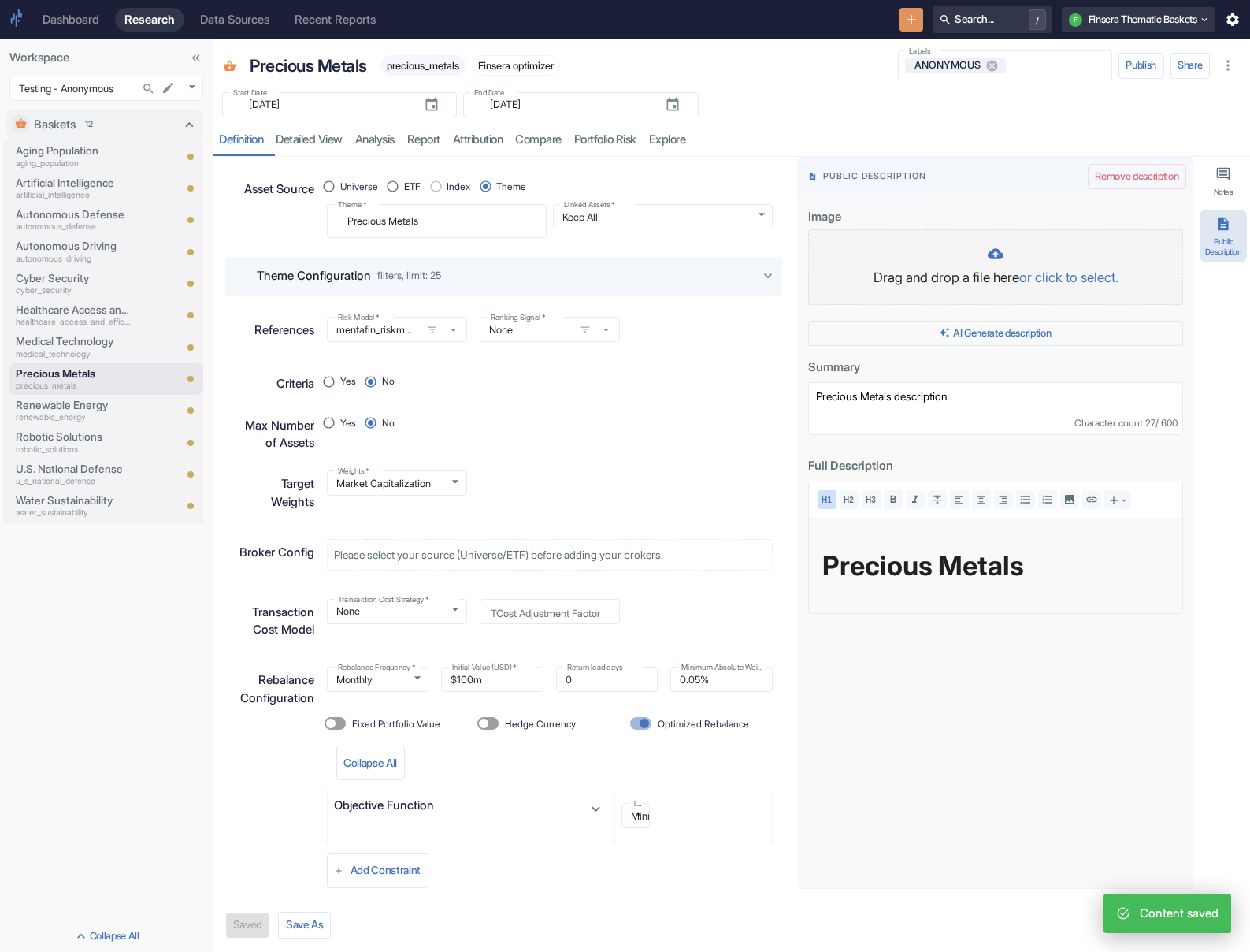
click at [832, 268] on p "Drag and drop a file here or click to select." at bounding box center [995, 278] width 342 height 21
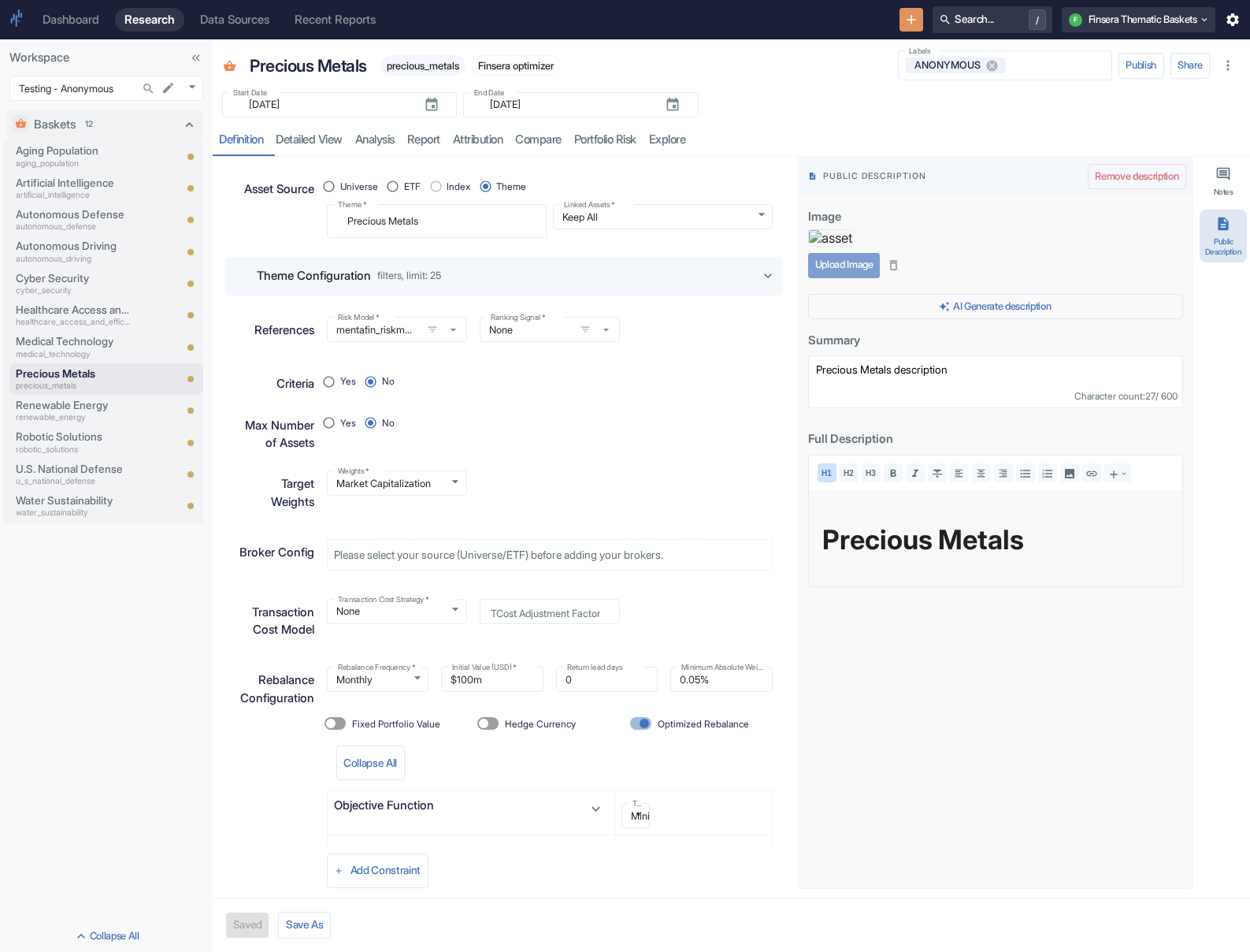
click at [832, 278] on button "Upload Image" at bounding box center [844, 265] width 72 height 25
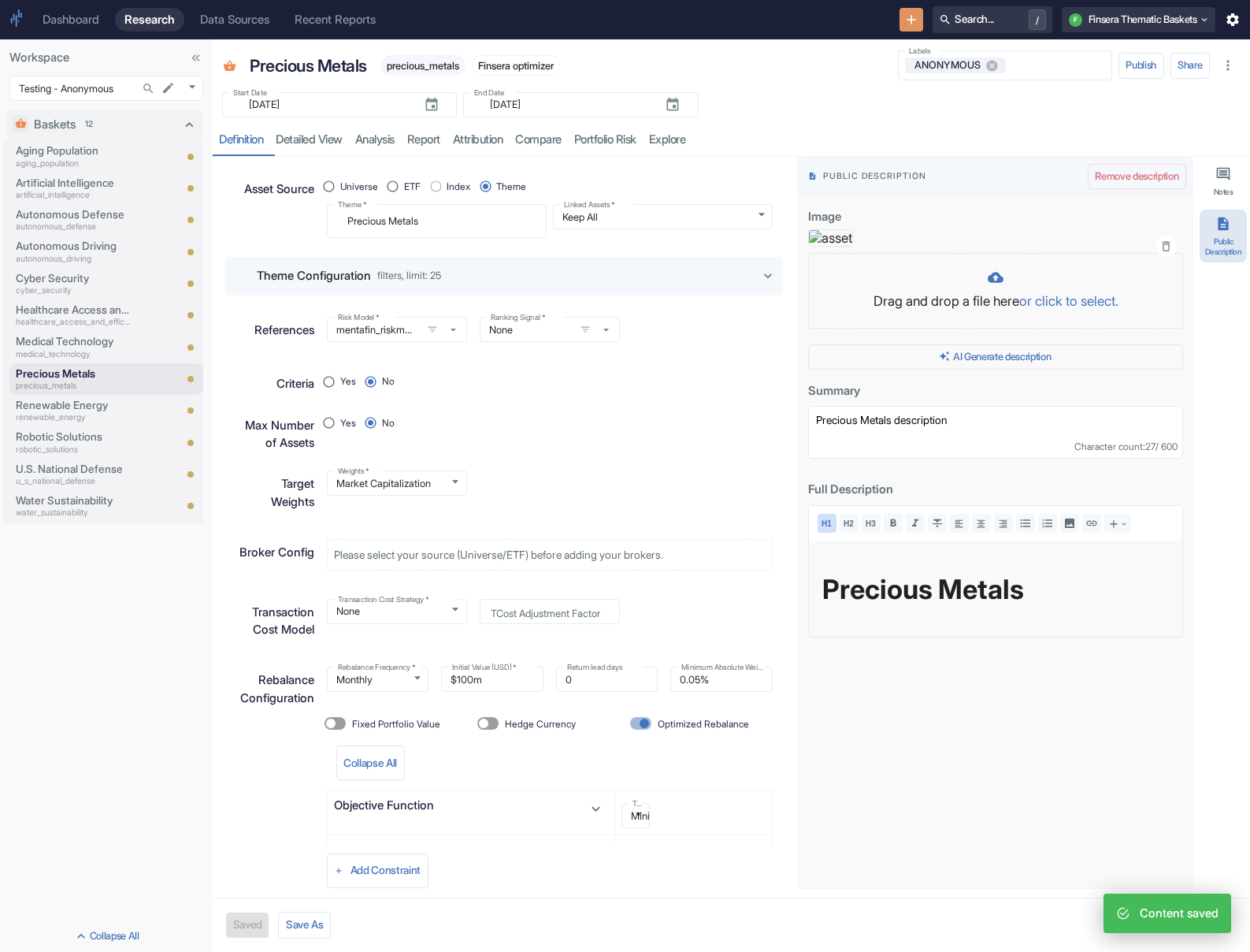
type textarea "x"
click at [106, 408] on p "Renewable Energy" at bounding box center [73, 405] width 115 height 15
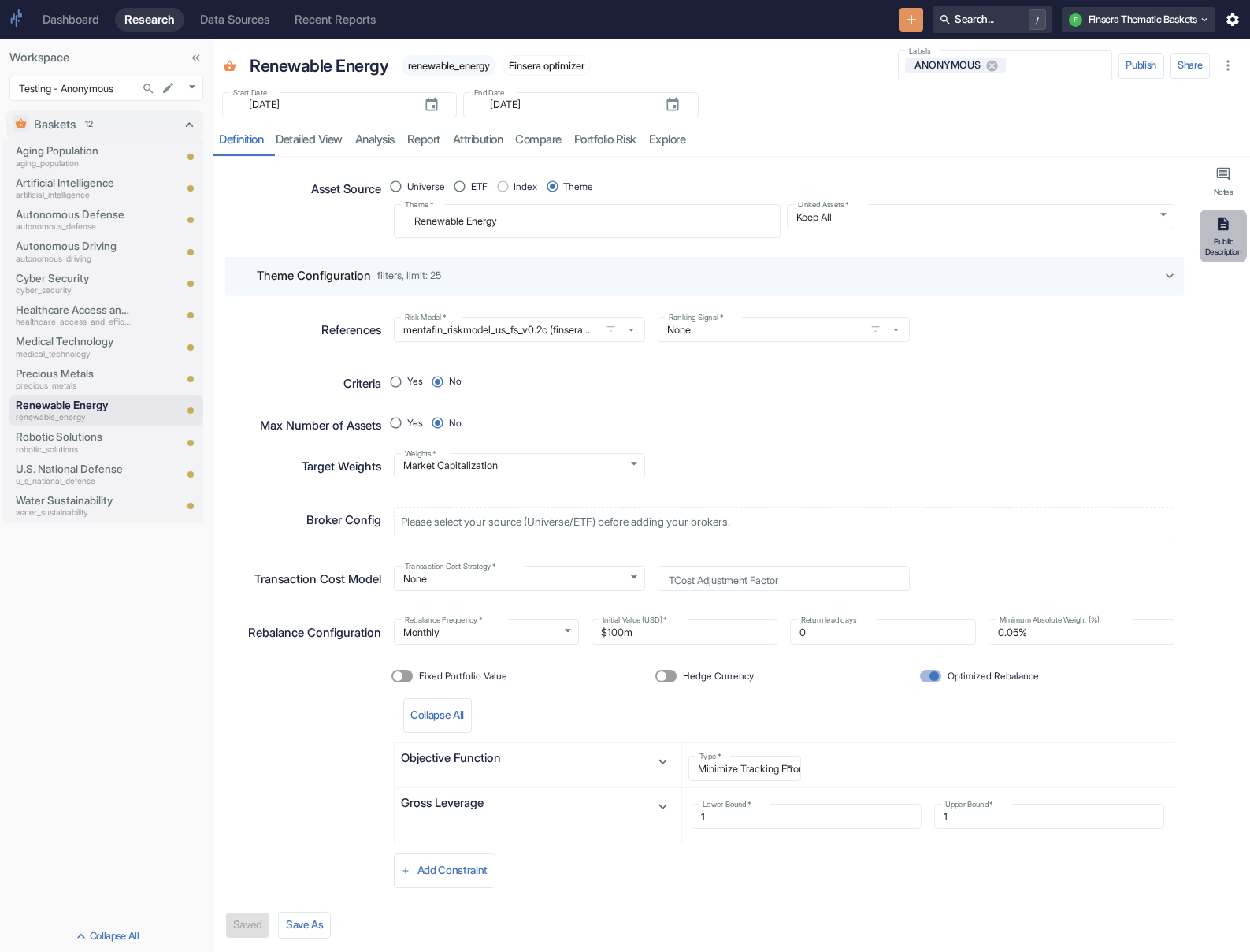
click at [832, 247] on div "Public Description" at bounding box center [1224, 246] width 41 height 20
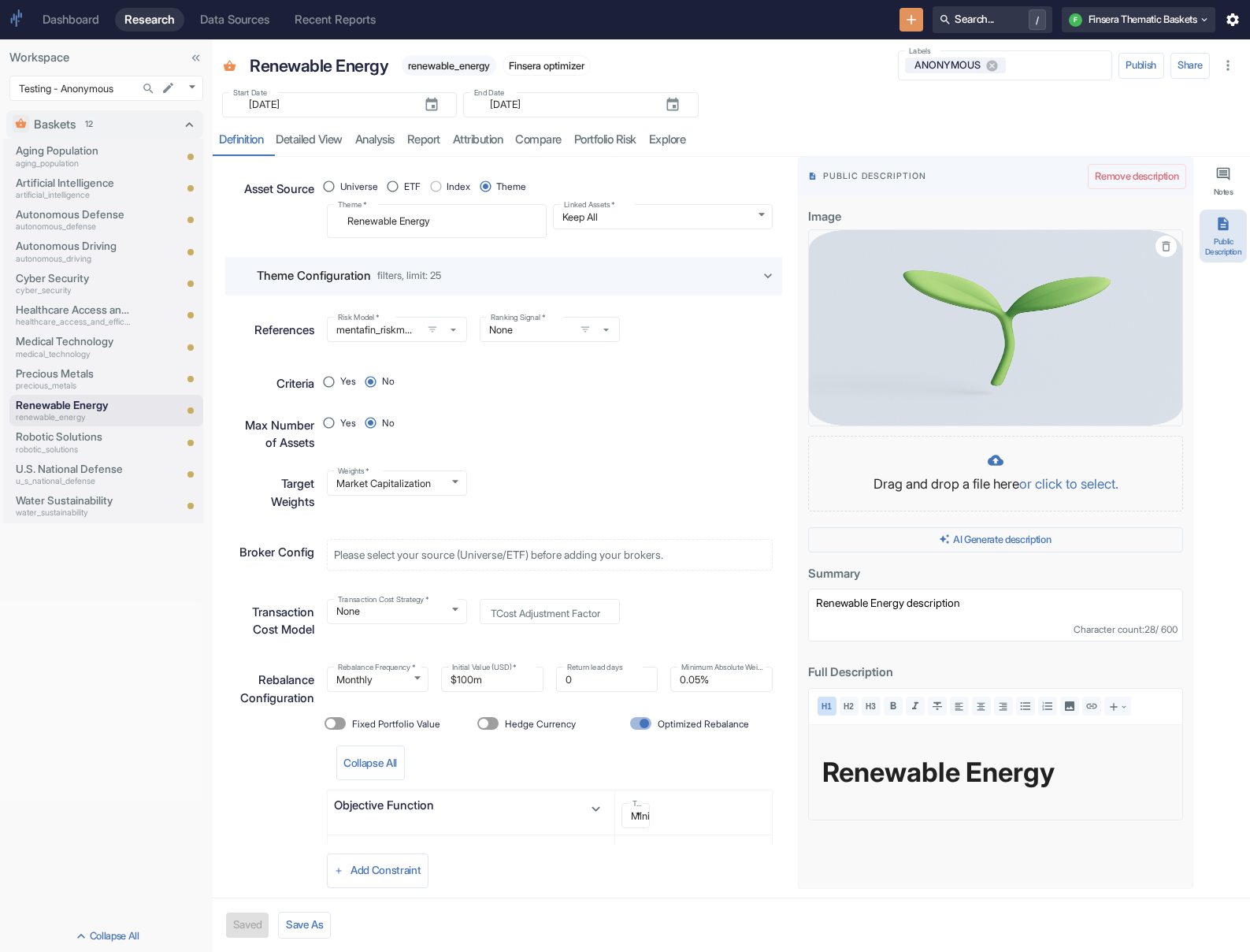
click at [832, 243] on icon "button" at bounding box center [1166, 246] width 8 height 10
type textarea "x"
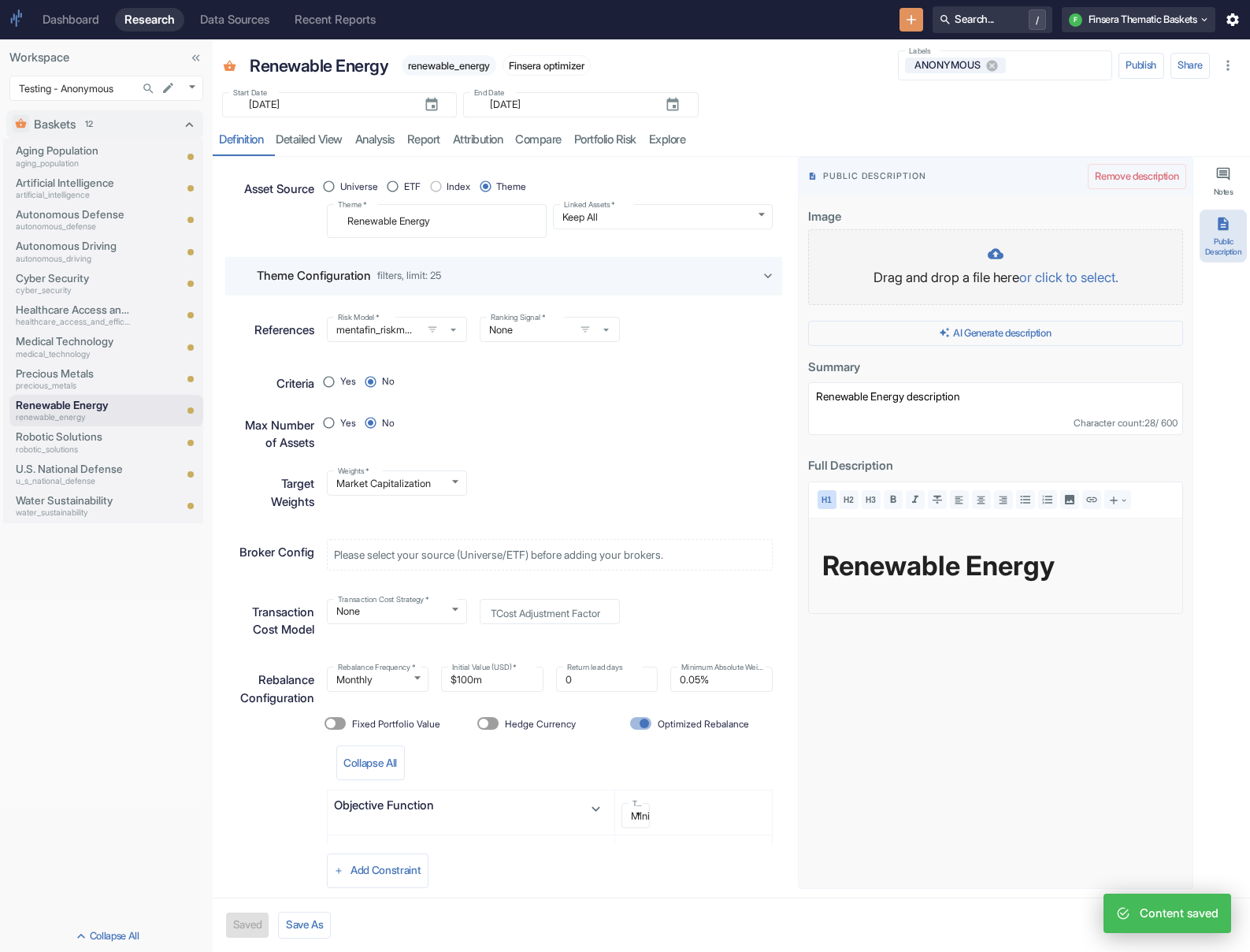
click at [832, 247] on div at bounding box center [995, 256] width 342 height 19
type textarea "x"
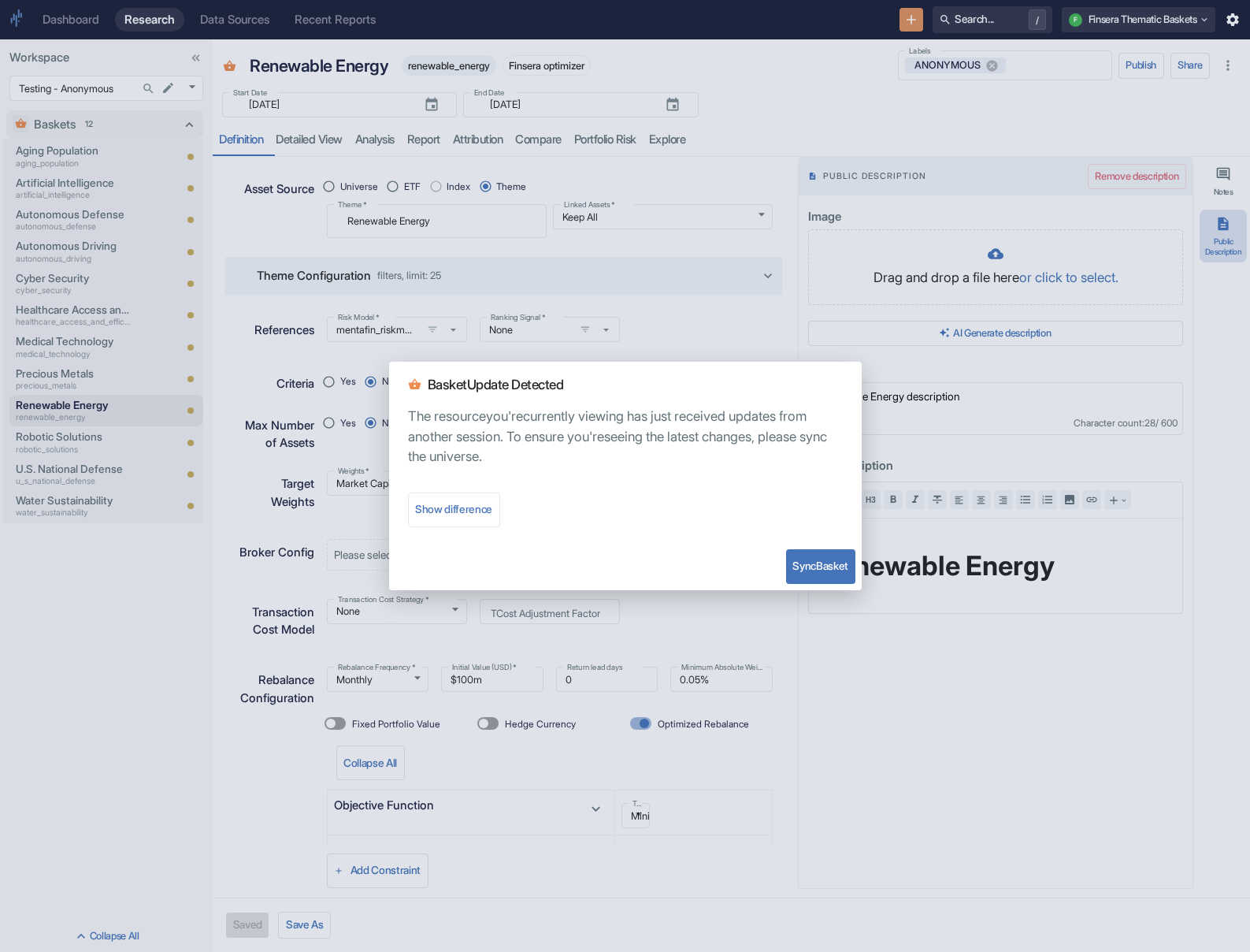
click at [825, 564] on button "Sync Basket" at bounding box center [820, 567] width 69 height 35
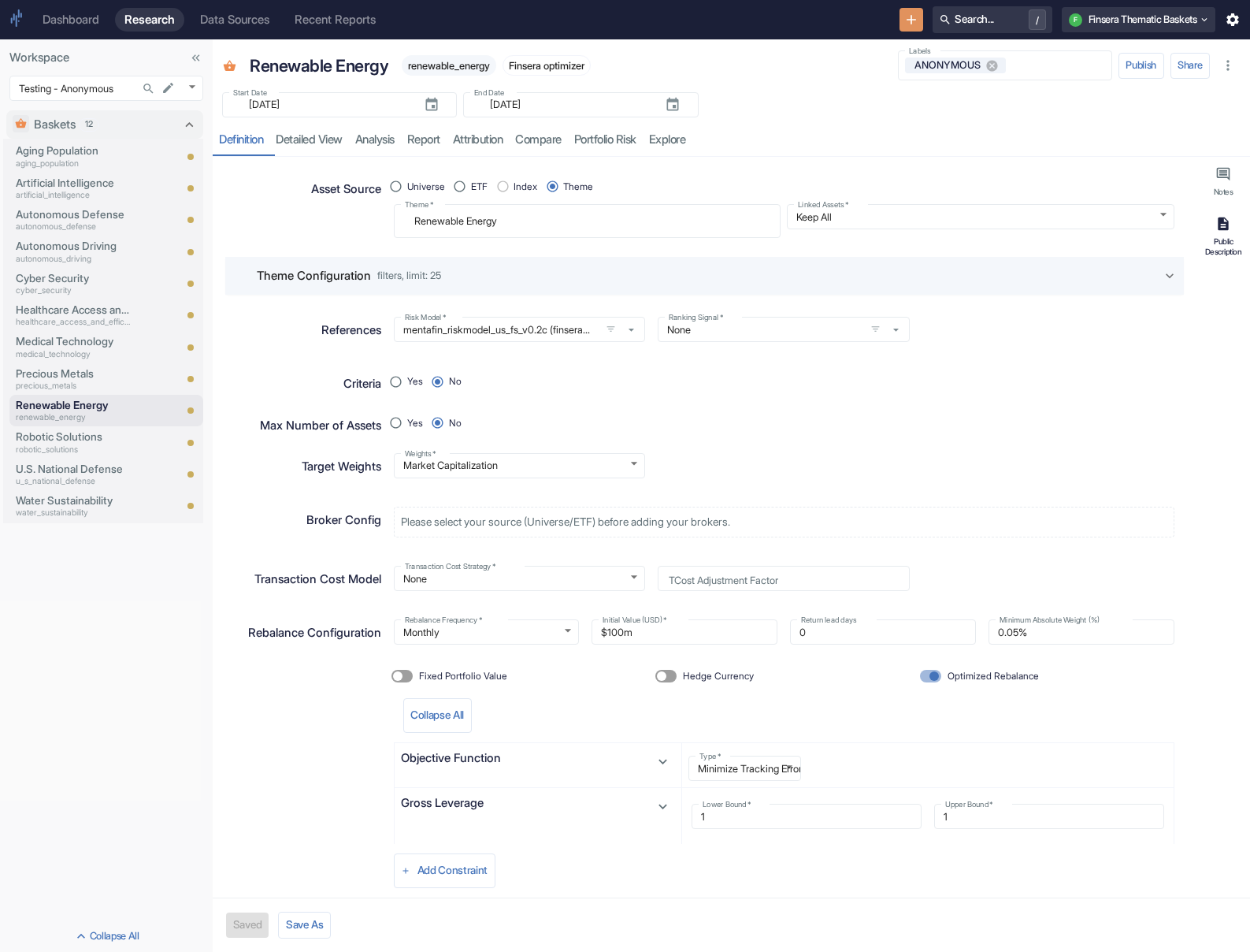
click at [832, 235] on button "Public Description" at bounding box center [1223, 236] width 47 height 53
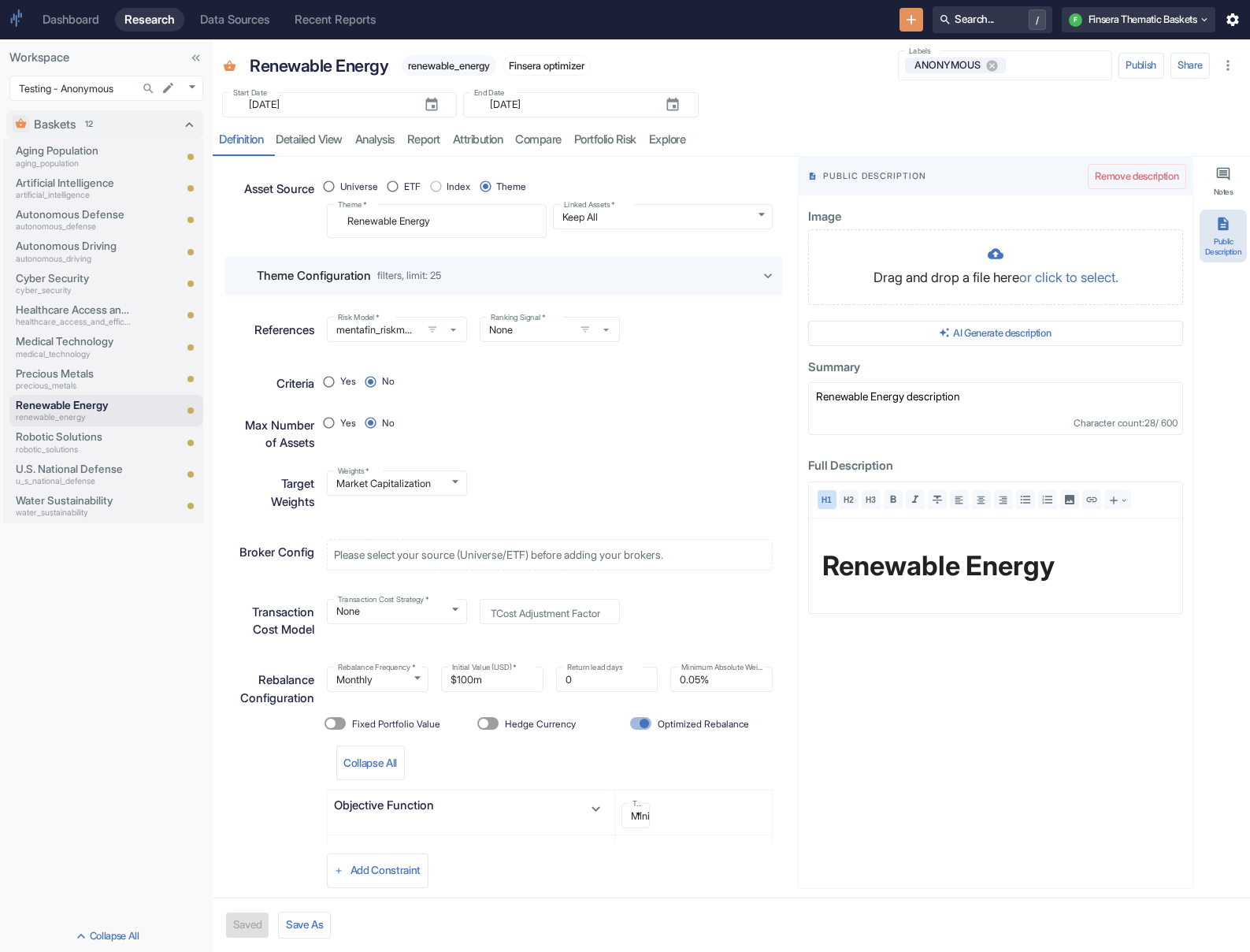
type textarea "x"
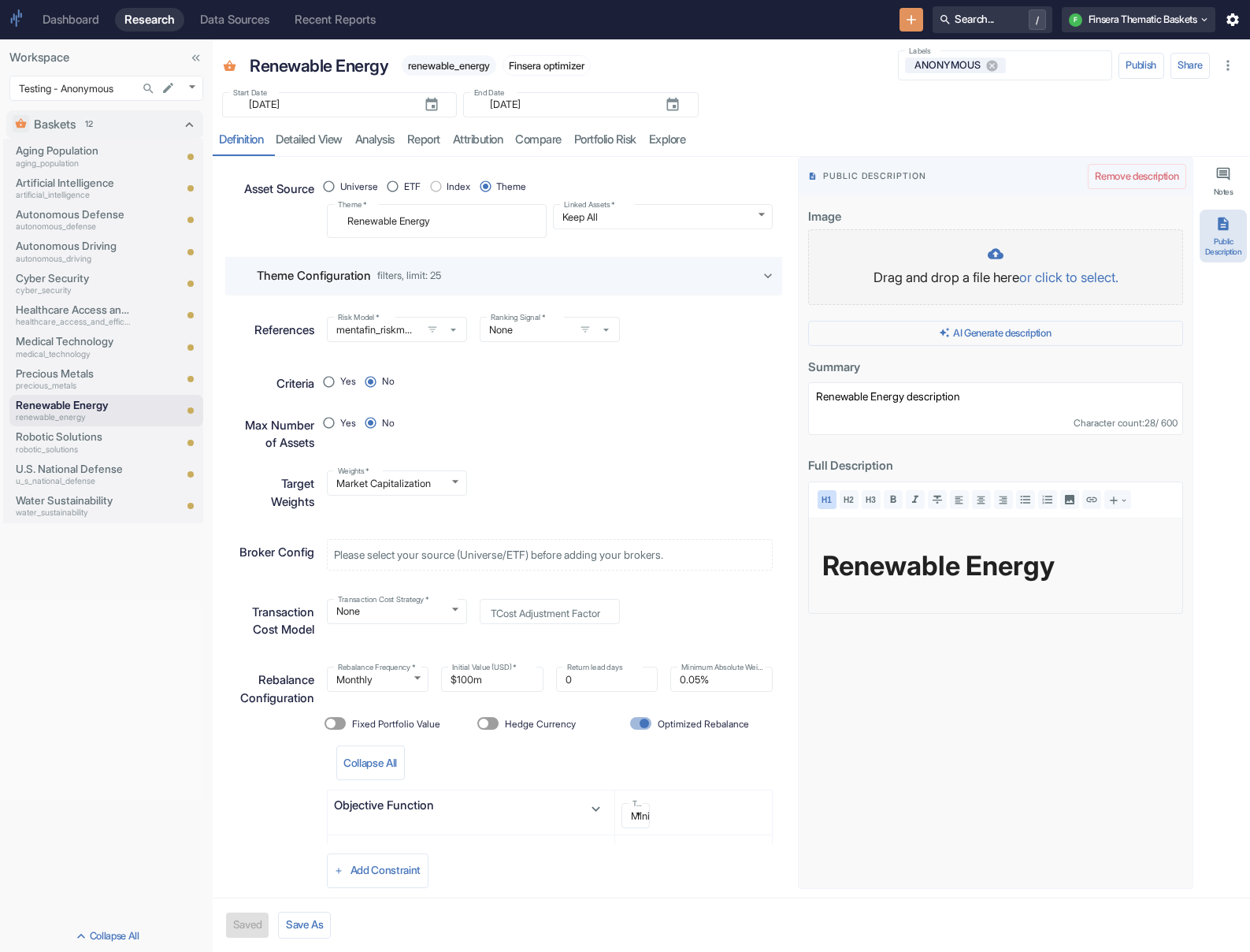
click at [832, 251] on icon at bounding box center [995, 253] width 15 height 11
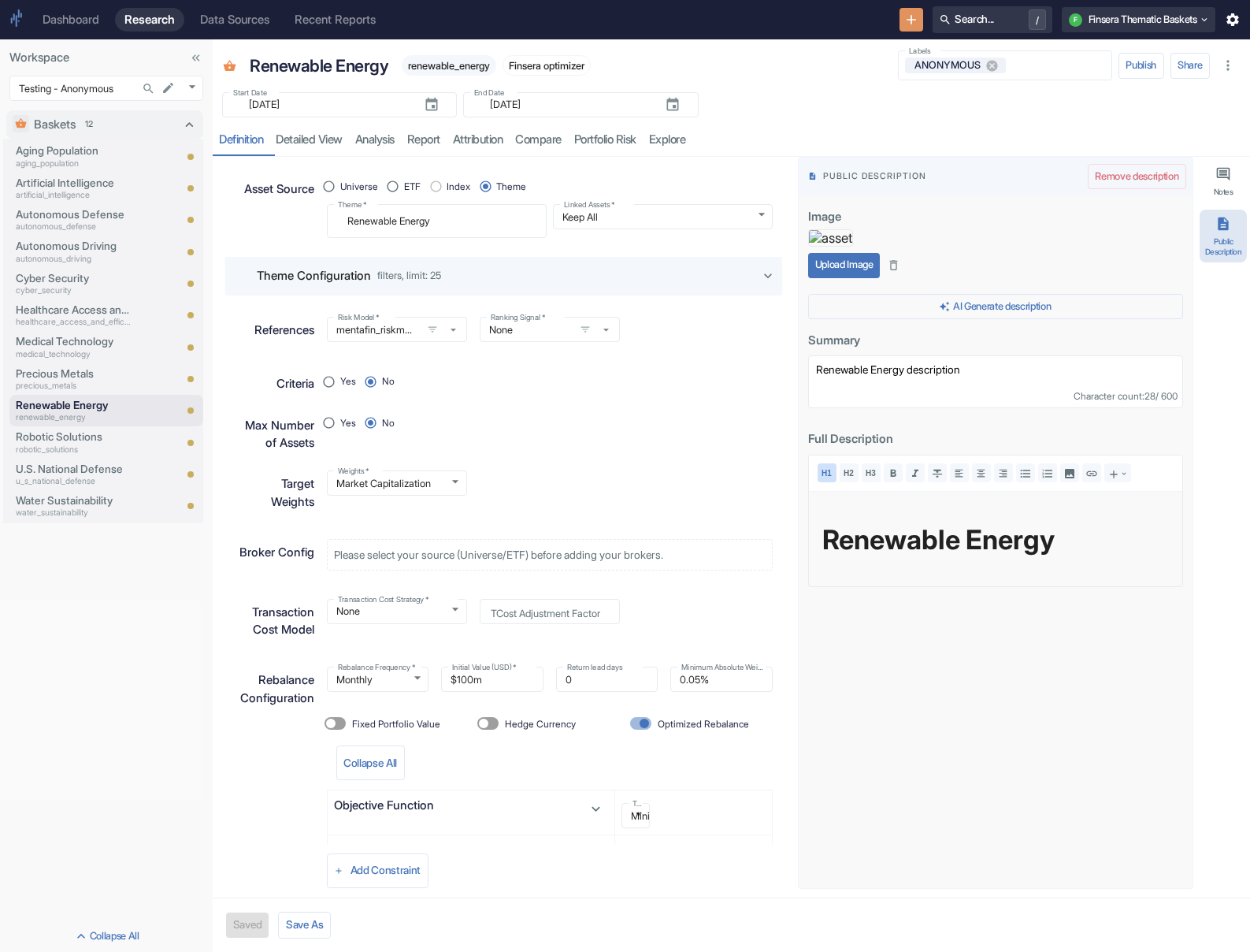
click at [832, 278] on button "Upload Image" at bounding box center [844, 265] width 72 height 25
type textarea "x"
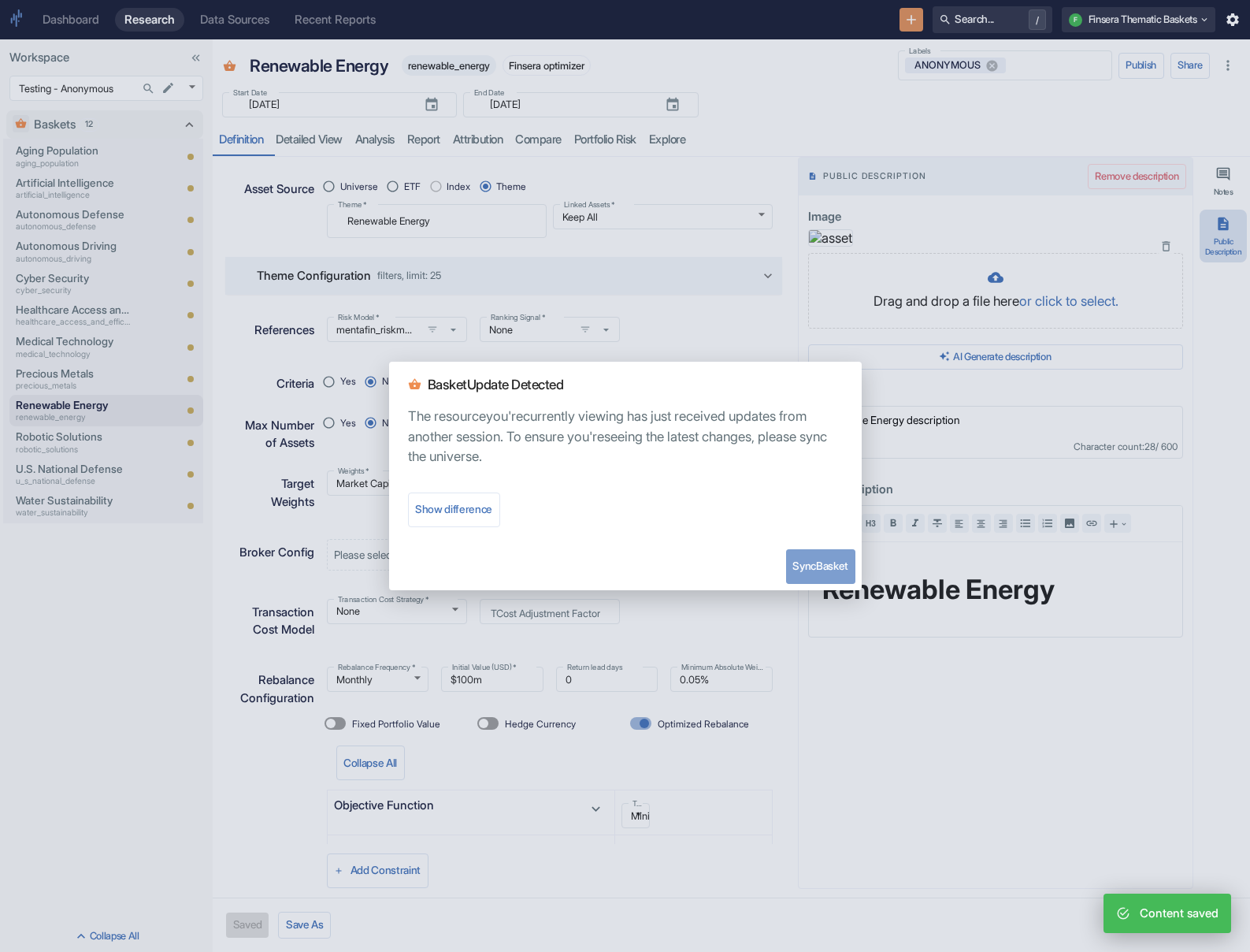
click at [827, 552] on button "Sync Basket" at bounding box center [820, 567] width 69 height 35
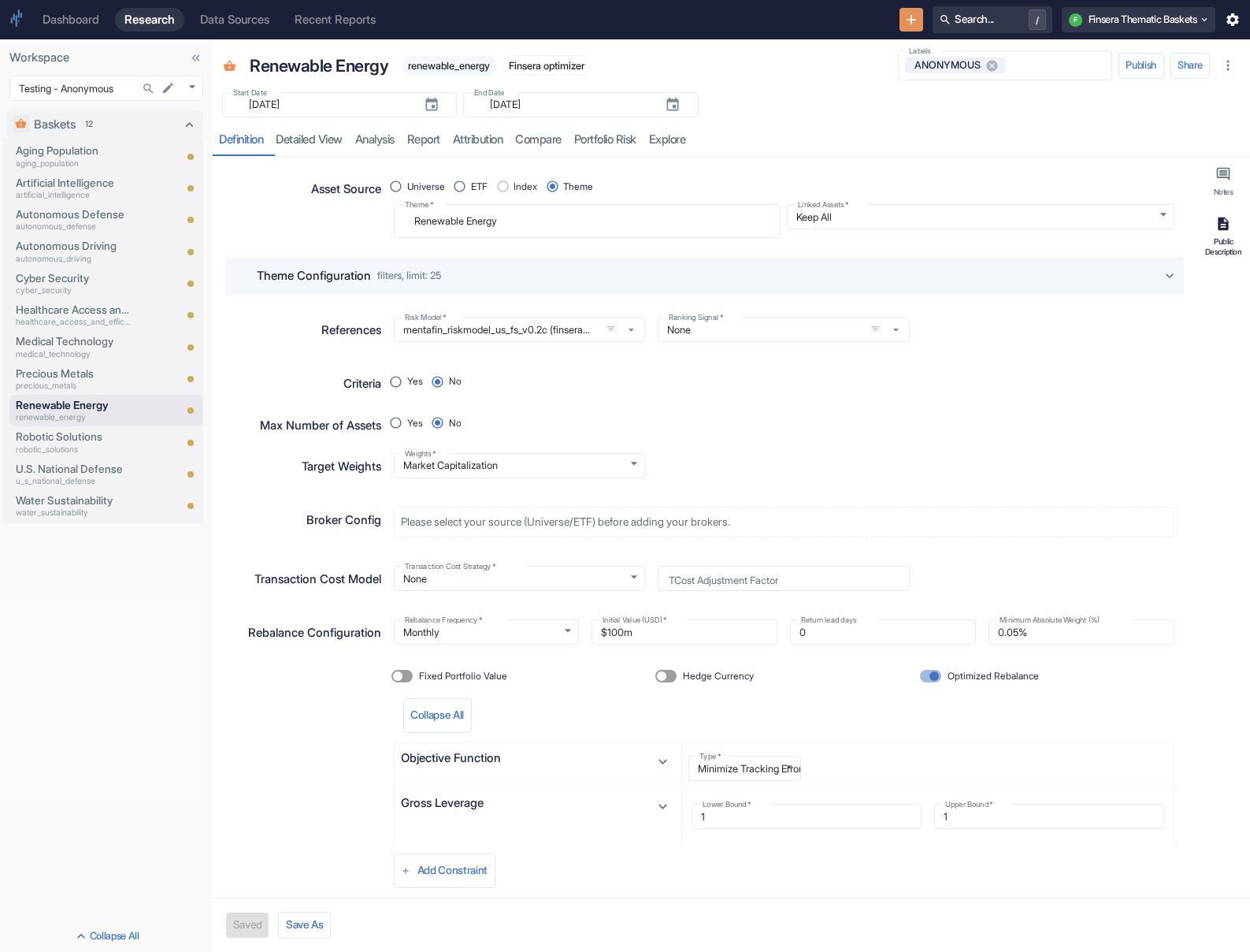
click at [832, 244] on div "Public Description" at bounding box center [1224, 246] width 41 height 20
type textarea "x"
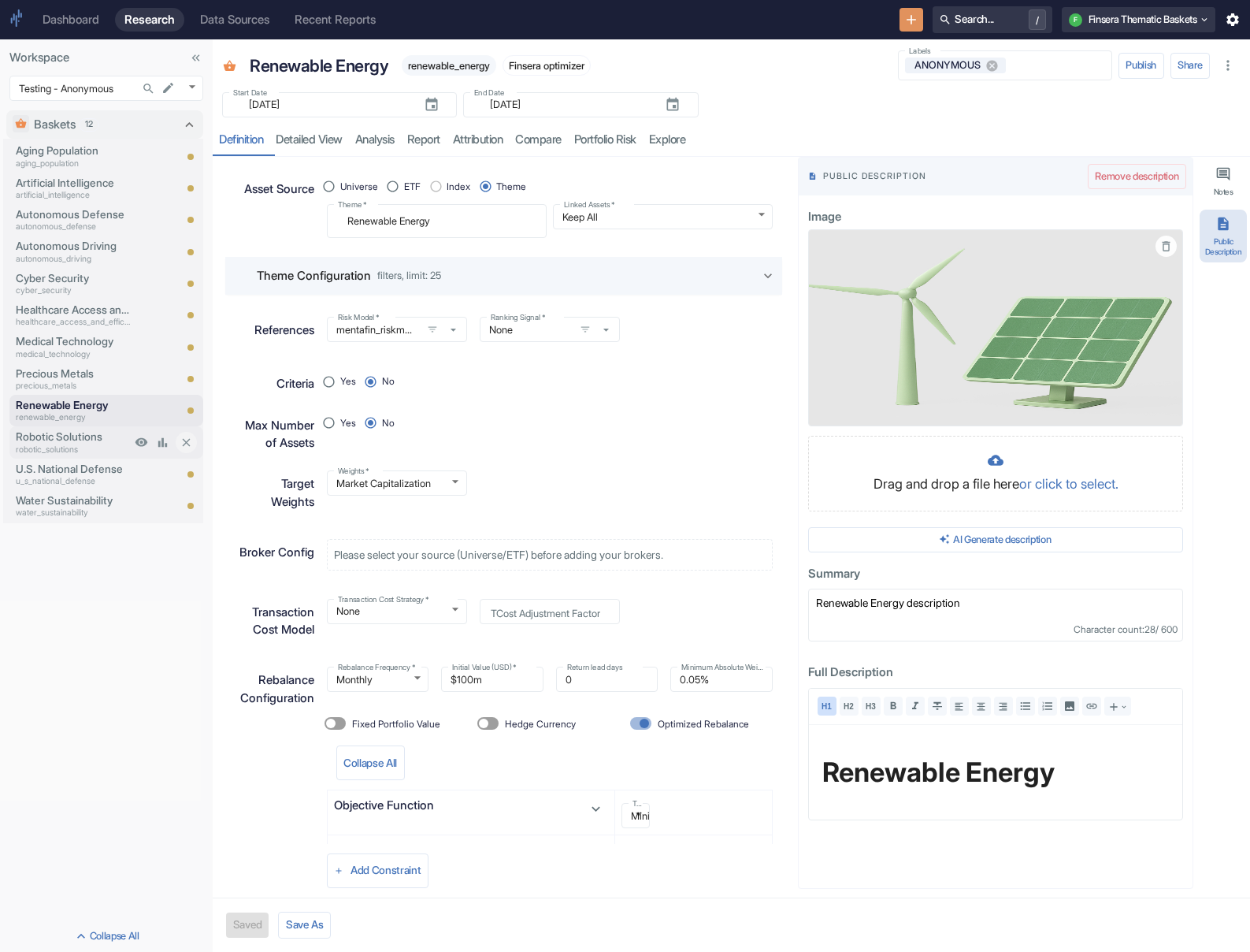
click at [79, 444] on p "robotic_solutions" at bounding box center [73, 450] width 115 height 13
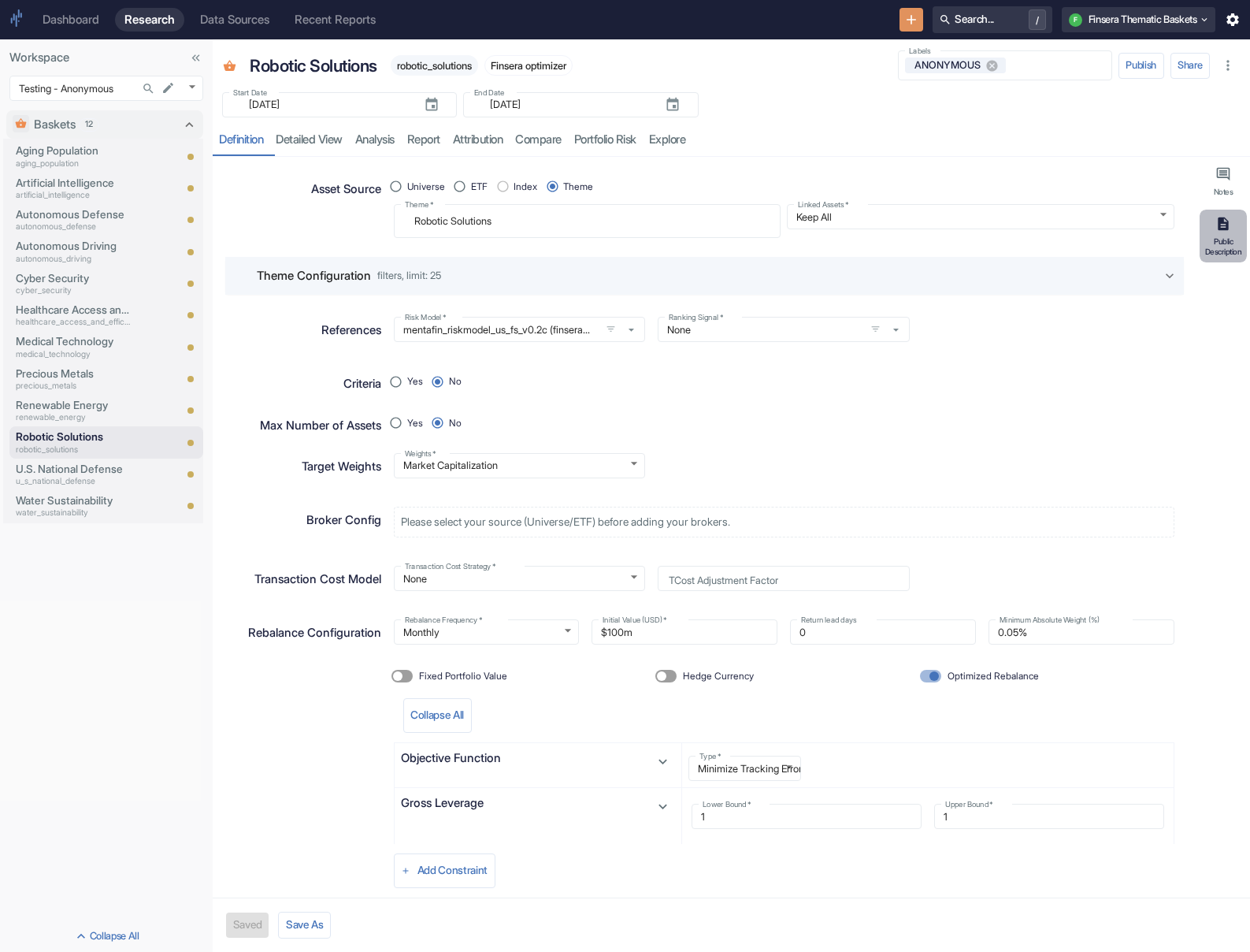
click at [832, 230] on button "Public Description" at bounding box center [1223, 236] width 47 height 53
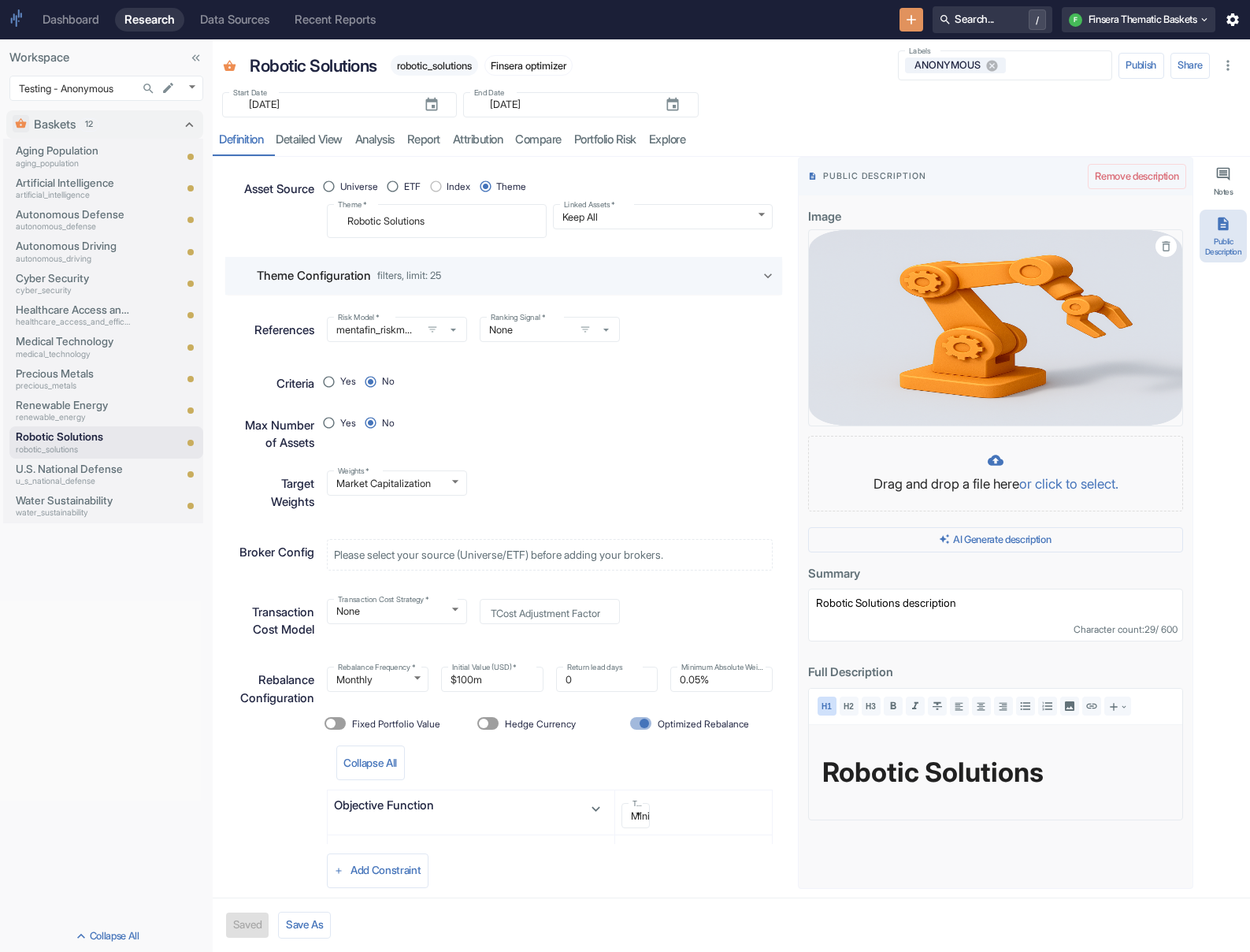
click at [832, 247] on icon "button" at bounding box center [1166, 246] width 14 height 14
type textarea "x"
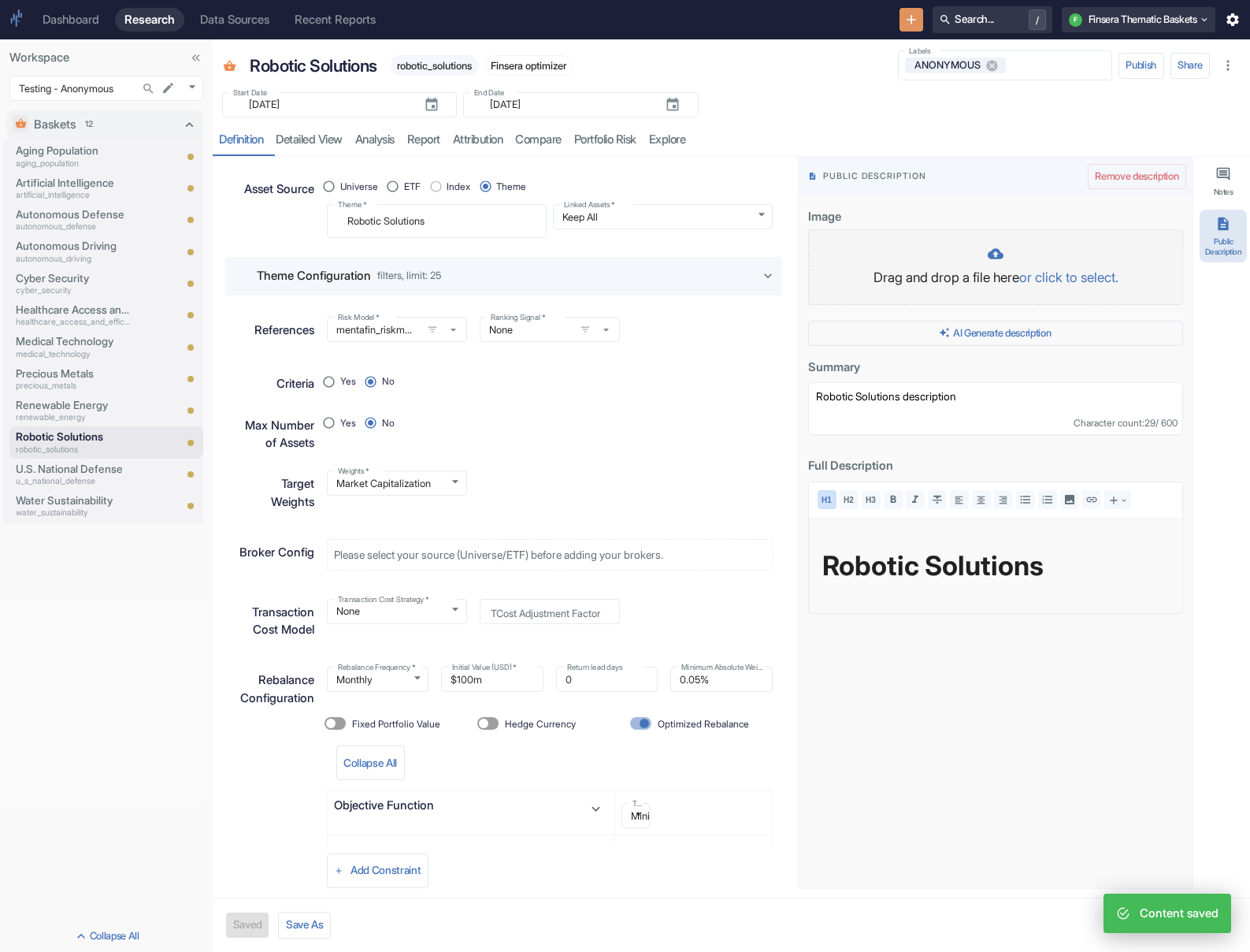
click at [832, 271] on p "Drag and drop a file here or click to select." at bounding box center [995, 278] width 342 height 21
type textarea "x"
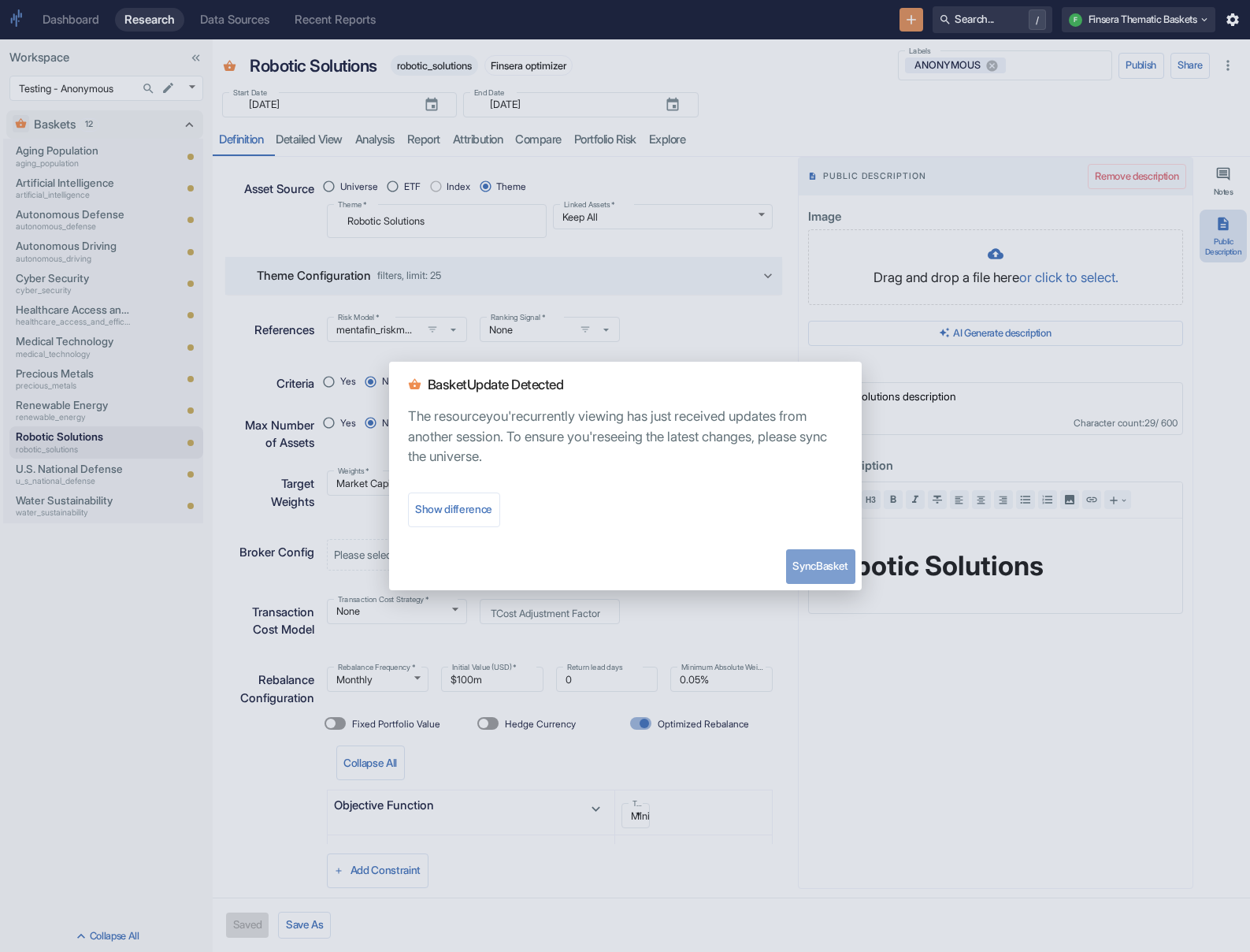
click at [818, 564] on button "Sync Basket" at bounding box center [820, 567] width 69 height 35
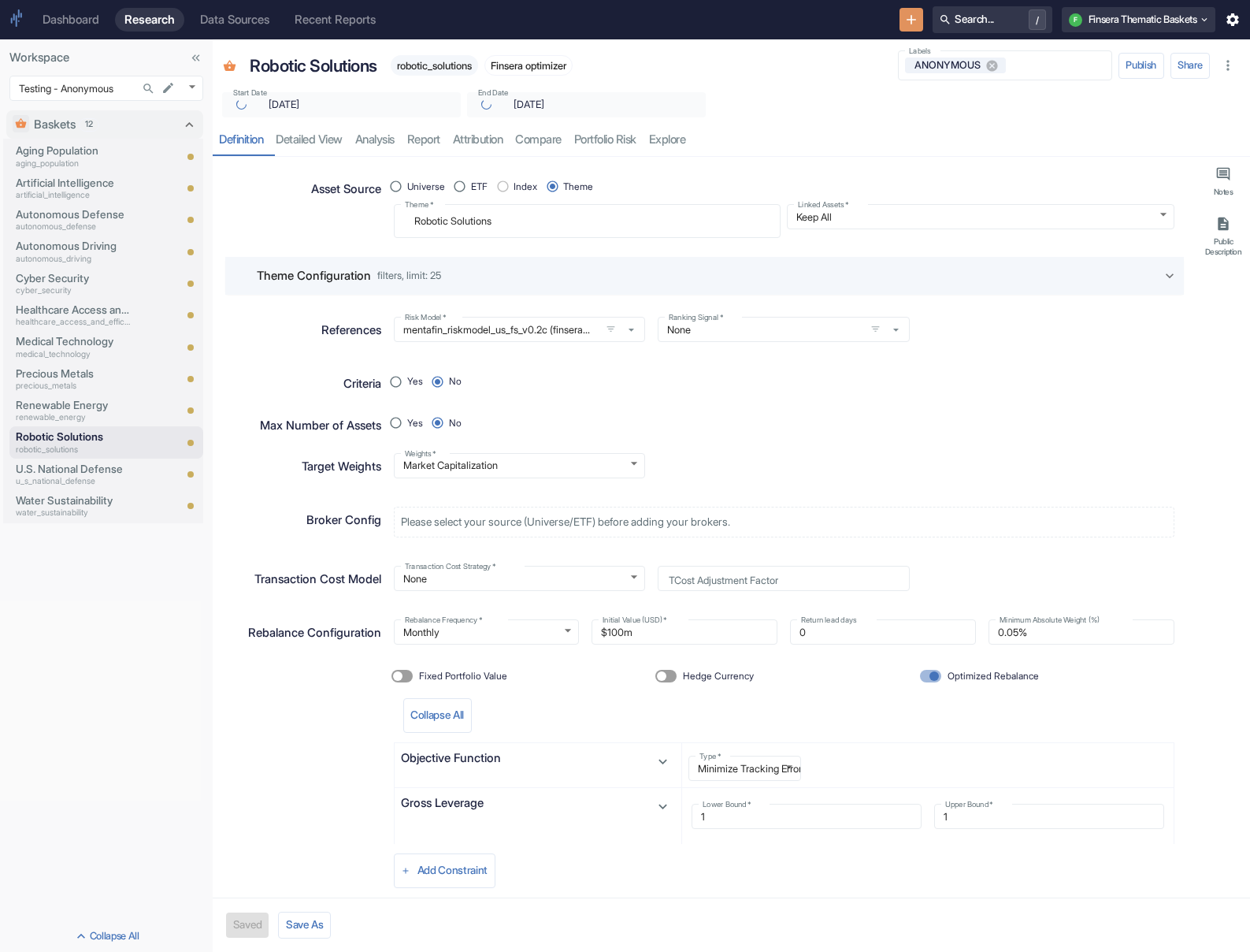
type textarea "x"
click at [50, 339] on p "Medical Technology" at bounding box center [73, 341] width 115 height 15
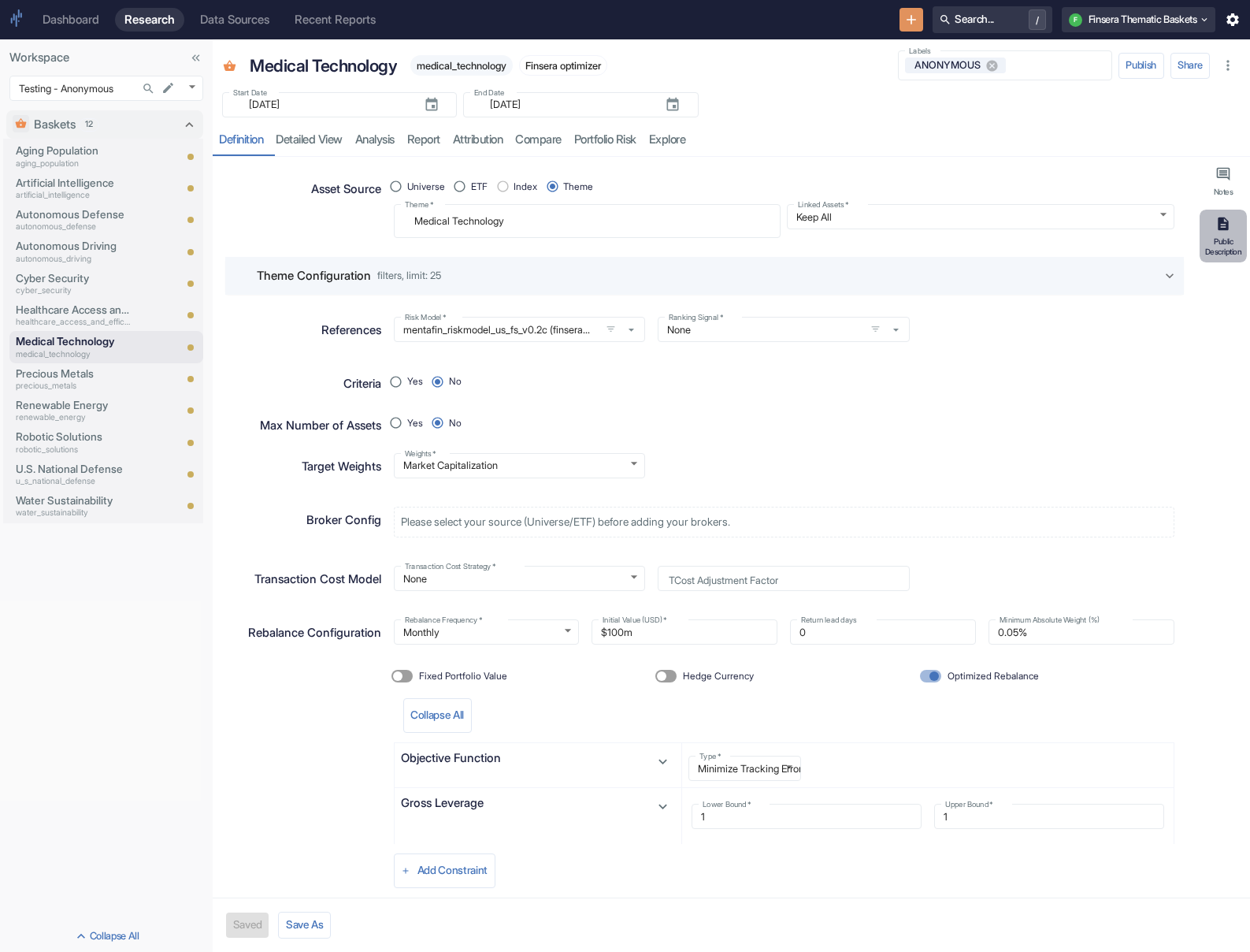
click at [832, 225] on button "Public Description" at bounding box center [1223, 236] width 47 height 53
type textarea "x"
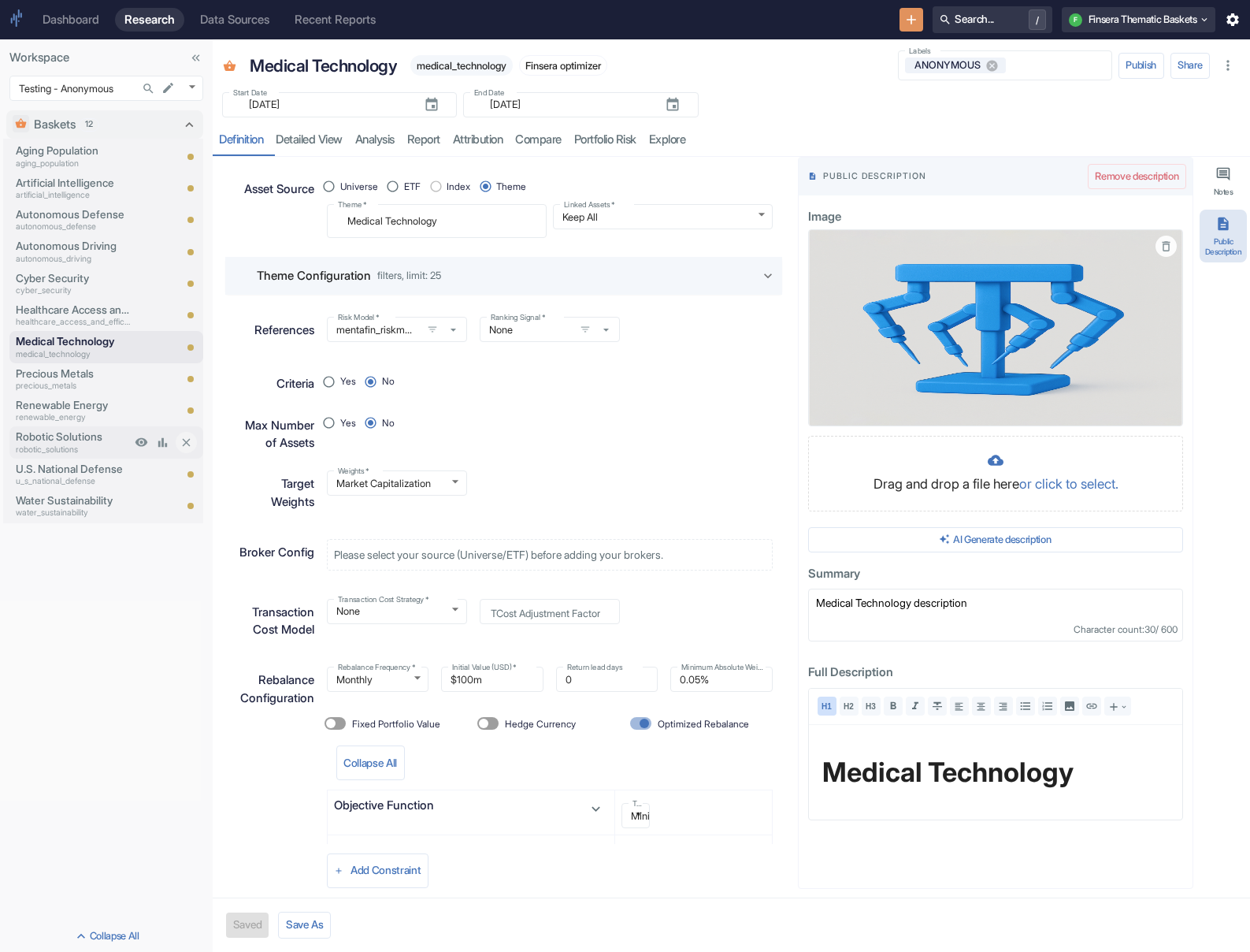
click at [56, 442] on p "Robotic Solutions" at bounding box center [73, 436] width 115 height 15
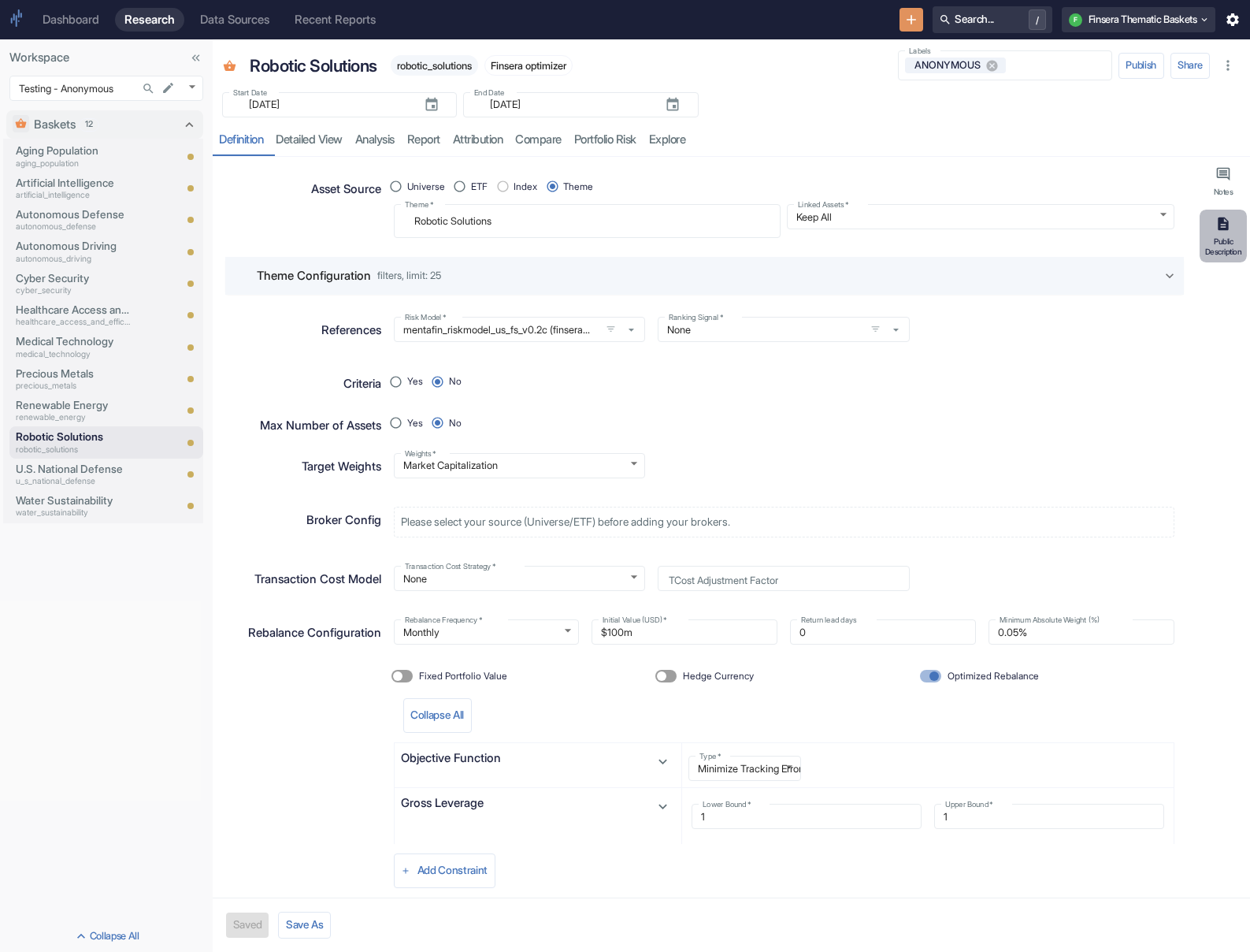
click at [832, 254] on div "Public Description" at bounding box center [1224, 246] width 41 height 20
type textarea "x"
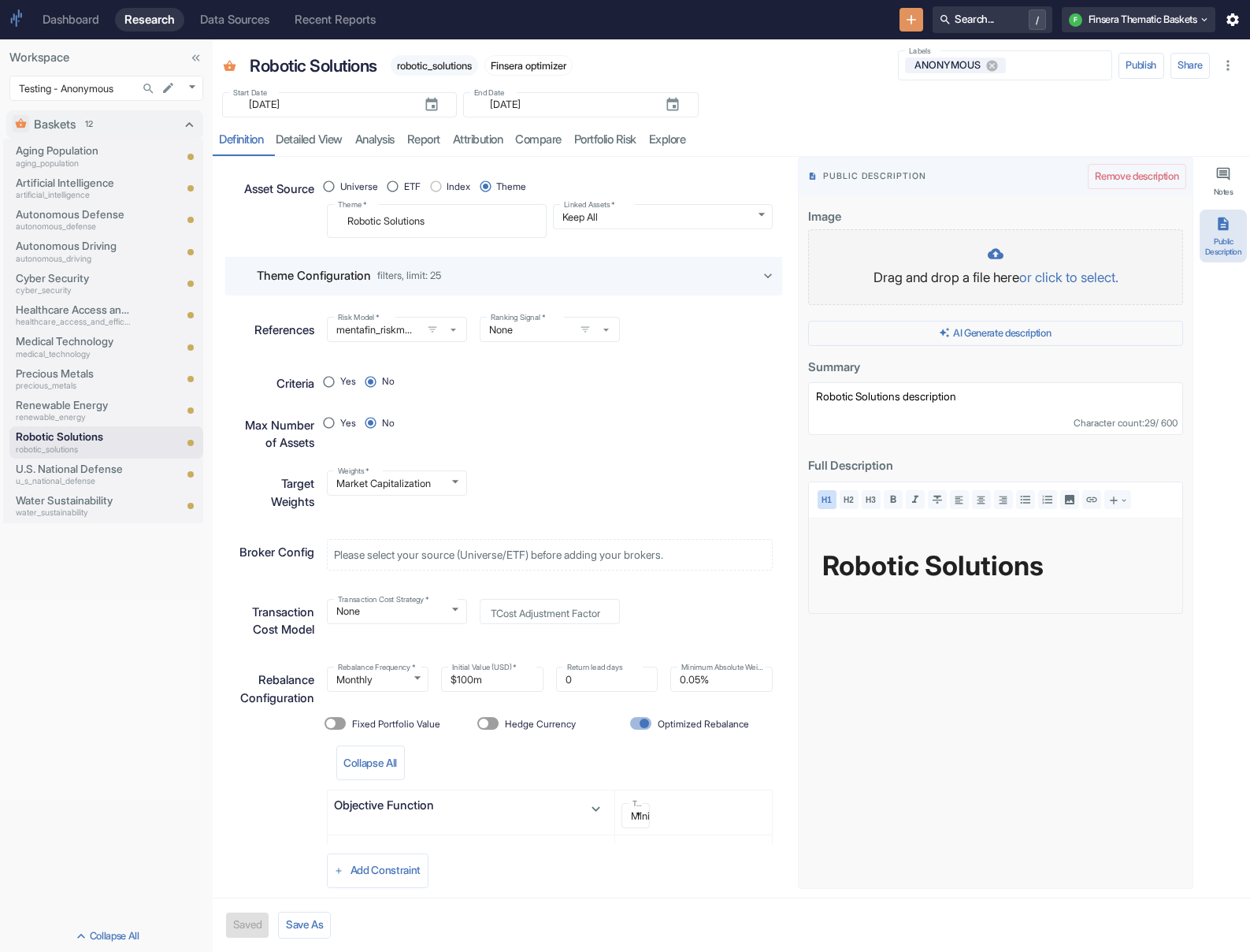
click at [832, 274] on p "Drag and drop a file here or click to select." at bounding box center [995, 278] width 342 height 21
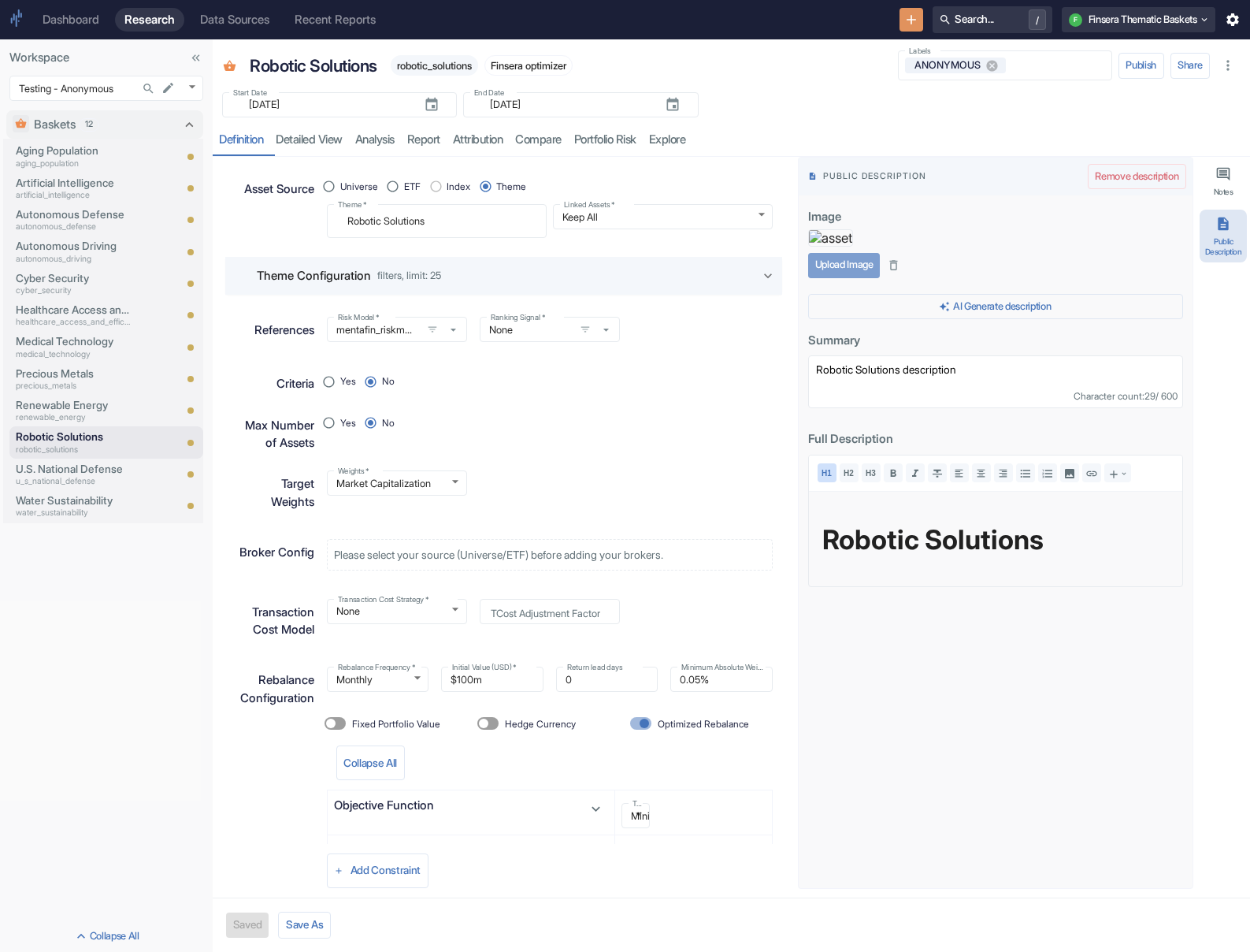
click at [832, 278] on button "Upload Image" at bounding box center [844, 265] width 72 height 25
type textarea "x"
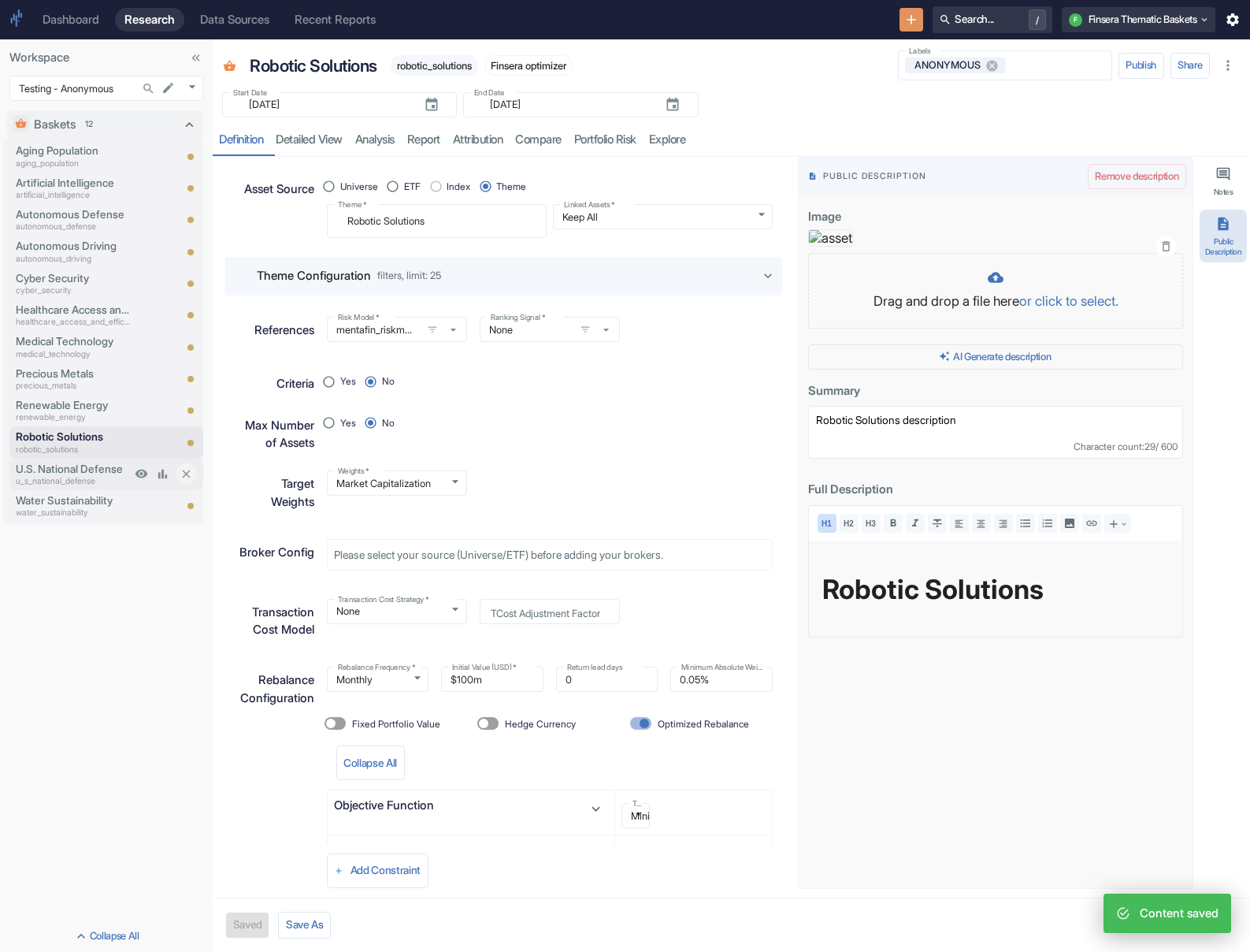
click at [78, 474] on p "U.S. National Defense" at bounding box center [73, 468] width 115 height 15
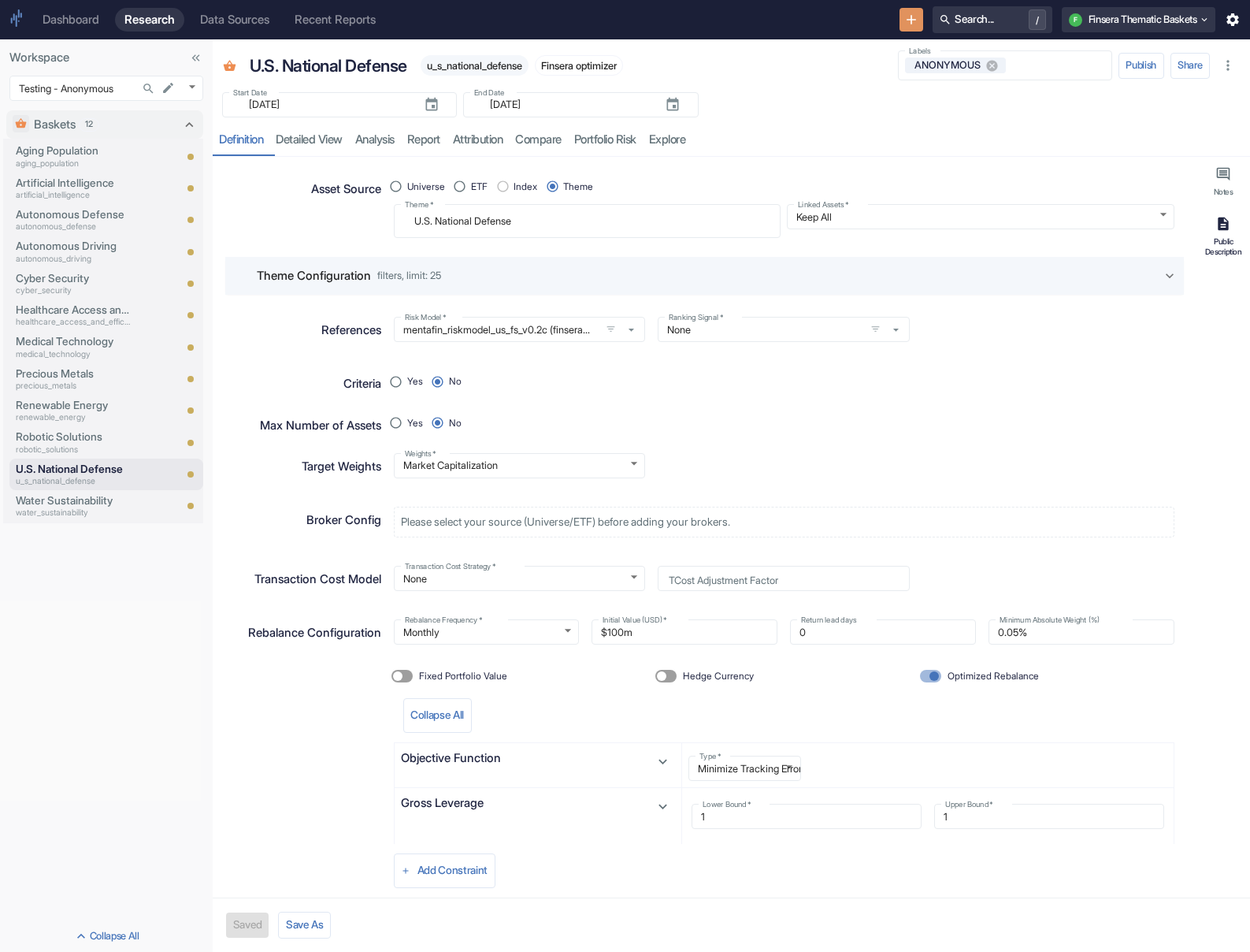
click at [832, 250] on div "Public Description" at bounding box center [1224, 246] width 41 height 20
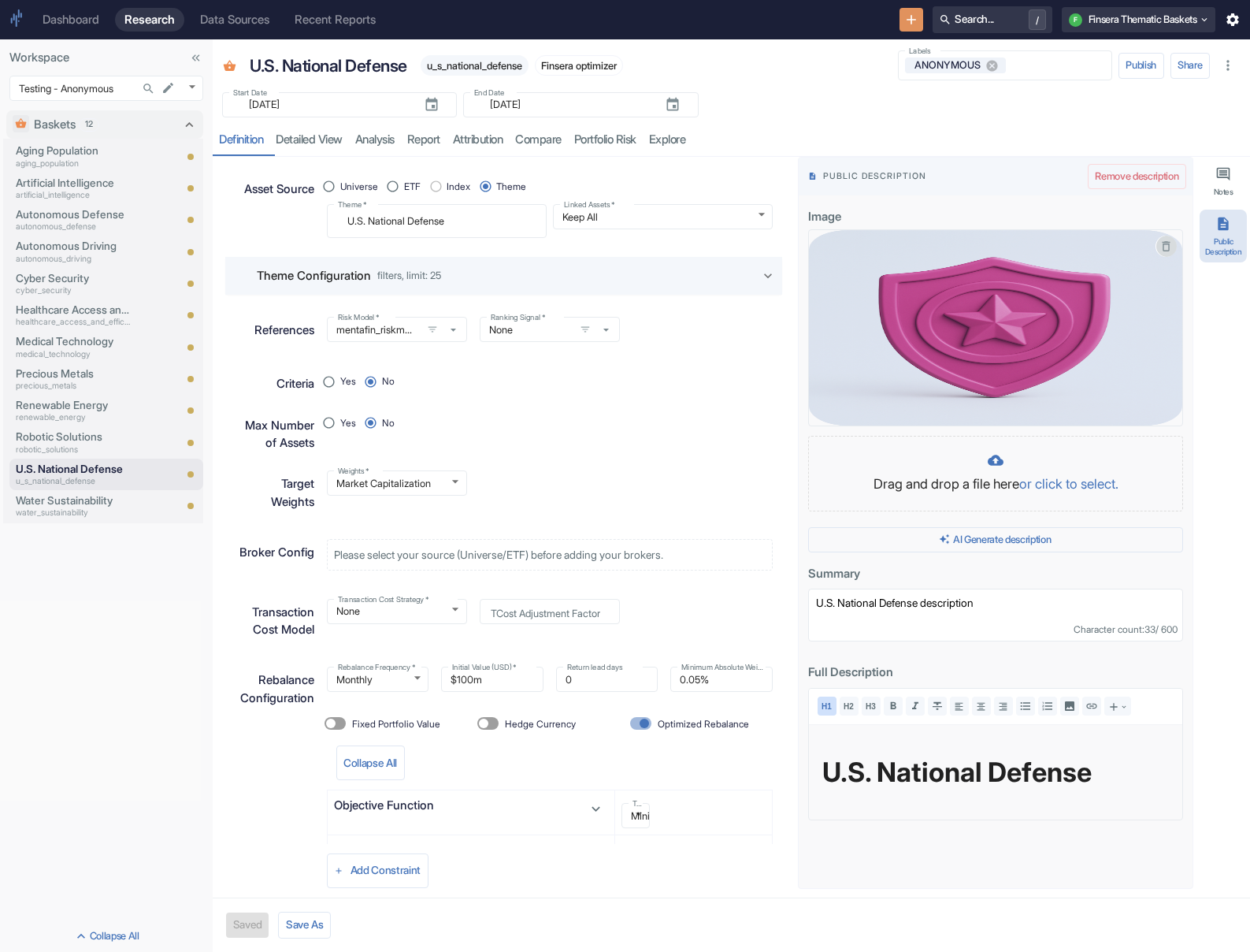
click at [832, 243] on icon "button" at bounding box center [1166, 246] width 14 height 14
type textarea "x"
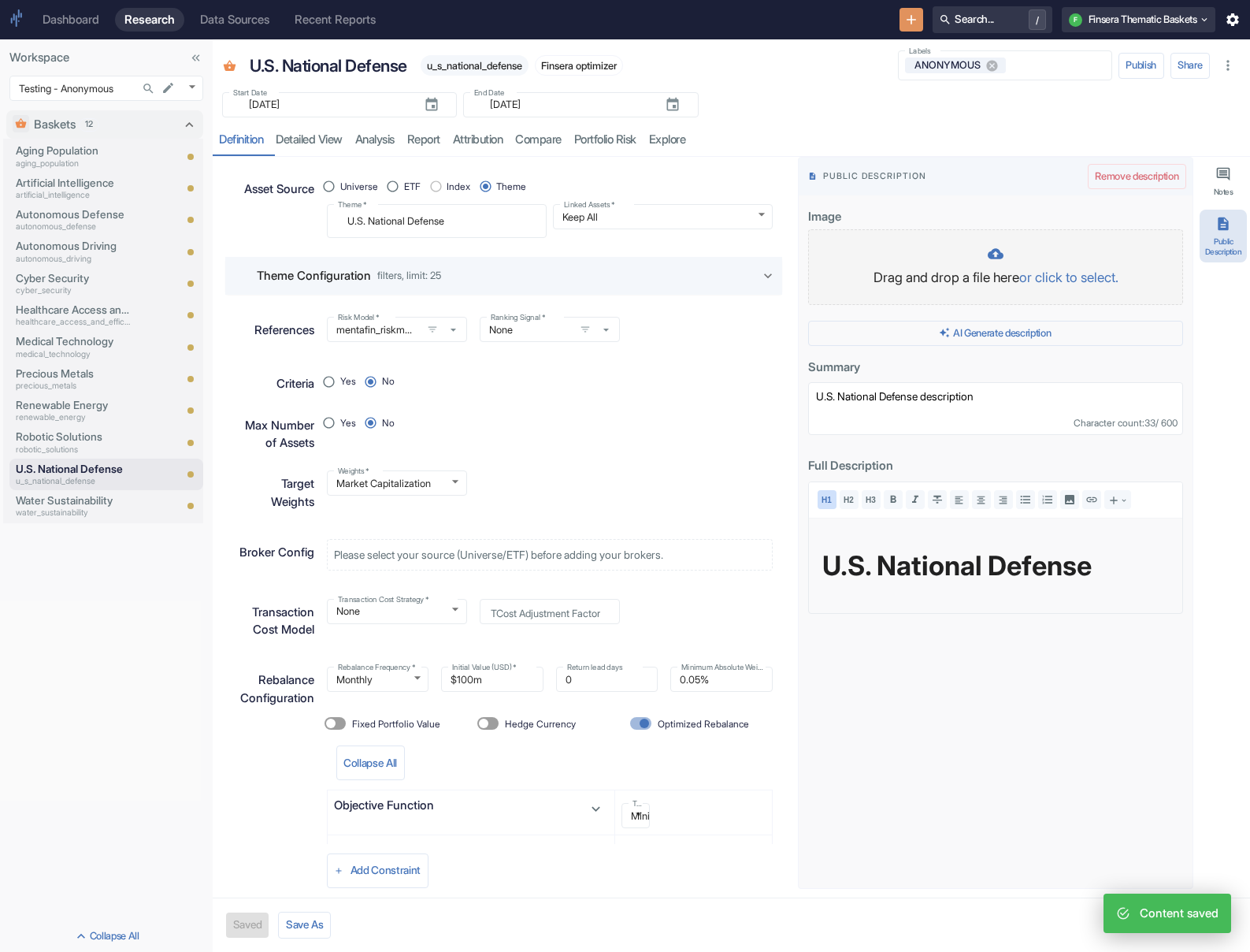
click at [832, 262] on div at bounding box center [995, 256] width 342 height 19
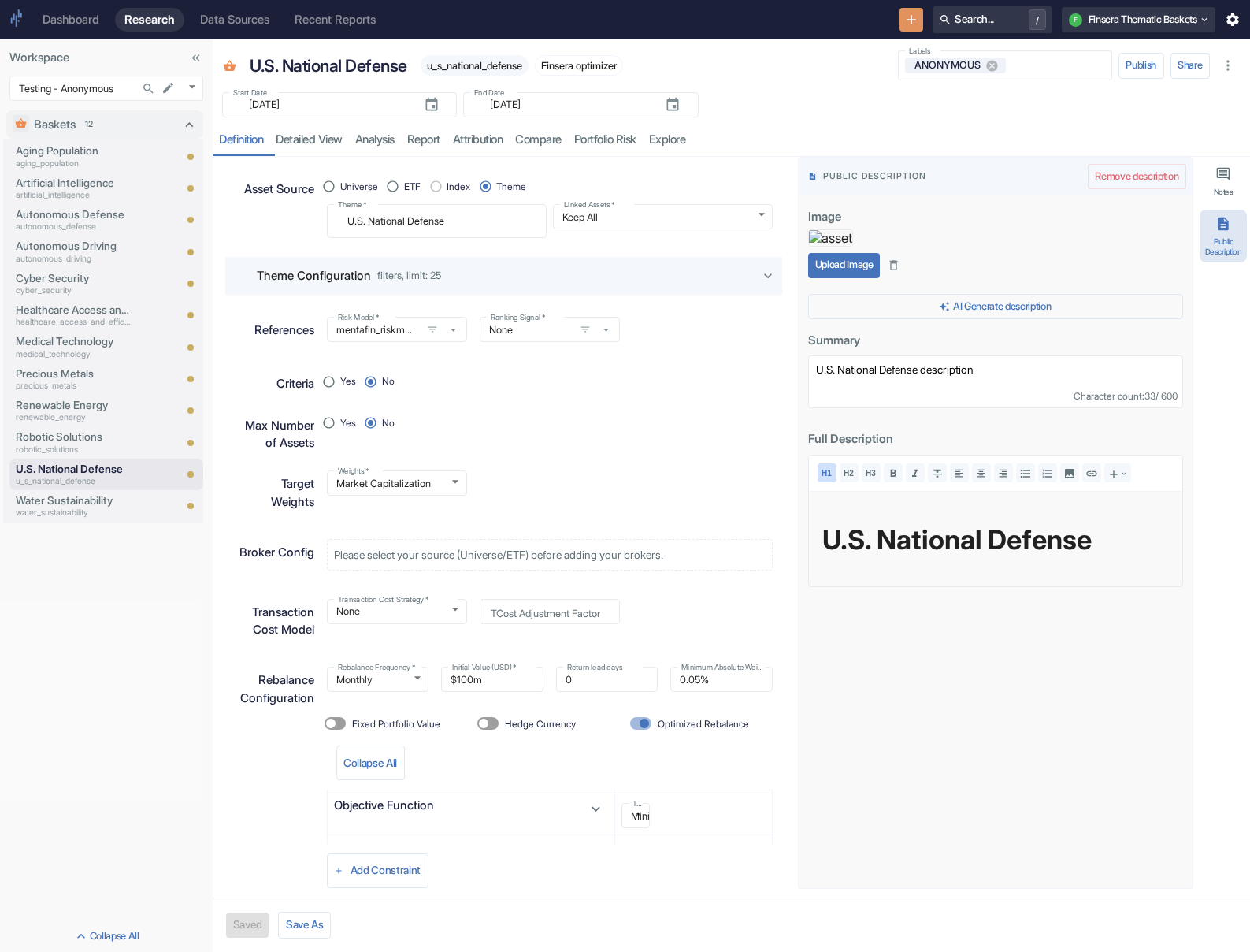
click at [832, 278] on button "Upload Image" at bounding box center [844, 265] width 72 height 25
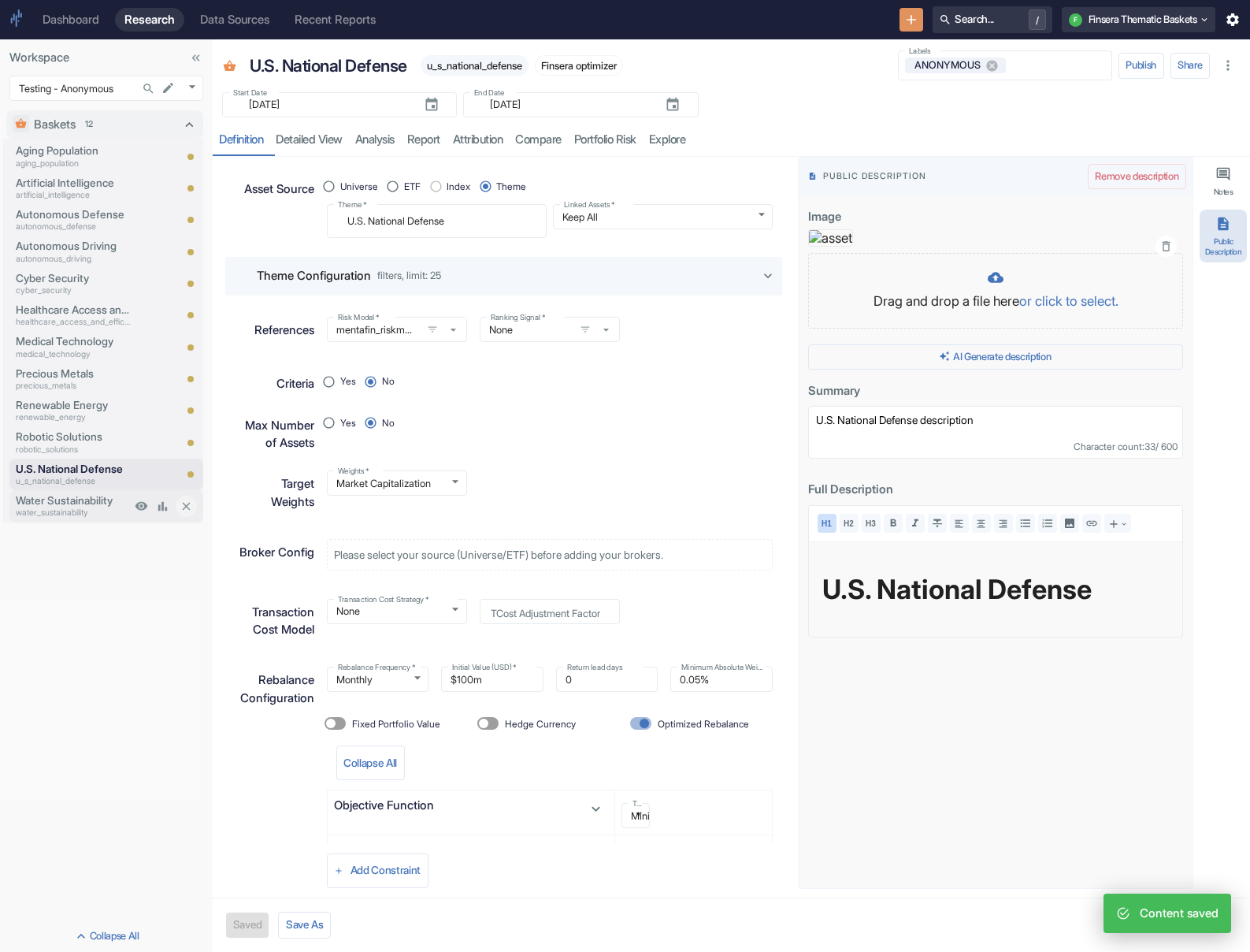
click at [91, 520] on div "Water Sustainability water_sustainability" at bounding box center [70, 505] width 121 height 32
type textarea "x"
click at [111, 498] on p "Water Sustainability" at bounding box center [73, 500] width 115 height 15
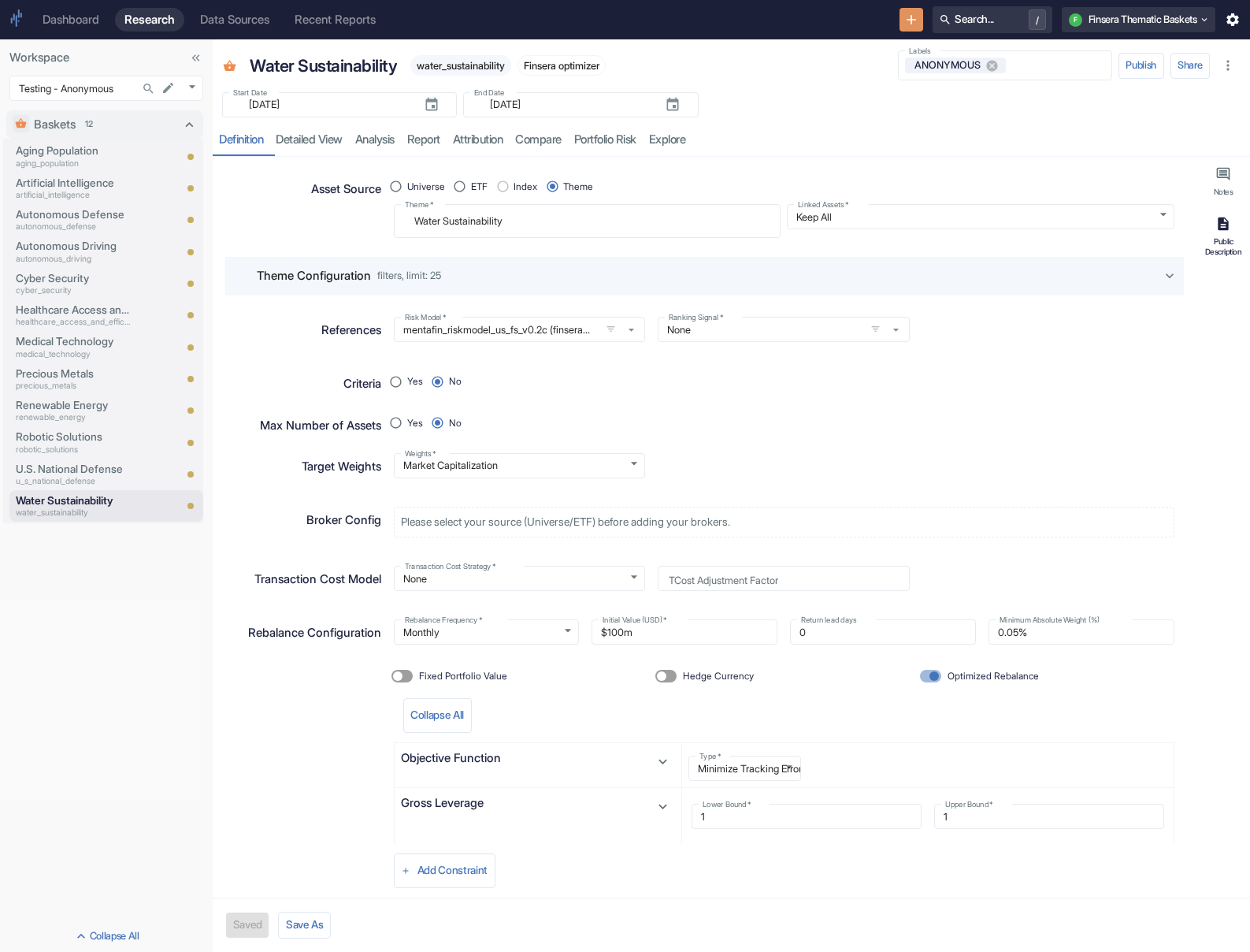
click at [832, 238] on div "Public Description" at bounding box center [1224, 246] width 41 height 20
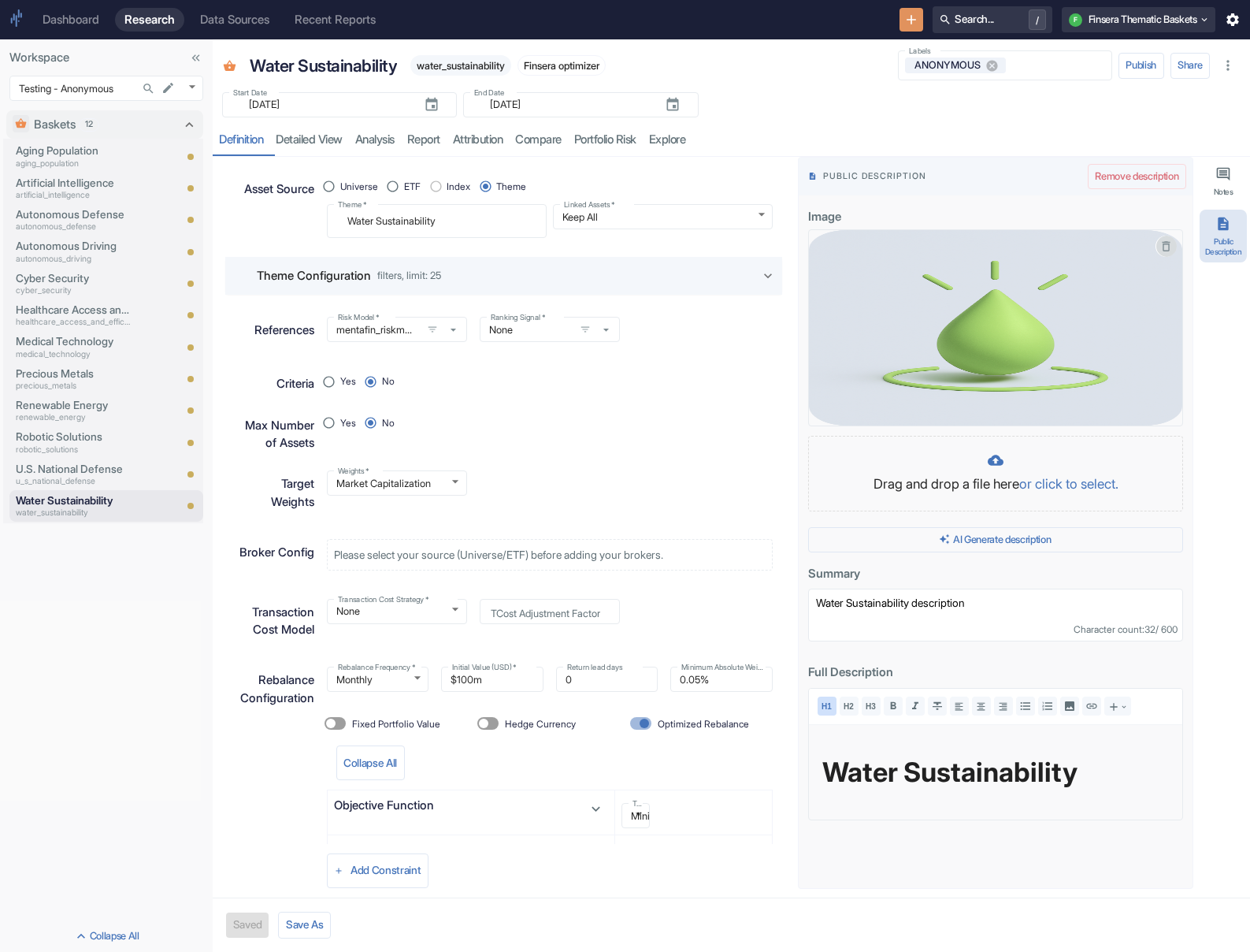
click at [832, 242] on icon "button" at bounding box center [1166, 246] width 14 height 14
type textarea "x"
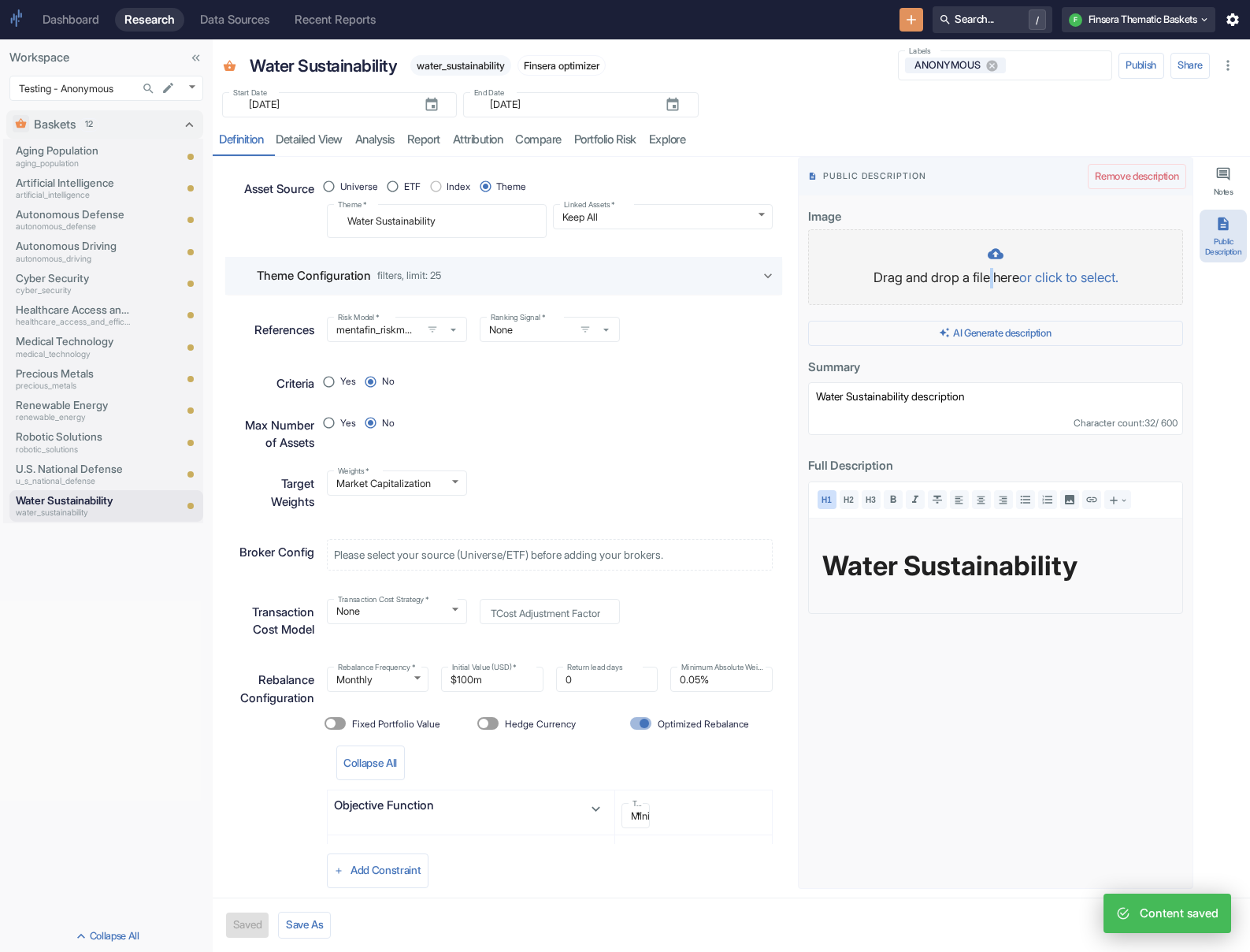
click at [832, 278] on p "Drag and drop a file here or click to select." at bounding box center [995, 278] width 342 height 21
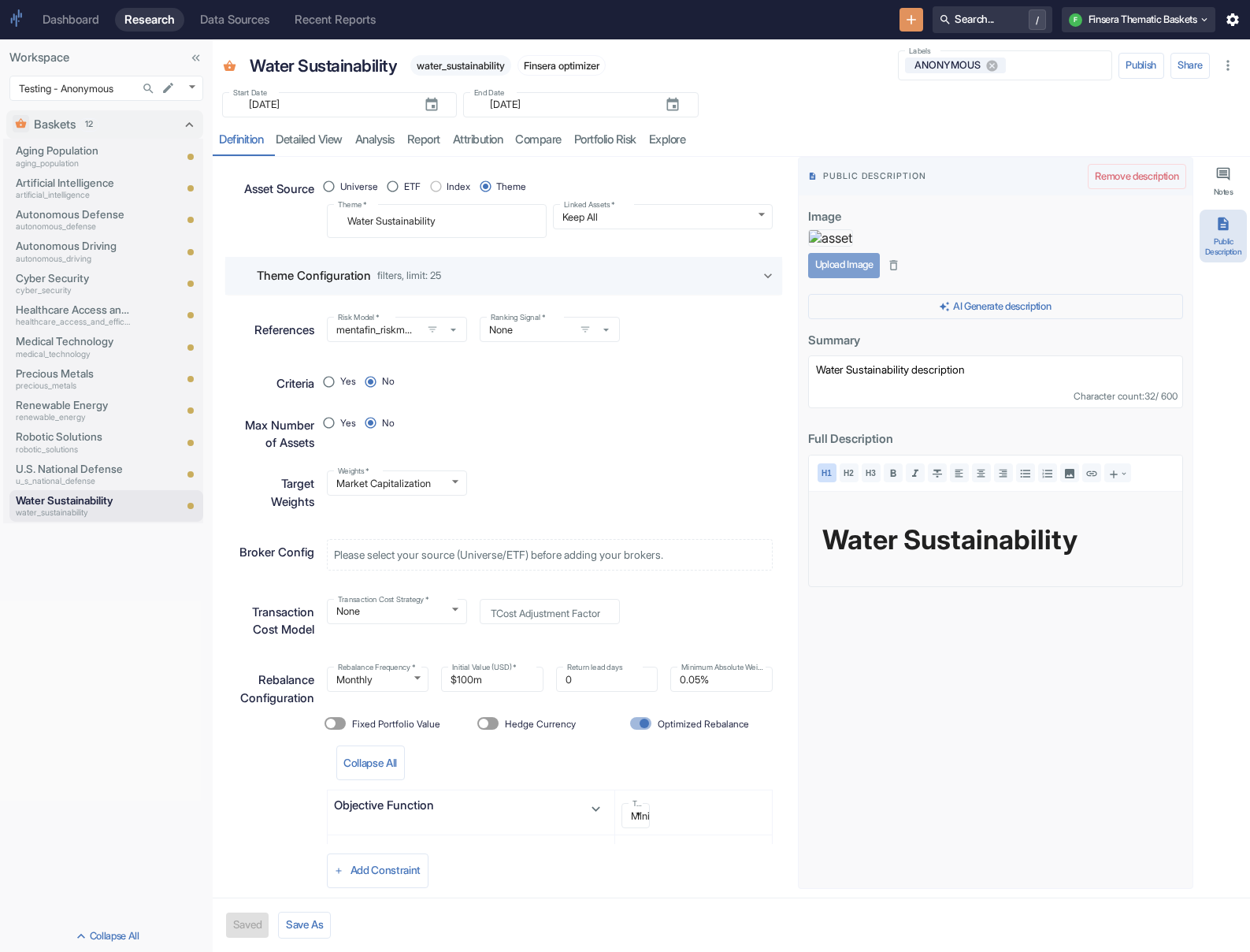
click at [832, 278] on button "Upload Image" at bounding box center [844, 265] width 72 height 25
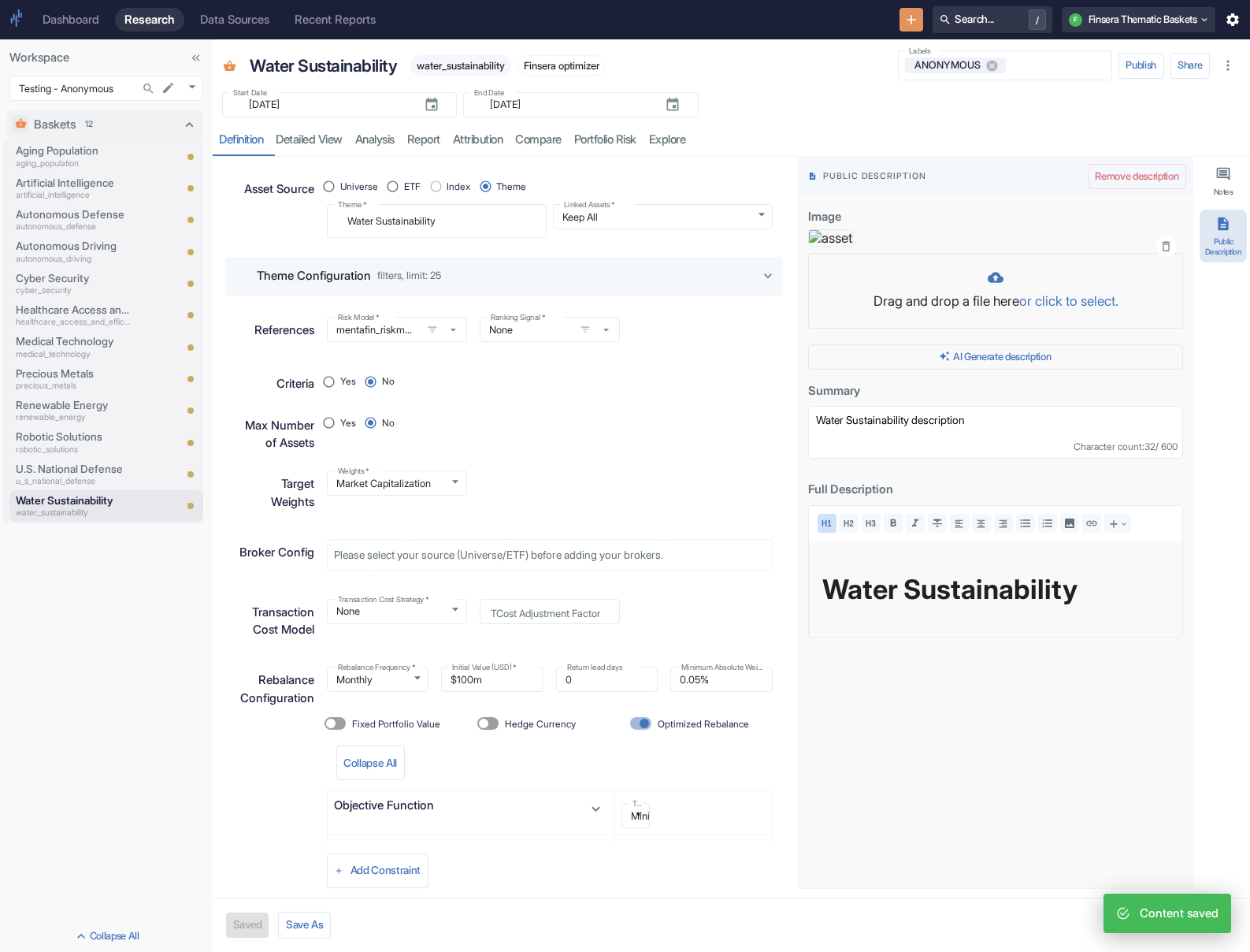
type textarea "x"
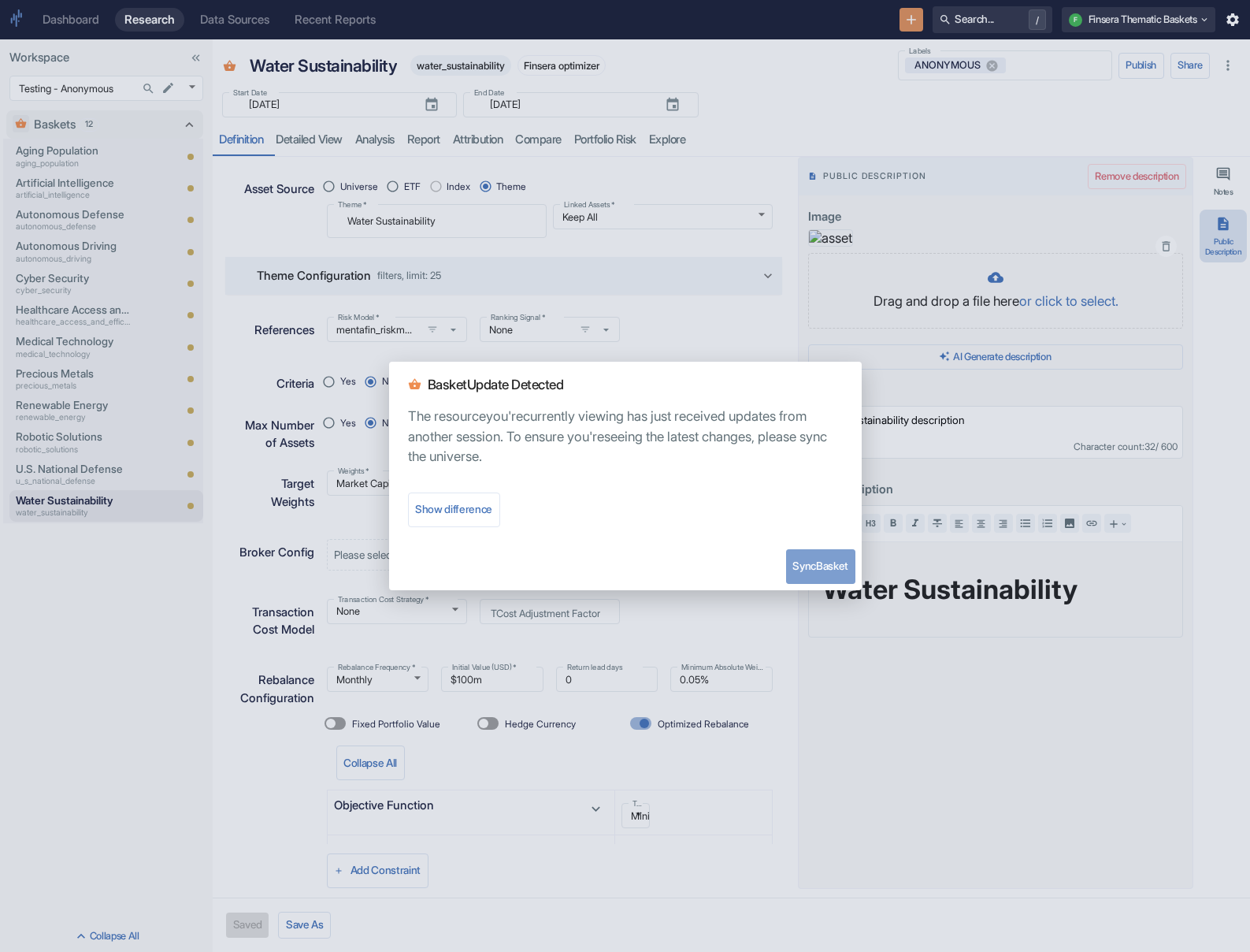
click at [811, 568] on button "Sync Basket" at bounding box center [820, 567] width 69 height 35
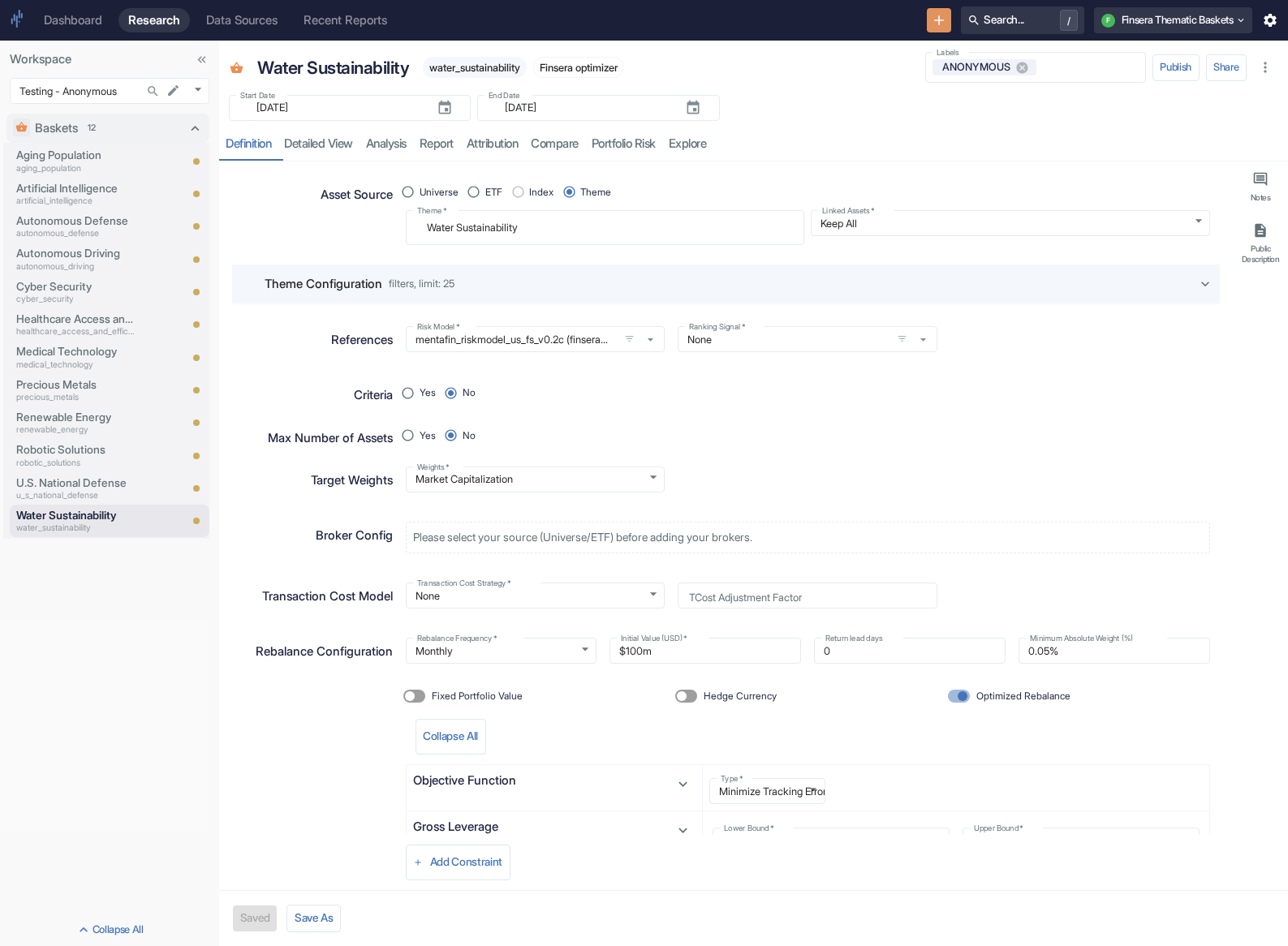
type textarea "x"
